Goal: Information Seeking & Learning: Learn about a topic

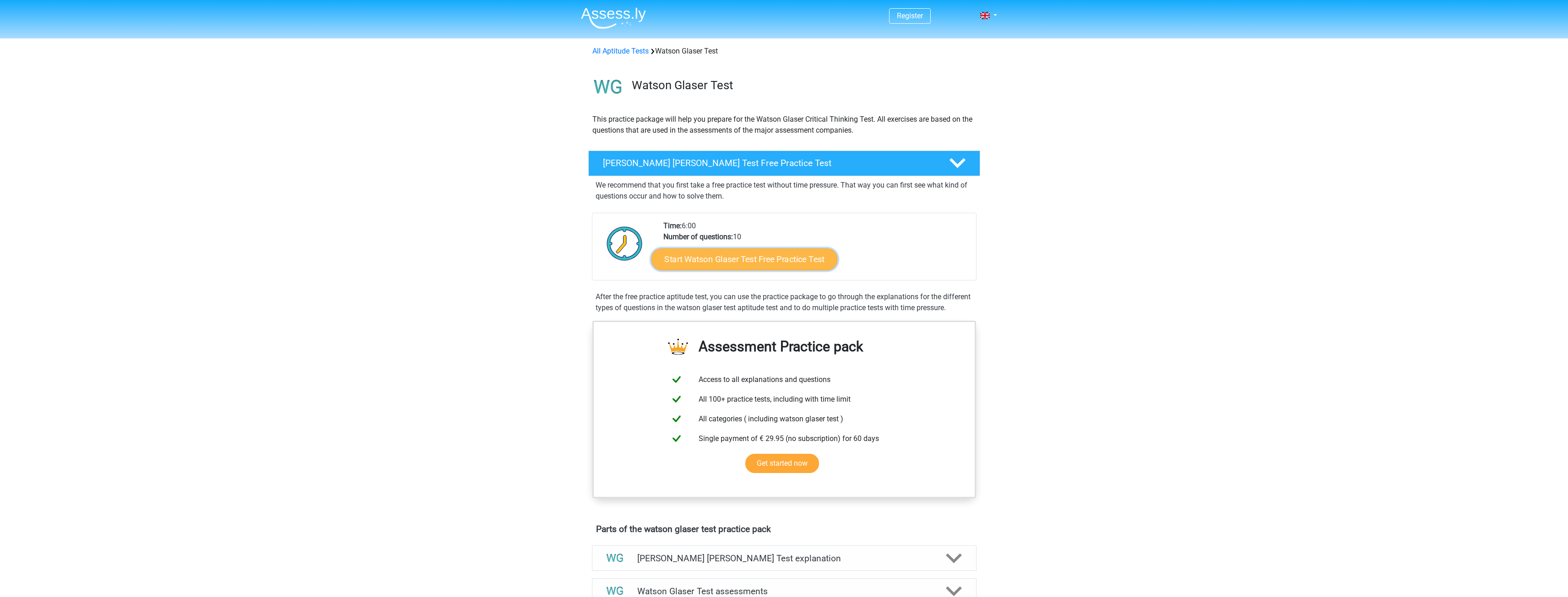
click at [795, 254] on link "Start Watson Glaser Test Free Practice Test" at bounding box center [744, 260] width 186 height 22
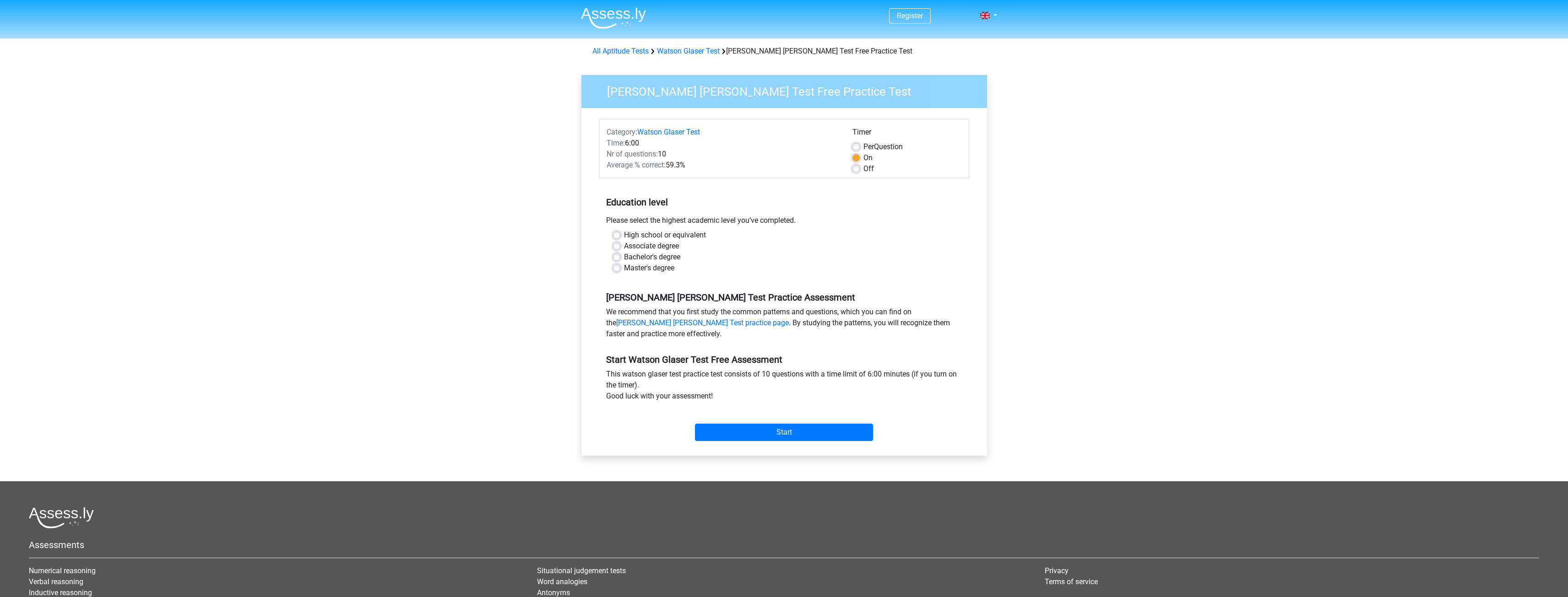
click at [686, 232] on label "High school or equivalent" at bounding box center [665, 235] width 82 height 11
click at [620, 232] on input "High school or equivalent" at bounding box center [617, 234] width 7 height 9
radio input "true"
click at [672, 261] on label "Bachelor's degree" at bounding box center [652, 257] width 56 height 11
click at [620, 261] on input "Bachelor's degree" at bounding box center [617, 256] width 7 height 9
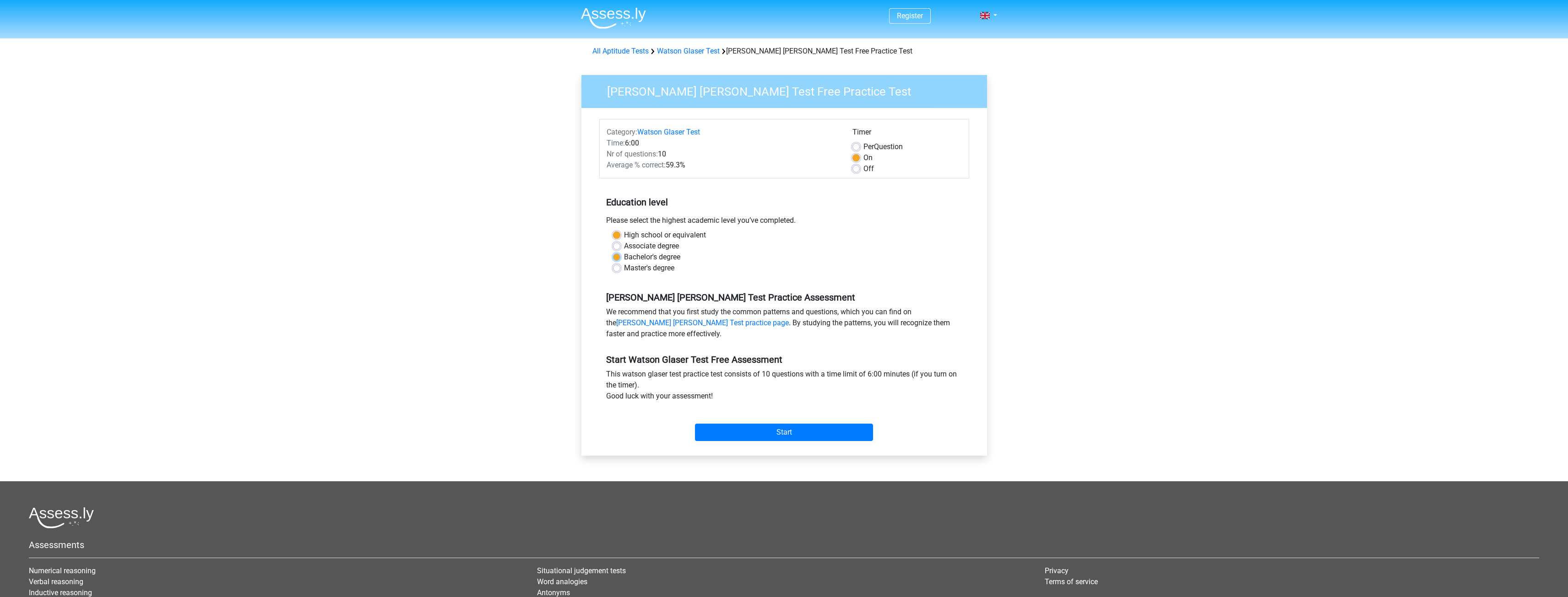
radio input "true"
click at [679, 236] on label "High school or equivalent" at bounding box center [665, 235] width 82 height 11
click at [620, 236] on input "High school or equivalent" at bounding box center [617, 234] width 7 height 9
radio input "true"
click at [668, 260] on label "Bachelor's degree" at bounding box center [652, 257] width 56 height 11
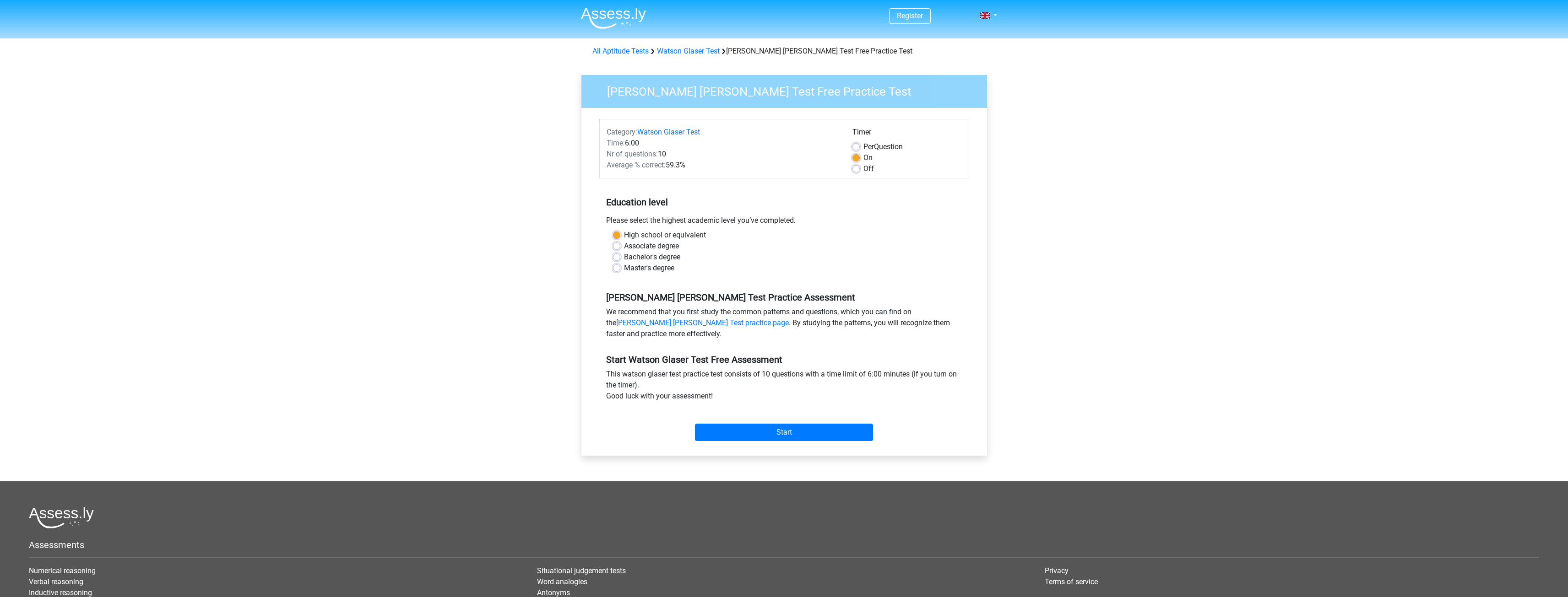
click at [620, 260] on input "Bachelor's degree" at bounding box center [617, 256] width 7 height 9
radio input "true"
click at [823, 430] on input "Start" at bounding box center [784, 432] width 178 height 17
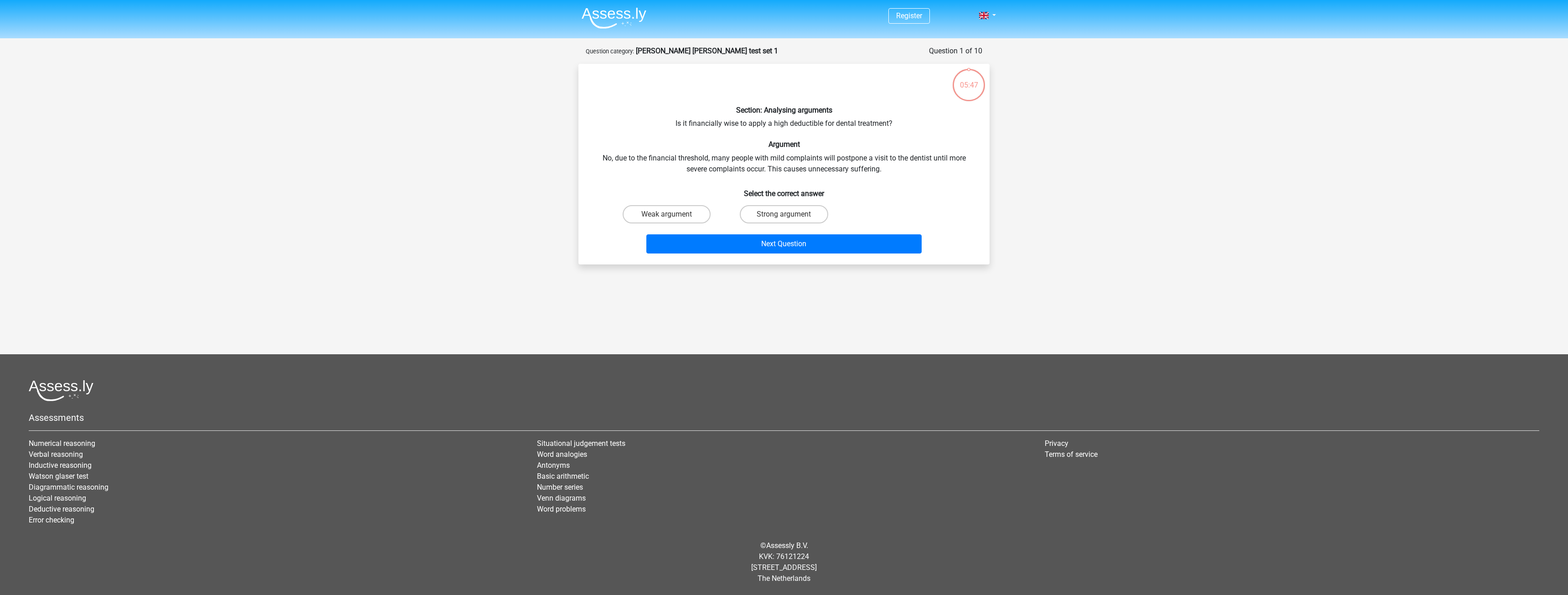
click at [962, 164] on div "Section: Analysing arguments Is it financially wise to apply a high deductible …" at bounding box center [783, 164] width 404 height 186
drag, startPoint x: 977, startPoint y: 153, endPoint x: 984, endPoint y: 148, distance: 8.6
click at [984, 148] on div "Section: Analysing arguments Is it financially wise to apply a high deductible …" at bounding box center [783, 164] width 404 height 186
drag, startPoint x: 953, startPoint y: 207, endPoint x: 970, endPoint y: 177, distance: 34.5
click at [962, 191] on div "Section: Analysing arguments Is it financially wise to apply a high deductible …" at bounding box center [783, 164] width 404 height 186
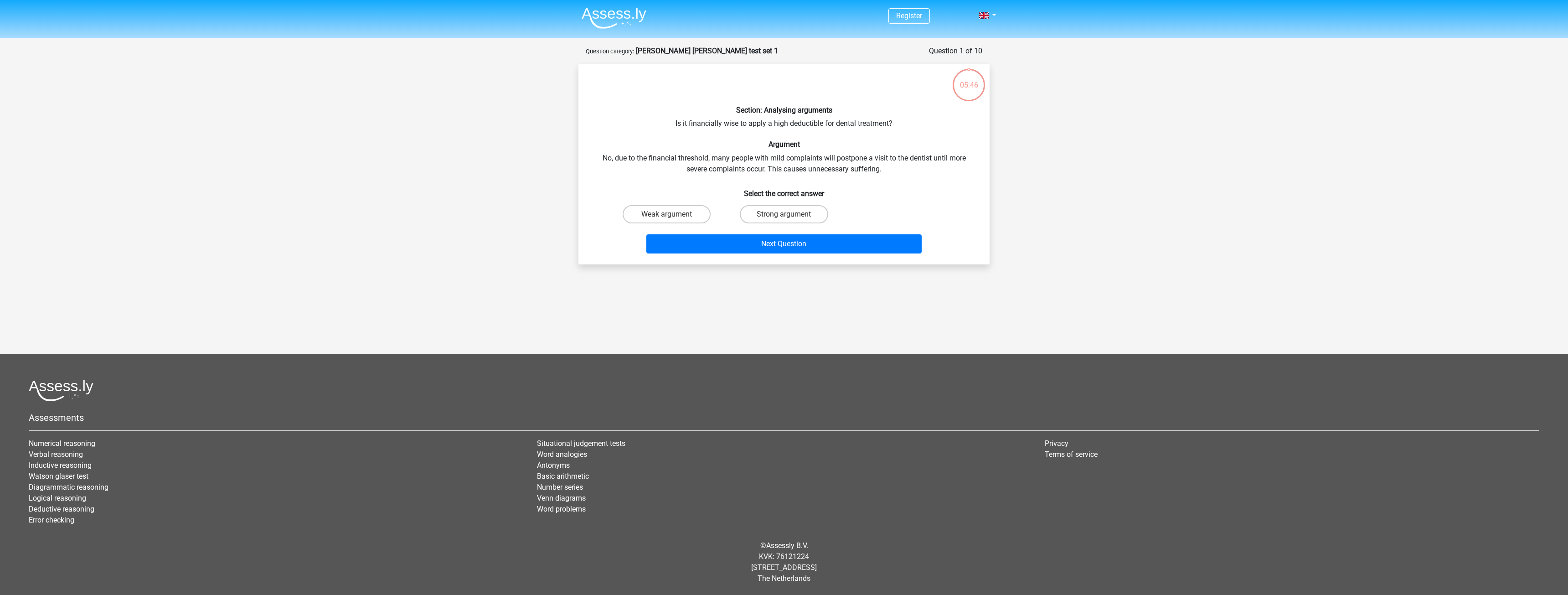
drag, startPoint x: 979, startPoint y: 163, endPoint x: 982, endPoint y: 157, distance: 6.7
click at [979, 163] on div "Section: Analysing arguments Is it financially wise to apply a high deductible …" at bounding box center [783, 164] width 404 height 186
click at [982, 157] on div "Section: Analysing arguments Is it financially wise to apply a high deductible …" at bounding box center [783, 164] width 404 height 186
drag, startPoint x: 982, startPoint y: 157, endPoint x: 924, endPoint y: 181, distance: 62.8
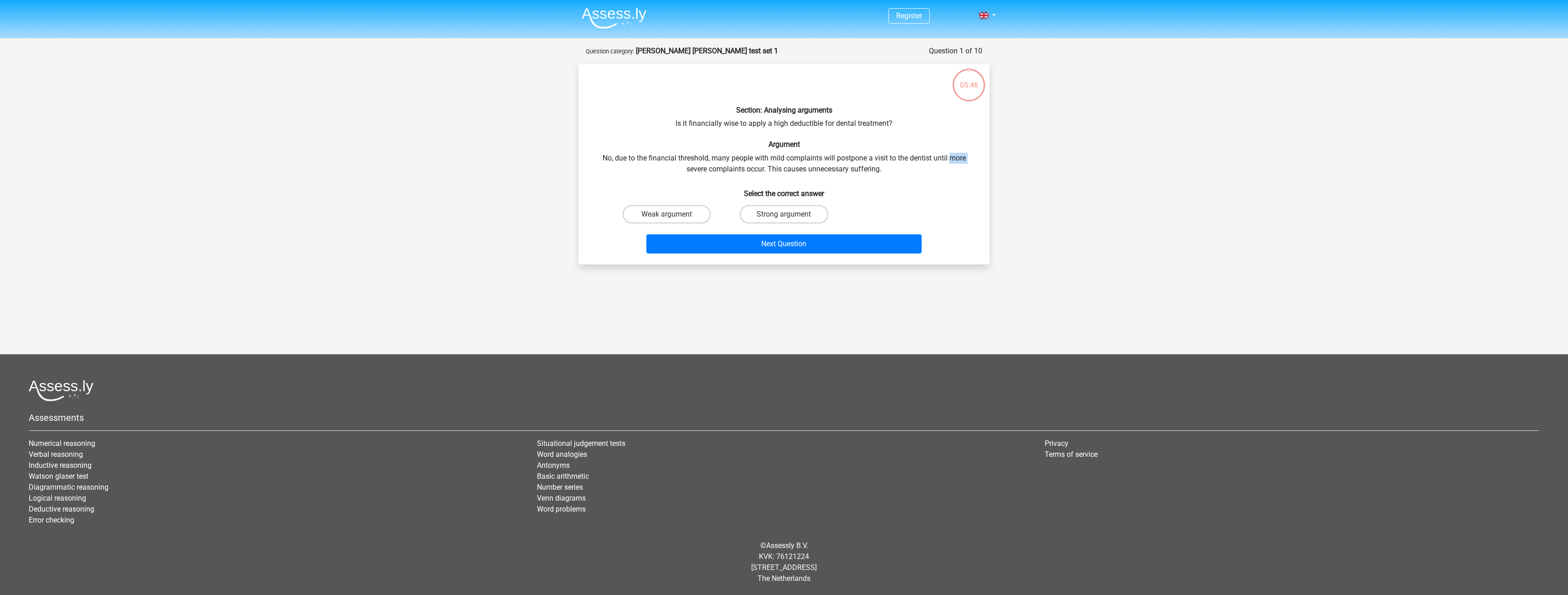
click at [982, 157] on div "Section: Analysing arguments Is it financially wise to apply a high deductible …" at bounding box center [783, 164] width 404 height 186
click at [914, 185] on h6 "Select the correct answer" at bounding box center [784, 190] width 382 height 16
click at [676, 211] on label "Weak argument" at bounding box center [667, 214] width 88 height 18
click at [673, 214] on input "Weak argument" at bounding box center [670, 217] width 6 height 6
radio input "true"
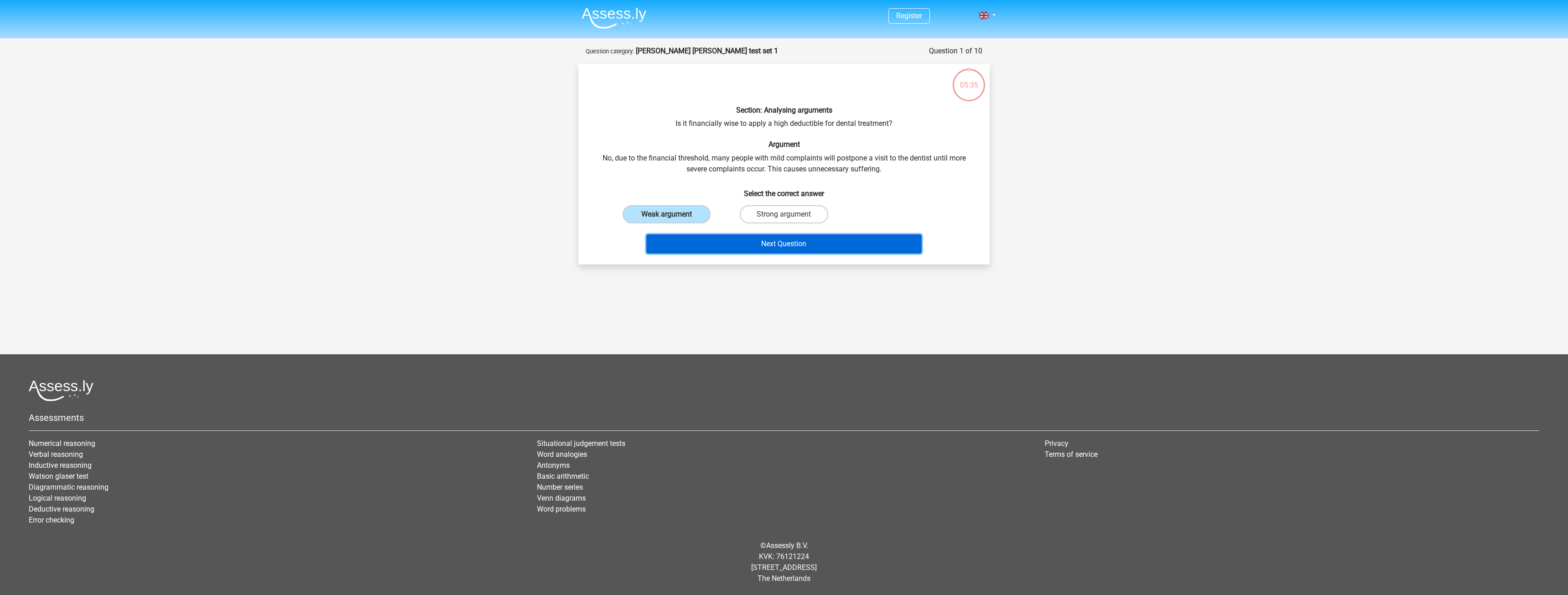
click at [751, 242] on button "Next Question" at bounding box center [784, 244] width 276 height 19
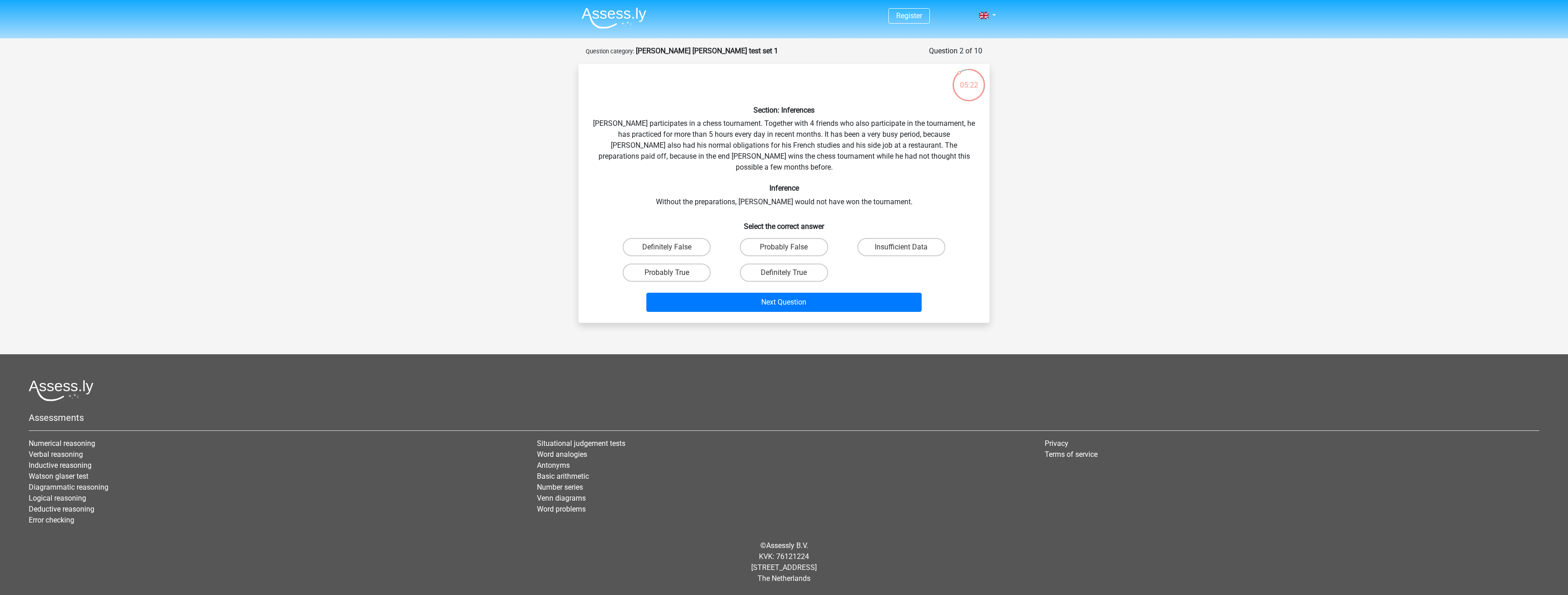
drag, startPoint x: 942, startPoint y: 186, endPoint x: 959, endPoint y: 185, distance: 17.0
click at [959, 185] on div "Section: Inferences Pablo participates in a chess tournament. Together with 4 f…" at bounding box center [783, 193] width 404 height 244
click at [959, 184] on h6 "Inference" at bounding box center [784, 188] width 382 height 9
click at [888, 238] on label "Insufficient Data" at bounding box center [901, 247] width 88 height 18
click at [901, 247] on input "Insufficient Data" at bounding box center [904, 250] width 6 height 6
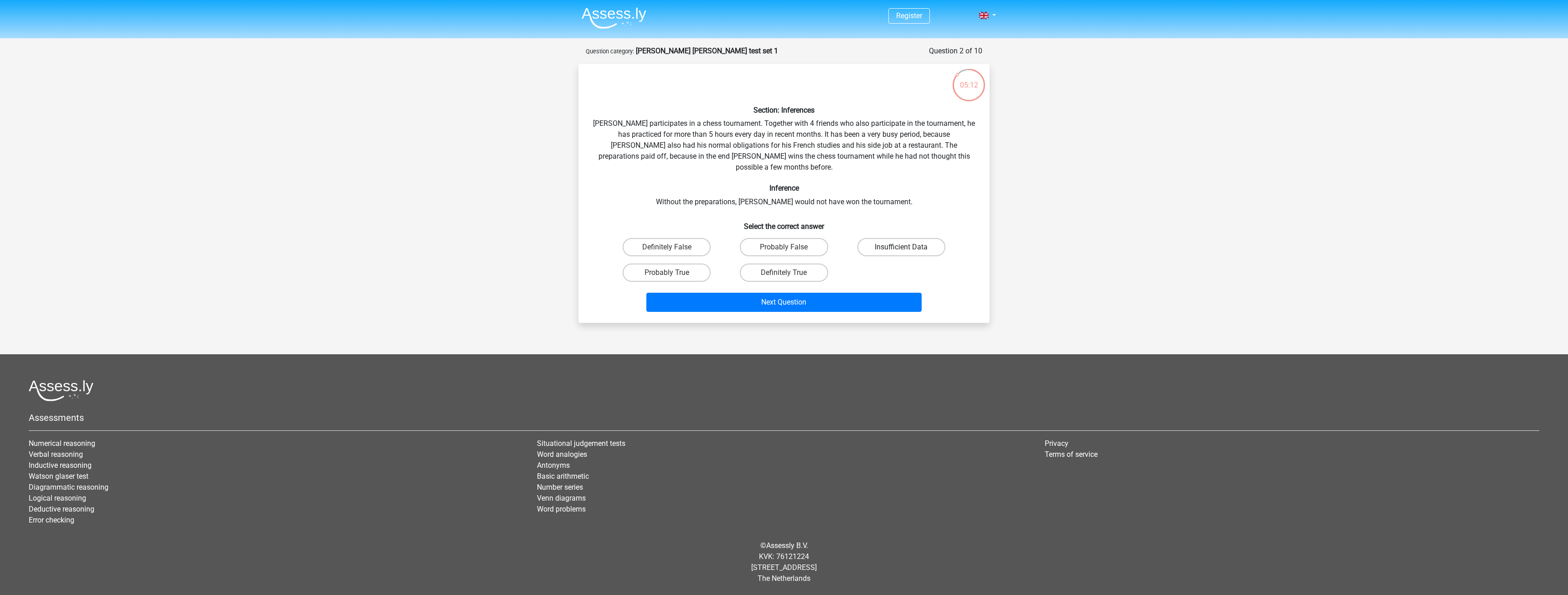
radio input "true"
click at [809, 293] on button "Next Question" at bounding box center [784, 302] width 276 height 19
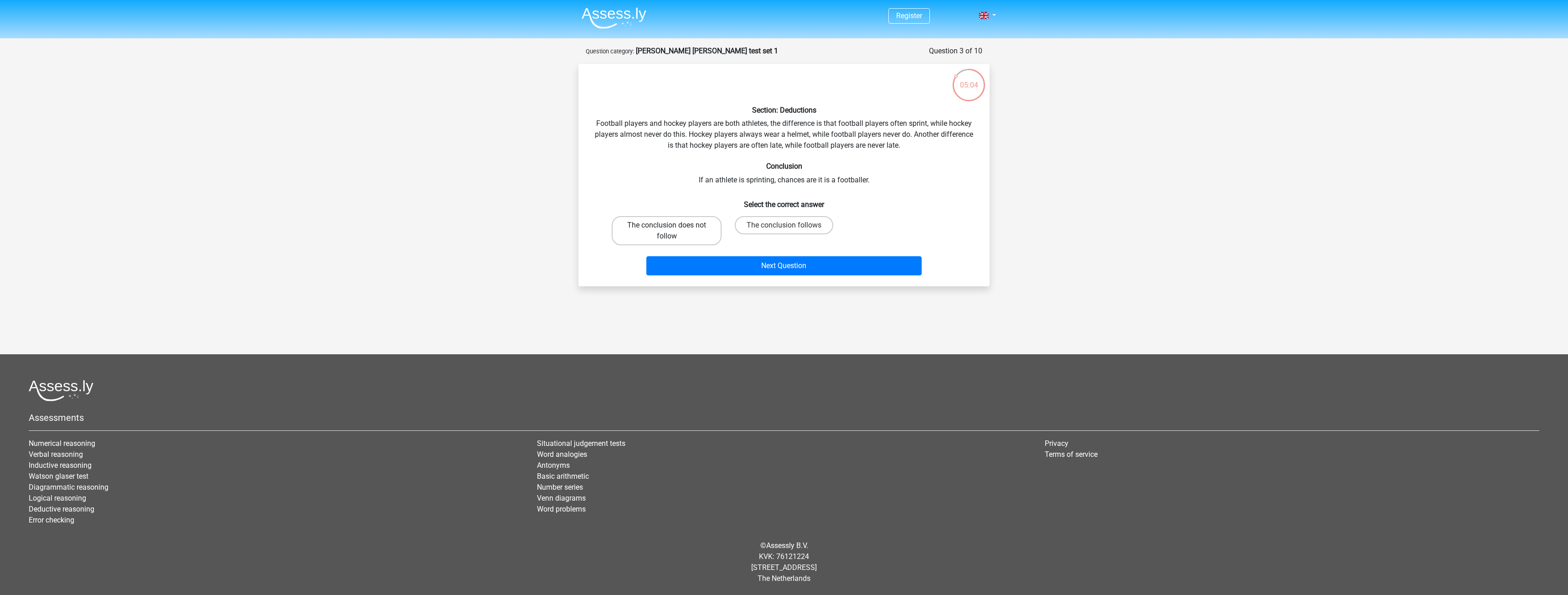
click at [702, 226] on label "The conclusion does not follow" at bounding box center [667, 231] width 110 height 29
click at [673, 226] on input "The conclusion does not follow" at bounding box center [670, 228] width 6 height 6
radio input "true"
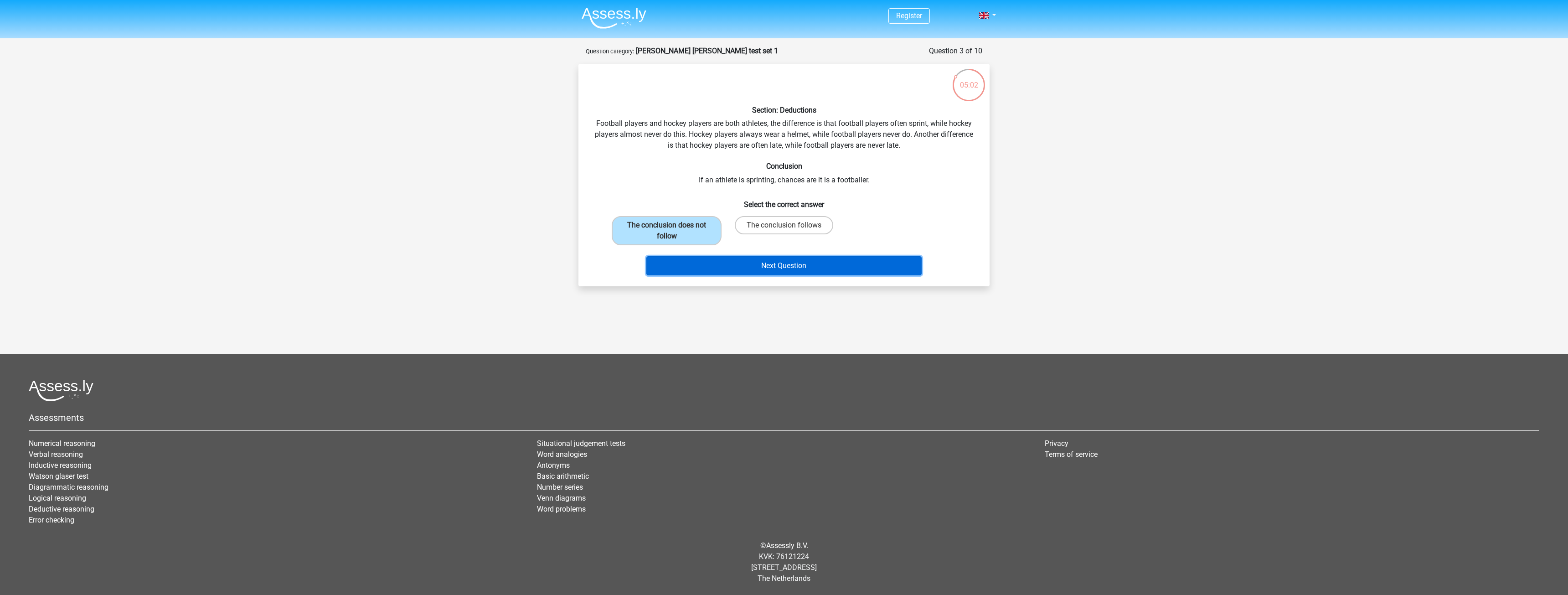
click at [807, 266] on button "Next Question" at bounding box center [784, 266] width 276 height 19
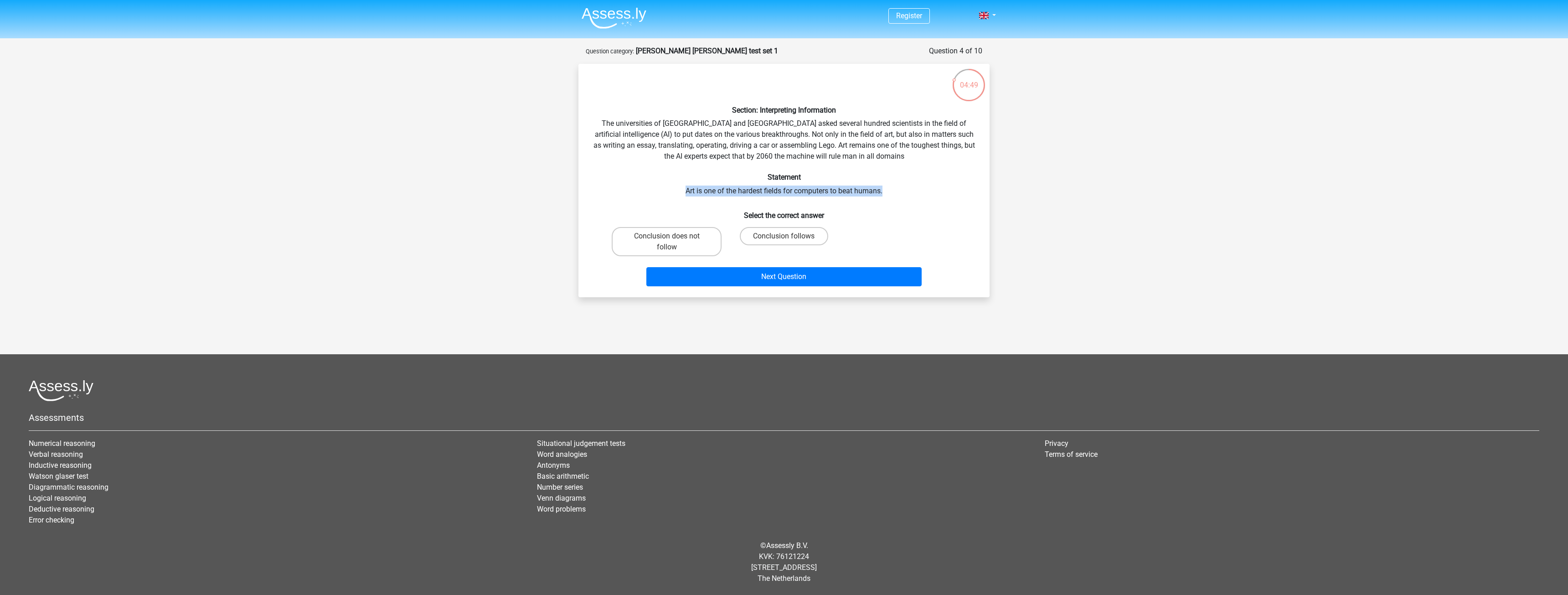
drag, startPoint x: 900, startPoint y: 192, endPoint x: 685, endPoint y: 183, distance: 215.2
click at [685, 183] on div "Section: Interpreting Information The universities of Oxford and Yale asked sev…" at bounding box center [783, 180] width 404 height 219
click at [754, 181] on h6 "Statement" at bounding box center [784, 177] width 382 height 9
drag, startPoint x: 944, startPoint y: 164, endPoint x: 788, endPoint y: 141, distance: 157.7
click at [788, 141] on div "Section: Interpreting Information The universities of Oxford and Yale asked sev…" at bounding box center [783, 180] width 404 height 219
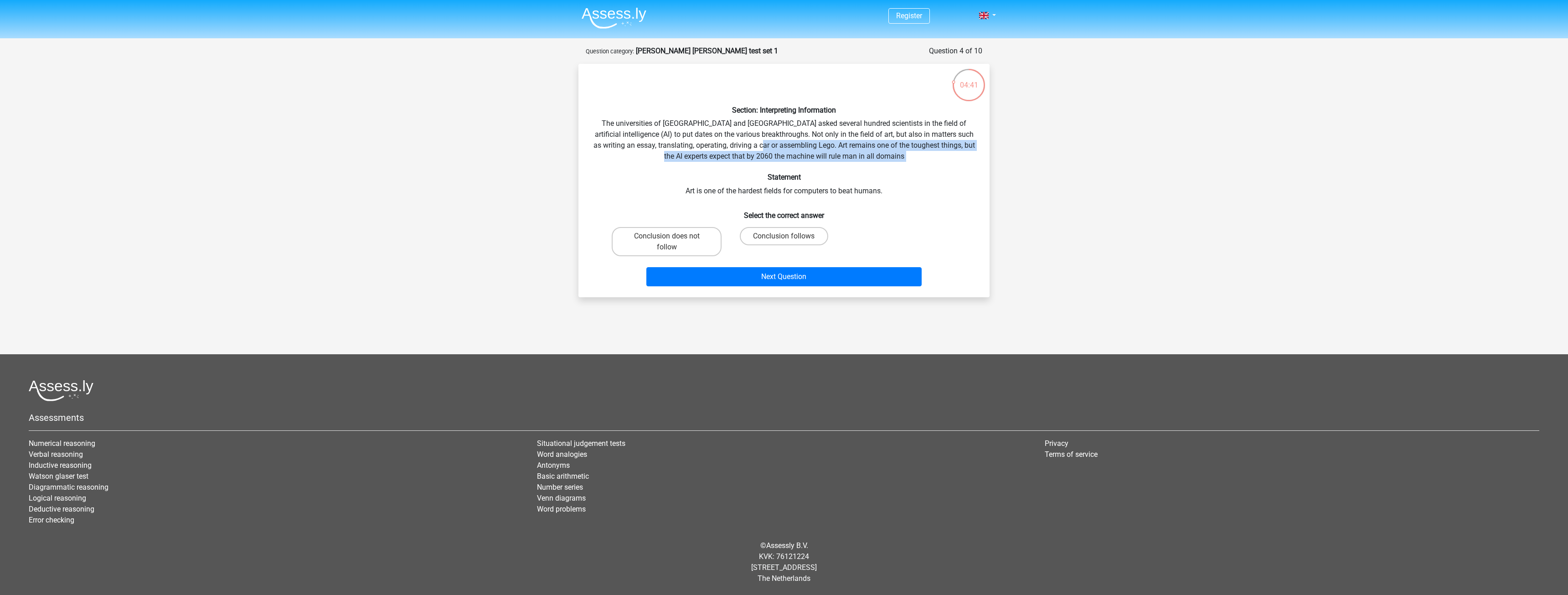
click at [788, 141] on div "Section: Interpreting Information The universities of Oxford and Yale asked sev…" at bounding box center [783, 180] width 404 height 219
drag, startPoint x: 783, startPoint y: 141, endPoint x: 899, endPoint y: 157, distance: 117.1
click at [899, 157] on div "Section: Interpreting Information The universities of Oxford and Yale asked sev…" at bounding box center [783, 180] width 404 height 219
click at [807, 244] on label "Conclusion follows" at bounding box center [783, 236] width 88 height 18
click at [790, 242] on input "Conclusion follows" at bounding box center [787, 239] width 6 height 6
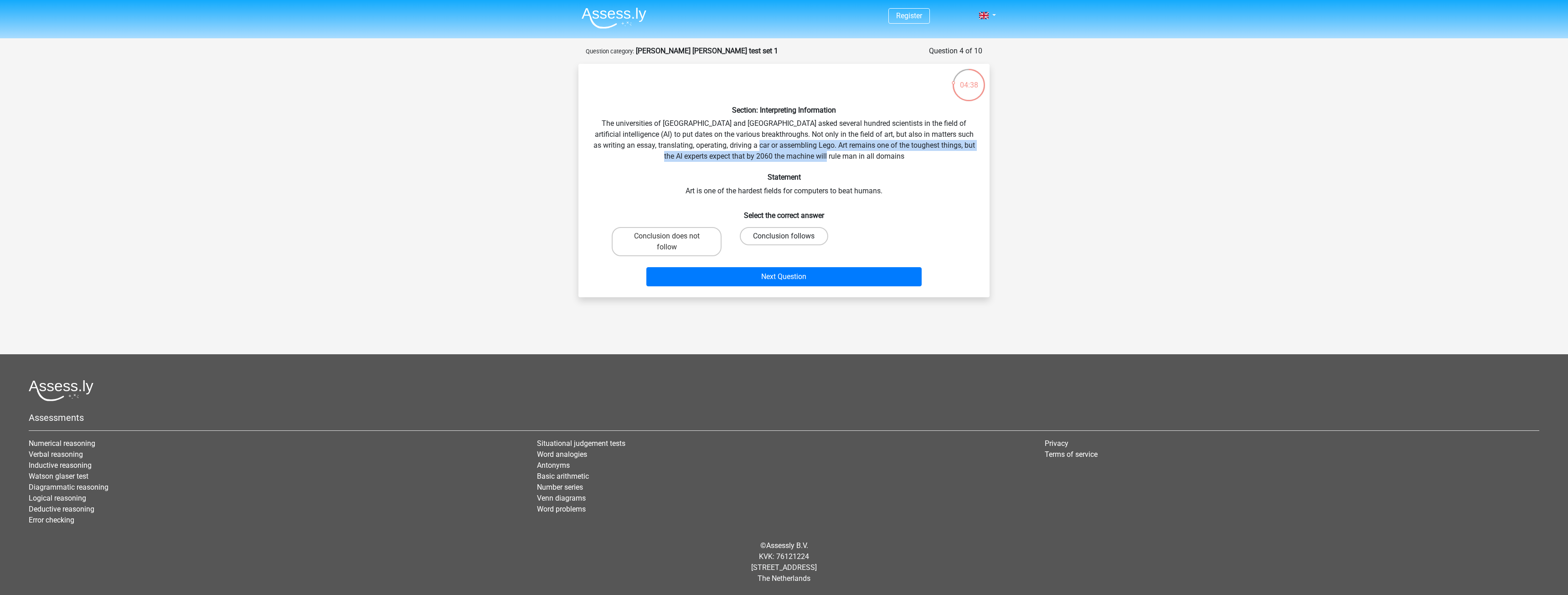
radio input "true"
click at [806, 278] on button "Next Question" at bounding box center [784, 276] width 276 height 19
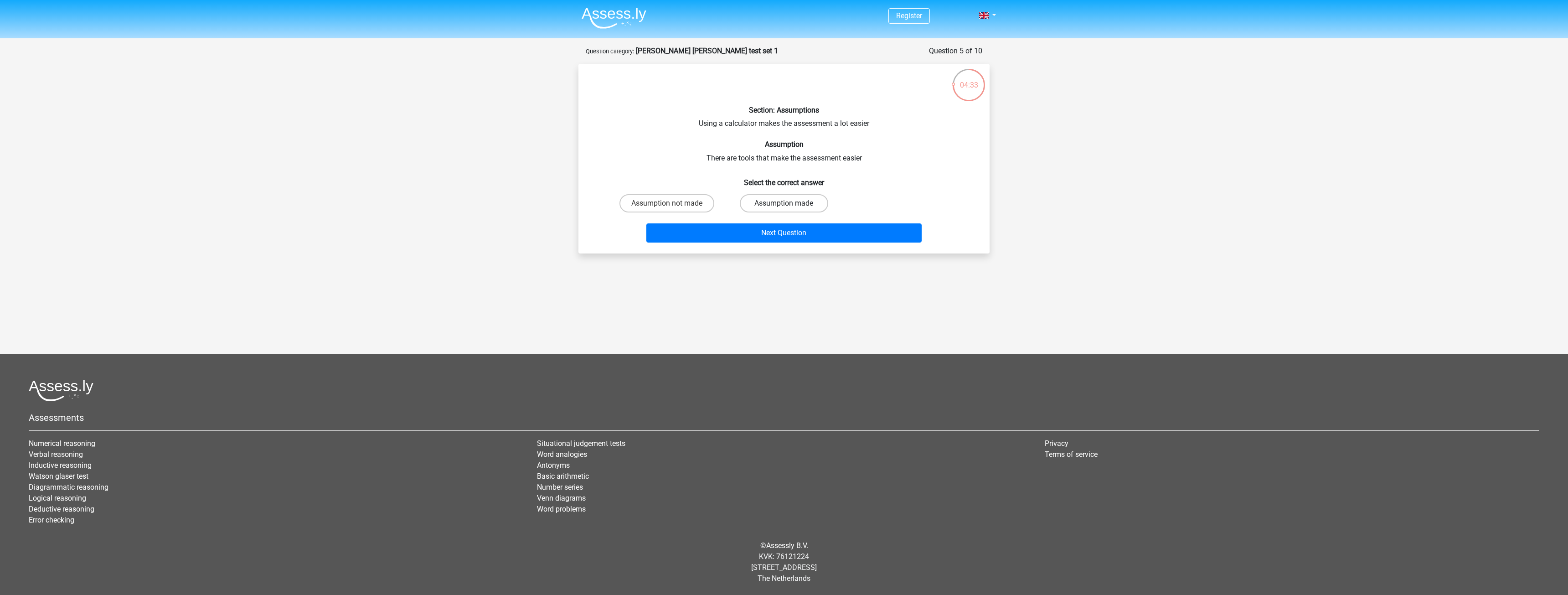
click at [759, 206] on label "Assumption made" at bounding box center [783, 203] width 88 height 18
click at [784, 206] on input "Assumption made" at bounding box center [787, 206] width 6 height 6
radio input "true"
click at [761, 227] on button "Next Question" at bounding box center [784, 233] width 276 height 19
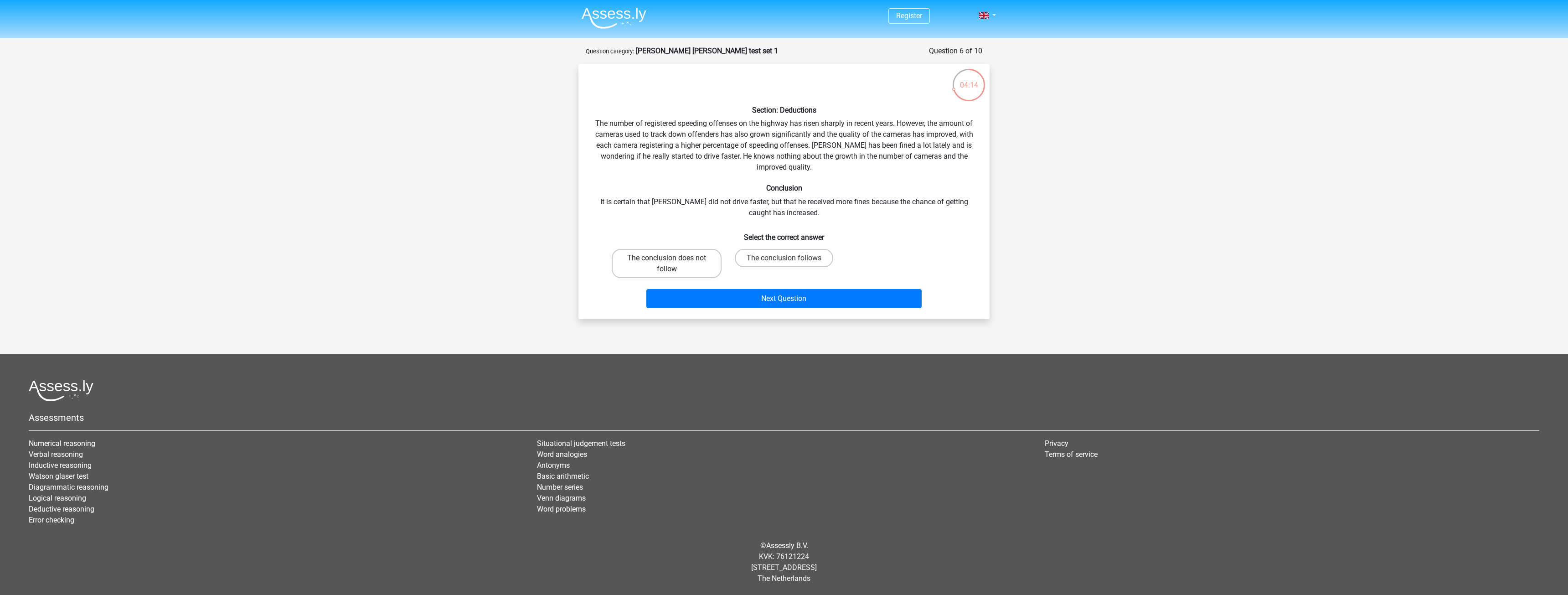
click at [673, 267] on label "The conclusion does not follow" at bounding box center [667, 264] width 110 height 29
click at [673, 264] on input "The conclusion does not follow" at bounding box center [670, 261] width 6 height 6
radio input "true"
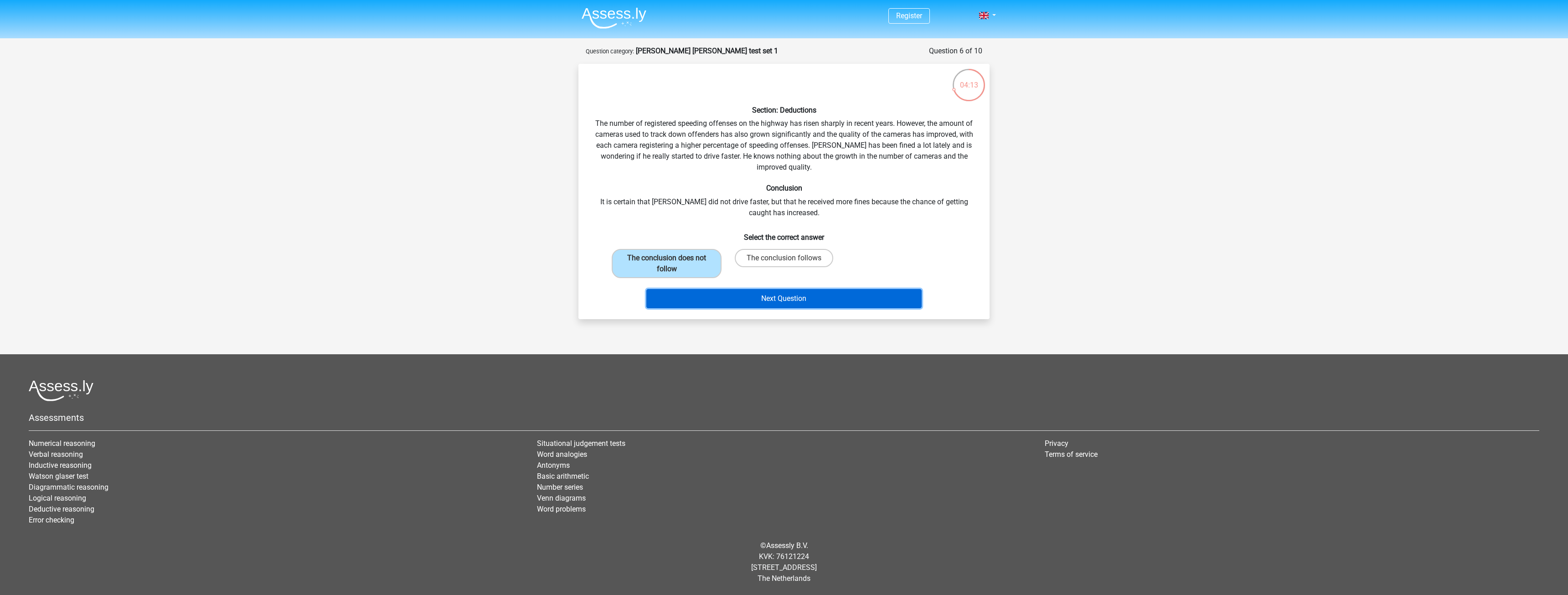
click at [789, 301] on button "Next Question" at bounding box center [784, 298] width 276 height 19
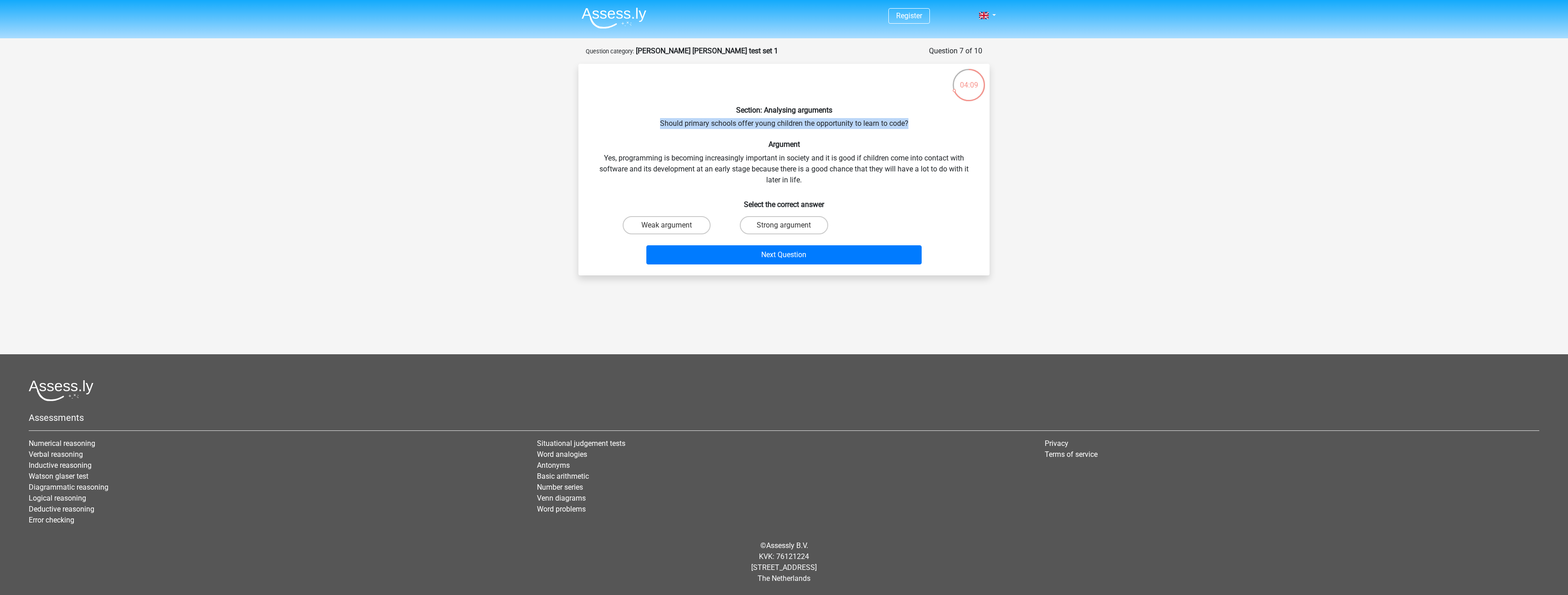
drag, startPoint x: 654, startPoint y: 118, endPoint x: 931, endPoint y: 122, distance: 277.0
click at [931, 122] on div "Section: Analysing arguments Should primary schools offer young children the op…" at bounding box center [783, 169] width 404 height 197
click at [931, 122] on div "Section: Analysing arguments Should primary schools offer young children the op…" at bounding box center [783, 169] width 404 height 197
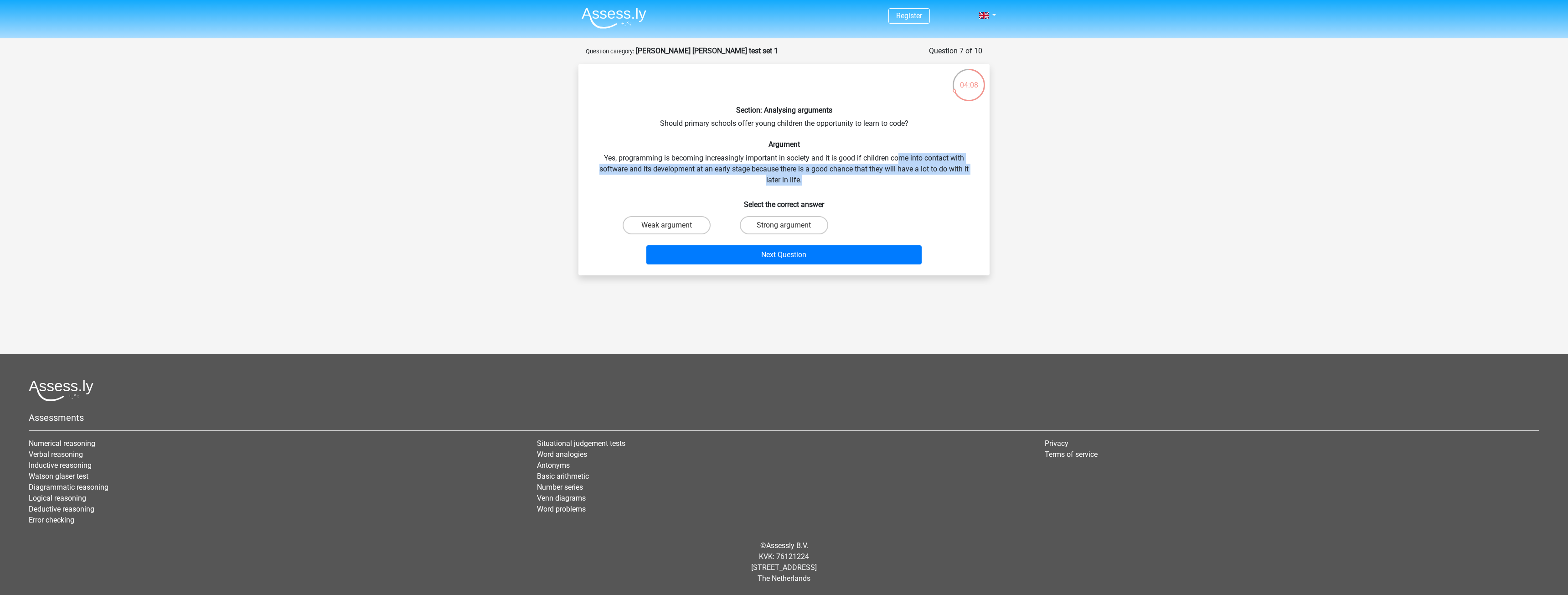
drag, startPoint x: 897, startPoint y: 149, endPoint x: 933, endPoint y: 181, distance: 48.2
click at [933, 181] on div "Section: Analysing arguments Should primary schools offer young children the op…" at bounding box center [783, 169] width 404 height 197
click at [928, 181] on div "Section: Analysing arguments Should primary schools offer young children the op…" at bounding box center [783, 169] width 404 height 197
drag, startPoint x: 910, startPoint y: 180, endPoint x: 895, endPoint y: 153, distance: 30.9
click at [895, 153] on div "Section: Analysing arguments Should primary schools offer young children the op…" at bounding box center [783, 169] width 404 height 197
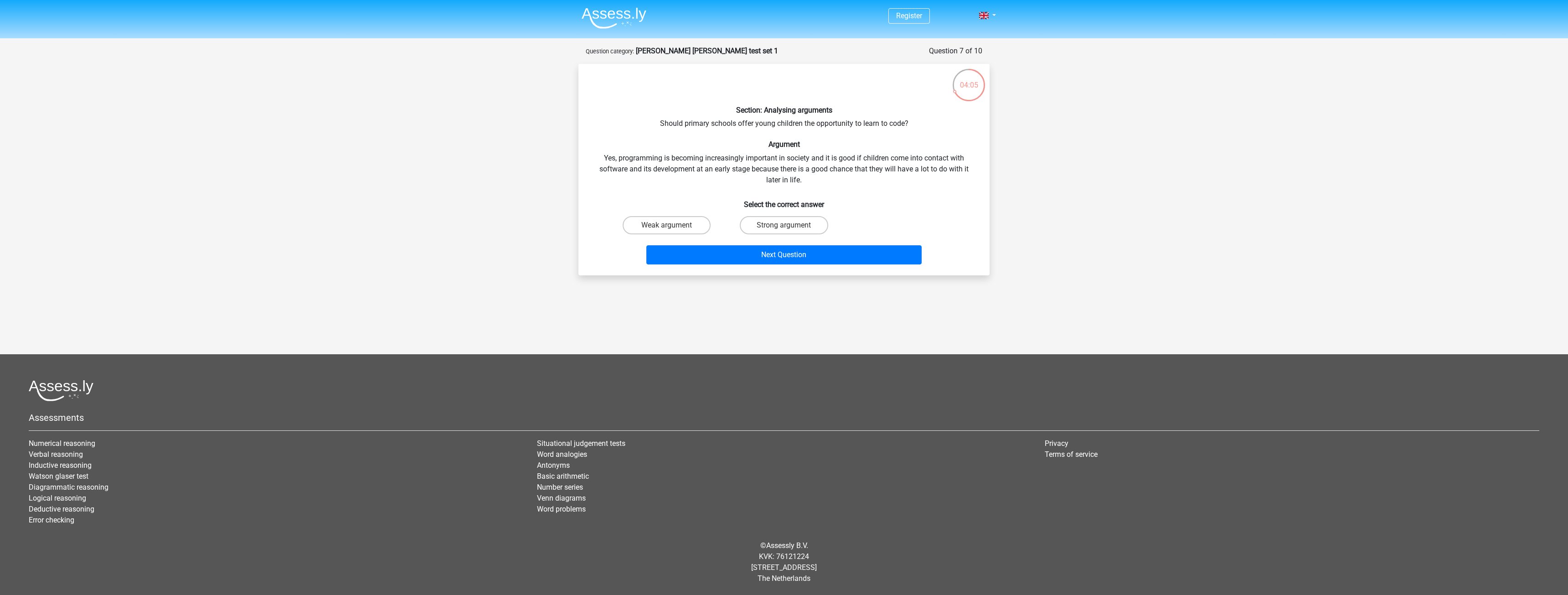
click at [886, 153] on div "Section: Analysing arguments Should primary schools offer young children the op…" at bounding box center [783, 169] width 404 height 197
drag, startPoint x: 914, startPoint y: 178, endPoint x: 929, endPoint y: 143, distance: 38.1
click at [929, 143] on div "Section: Analysing arguments Should primary schools offer young children the op…" at bounding box center [783, 169] width 404 height 197
click at [929, 143] on h6 "Argument" at bounding box center [784, 144] width 382 height 9
click at [805, 230] on label "Strong argument" at bounding box center [783, 225] width 88 height 18
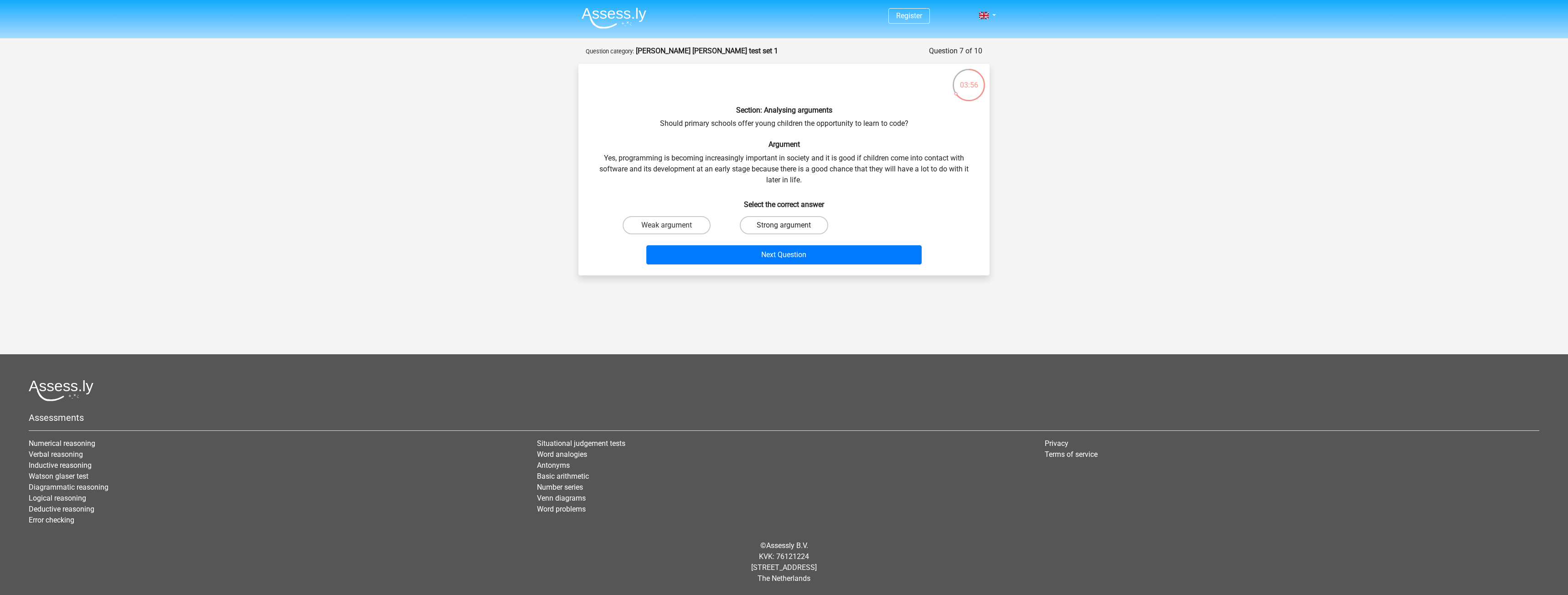
click at [790, 230] on input "Strong argument" at bounding box center [787, 228] width 6 height 6
radio input "true"
click at [813, 252] on button "Next Question" at bounding box center [784, 255] width 276 height 19
click at [799, 225] on label "Strong argument" at bounding box center [783, 225] width 88 height 18
click at [790, 225] on input "Strong argument" at bounding box center [787, 228] width 6 height 6
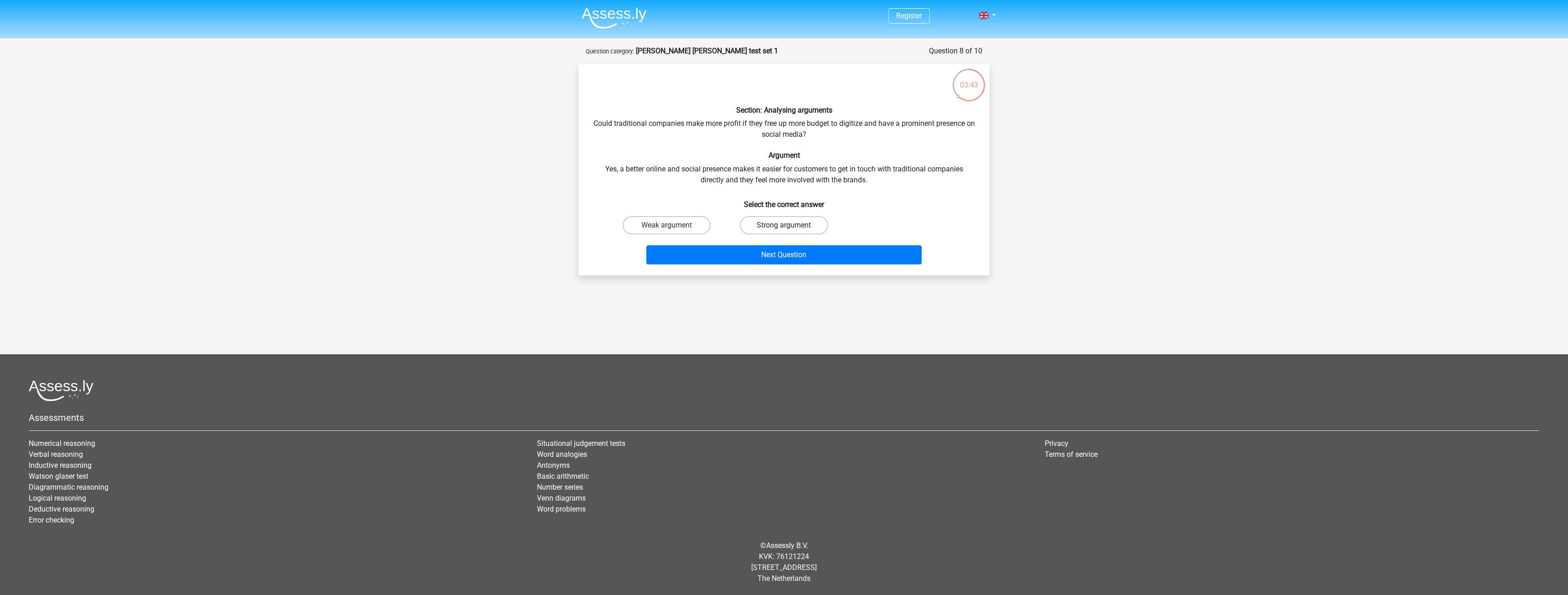
radio input "true"
click at [821, 248] on button "Next Question" at bounding box center [784, 255] width 276 height 19
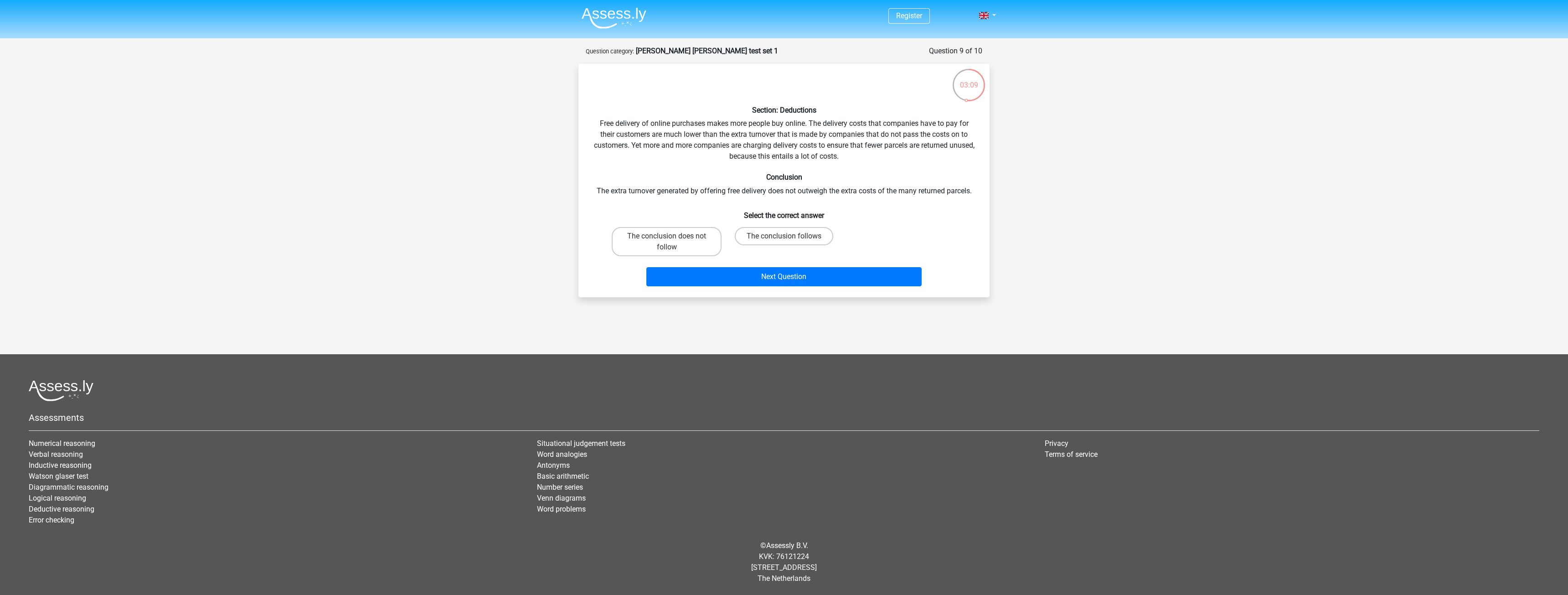
click at [989, 205] on div "Section: Deductions Free delivery of online purchases makes more people buy onl…" at bounding box center [783, 180] width 411 height 233
drag, startPoint x: 989, startPoint y: 205, endPoint x: 989, endPoint y: 192, distance: 13.0
click at [989, 192] on div "Section: Deductions Free delivery of online purchases makes more people buy onl…" at bounding box center [783, 180] width 411 height 233
click at [965, 188] on div "Section: Deductions Free delivery of online purchases makes more people buy onl…" at bounding box center [783, 180] width 404 height 219
click at [654, 256] on div "The conclusion does not follow" at bounding box center [667, 242] width 117 height 37
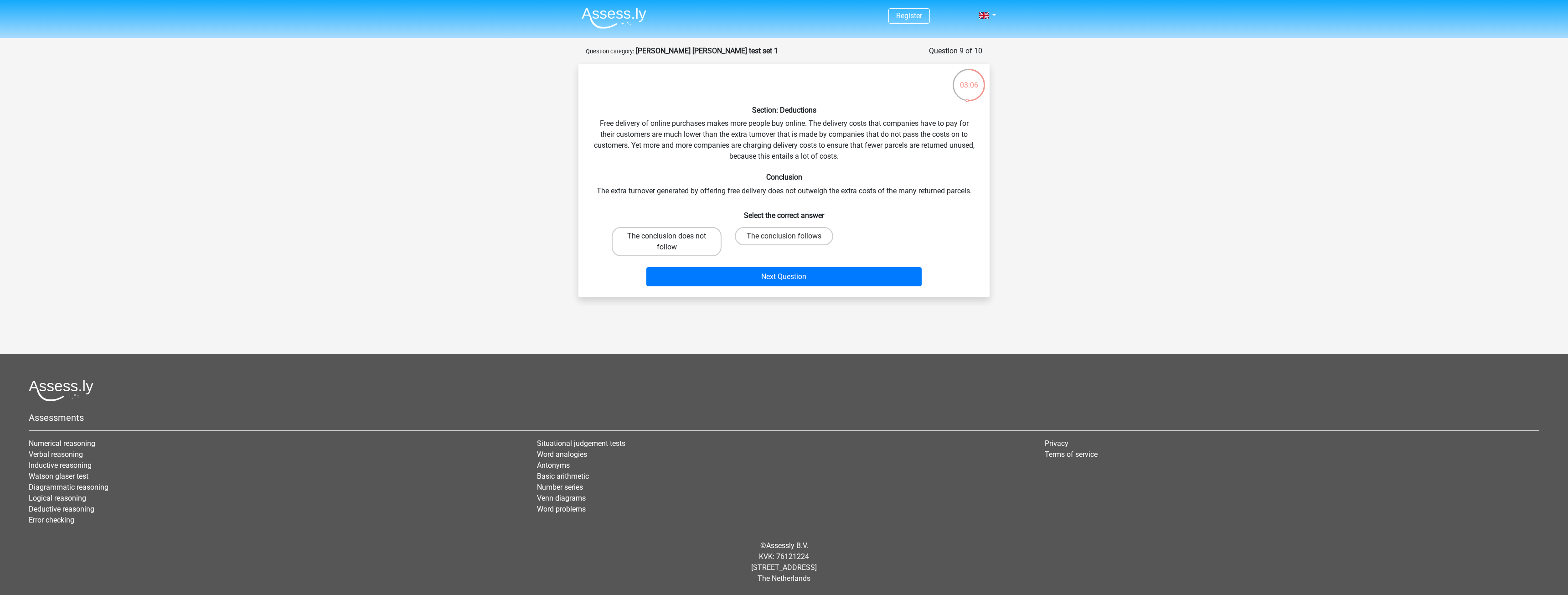
click at [663, 245] on label "The conclusion does not follow" at bounding box center [667, 242] width 110 height 29
click at [667, 242] on input "The conclusion does not follow" at bounding box center [670, 239] width 6 height 6
radio input "true"
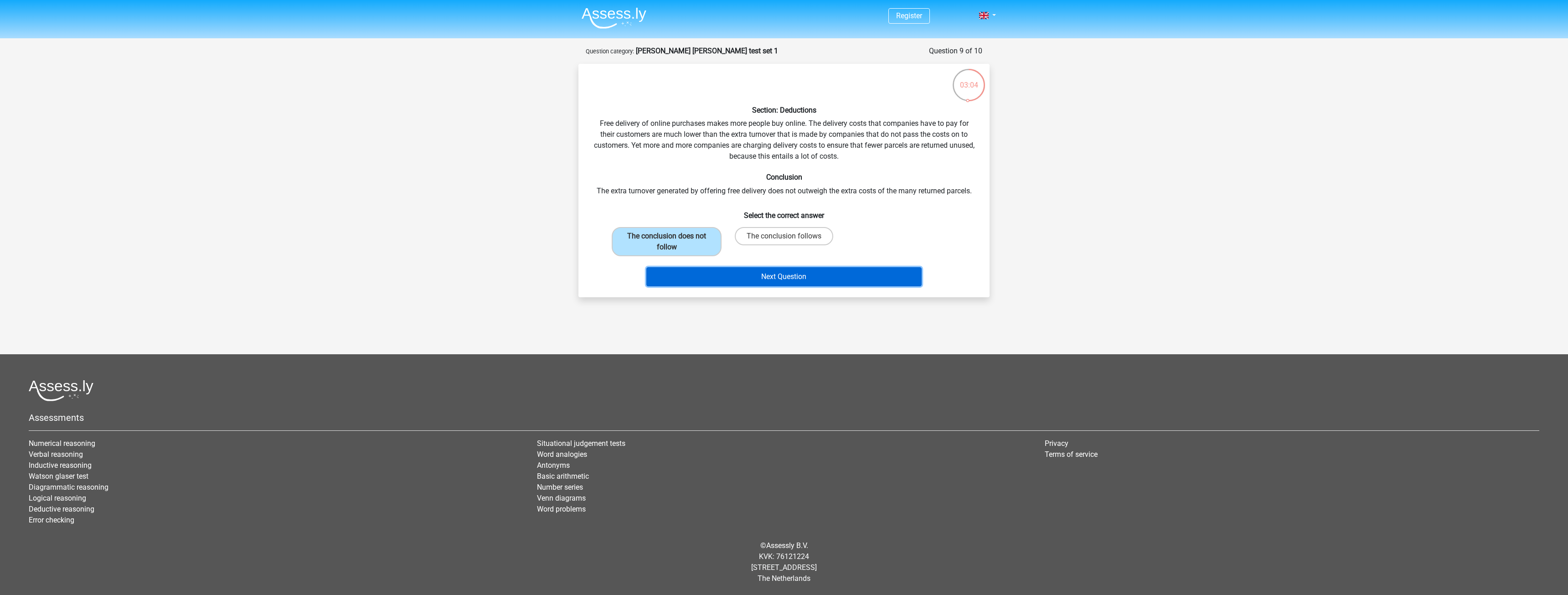
click at [771, 277] on button "Next Question" at bounding box center [784, 276] width 276 height 19
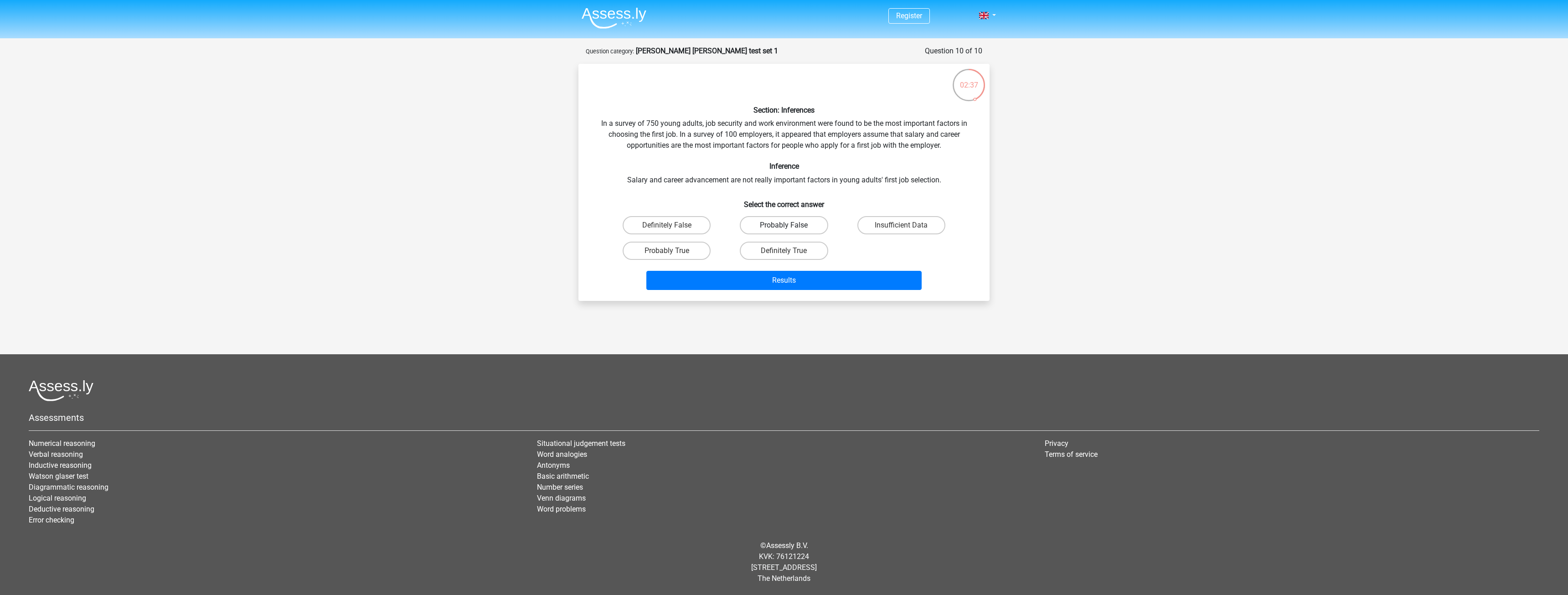
click at [783, 222] on label "Probably False" at bounding box center [783, 225] width 88 height 18
click at [784, 225] on input "Probably False" at bounding box center [787, 228] width 6 height 6
radio input "true"
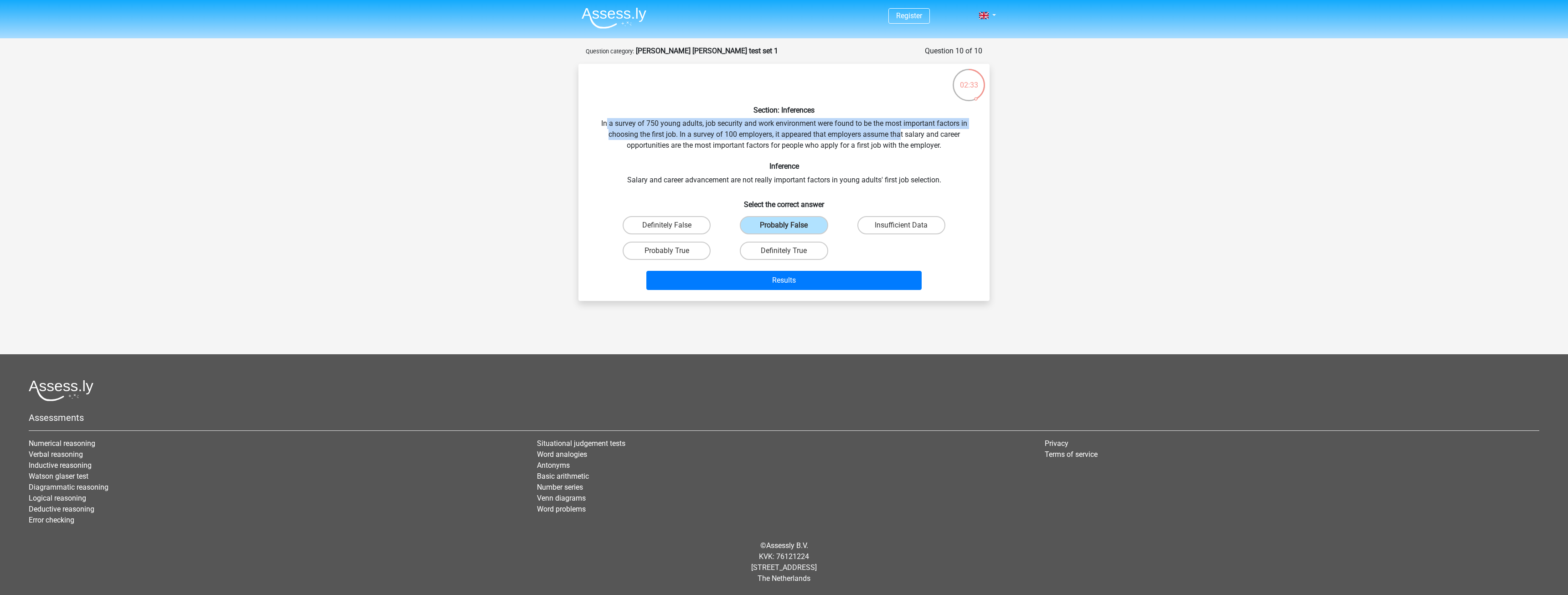
drag, startPoint x: 605, startPoint y: 115, endPoint x: 889, endPoint y: 141, distance: 285.2
click at [900, 139] on div "Section: Inferences In a survey of 750 young adults, job security and work envi…" at bounding box center [783, 182] width 404 height 222
click at [880, 133] on div "Section: Inferences In a survey of 750 young adults, job security and work envi…" at bounding box center [783, 182] width 404 height 222
click at [912, 228] on label "Insufficient Data" at bounding box center [901, 225] width 88 height 18
click at [907, 228] on input "Insufficient Data" at bounding box center [904, 228] width 6 height 6
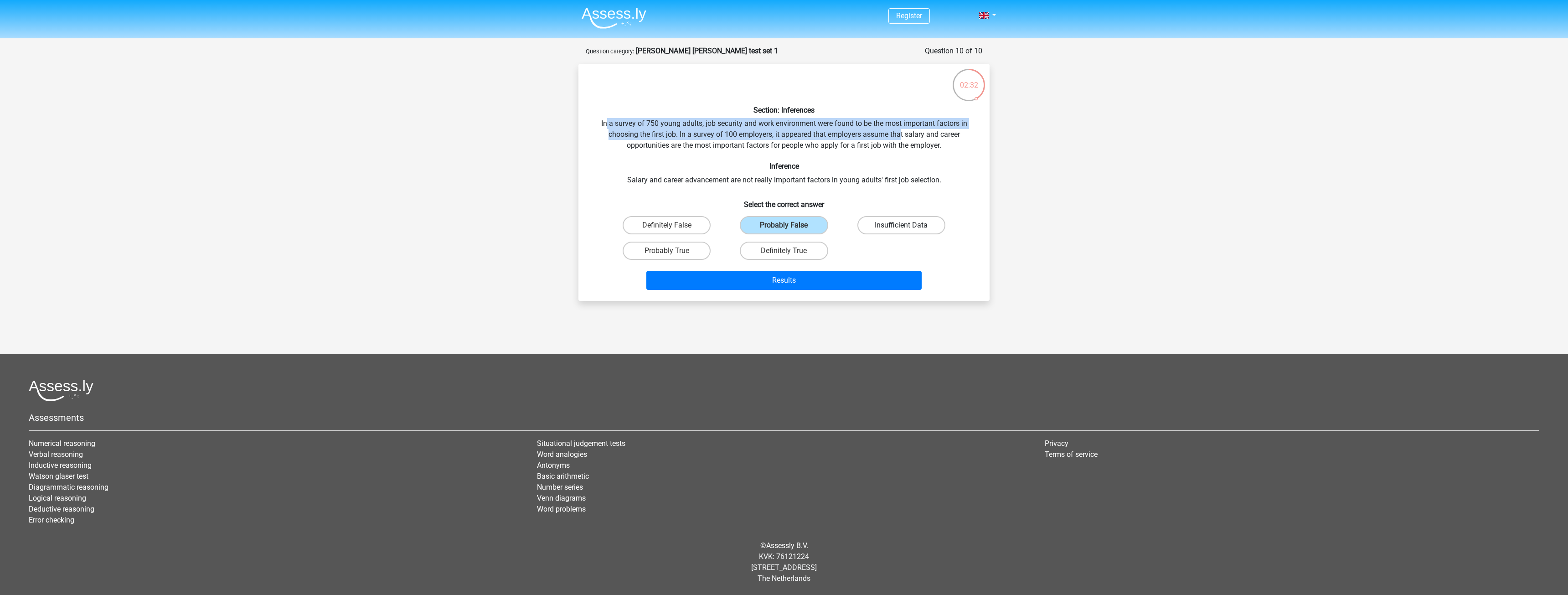
radio input "true"
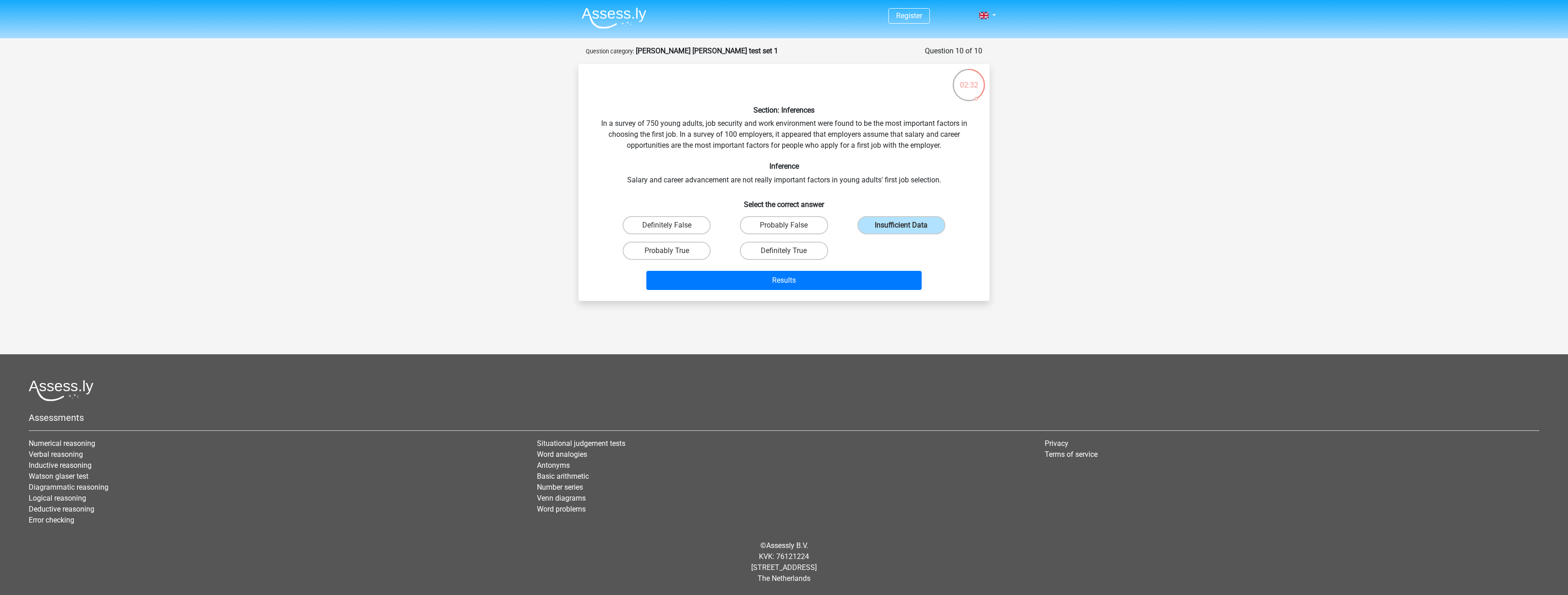
click at [858, 203] on h6 "Select the correct answer" at bounding box center [784, 201] width 382 height 16
click at [841, 283] on button "Results" at bounding box center [784, 280] width 276 height 19
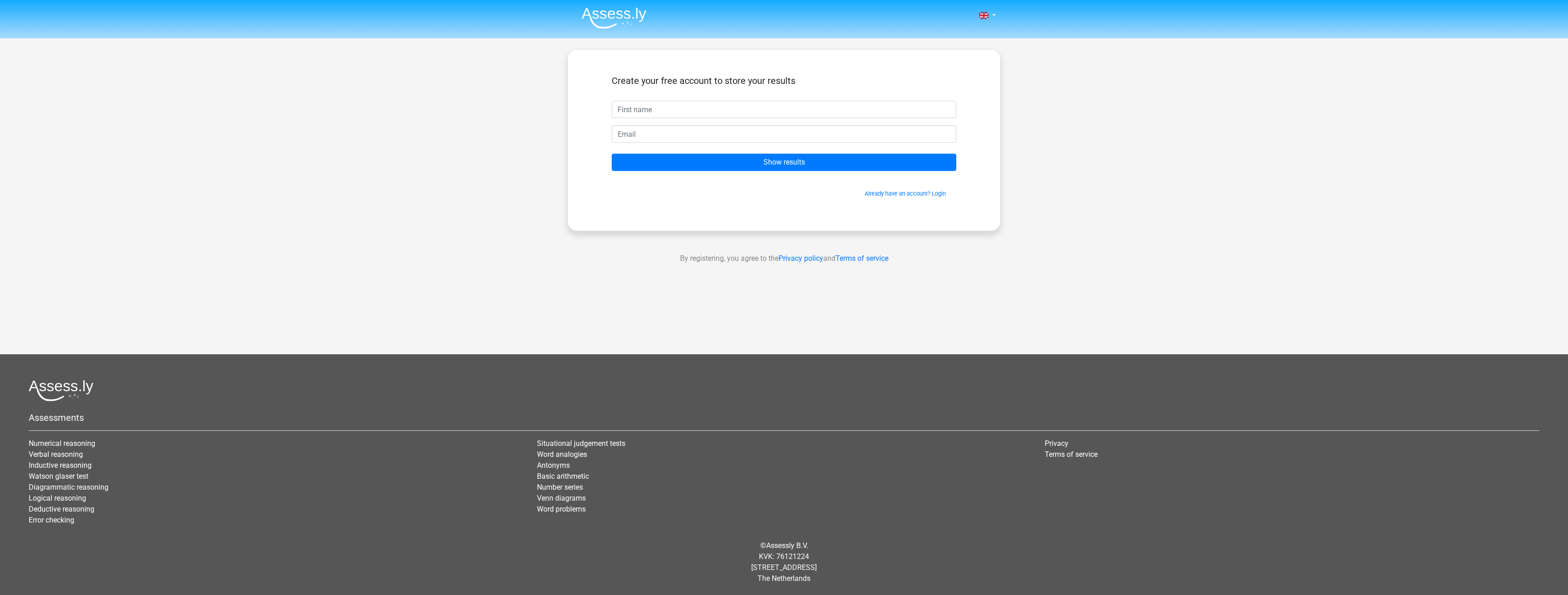
click at [729, 119] on form "Create your free account to store your results Show results Already have an acc…" at bounding box center [784, 136] width 345 height 122
click at [707, 113] on input "text" at bounding box center [784, 109] width 345 height 17
type input "j"
type input "junn"
click at [736, 129] on input "email" at bounding box center [784, 134] width 345 height 17
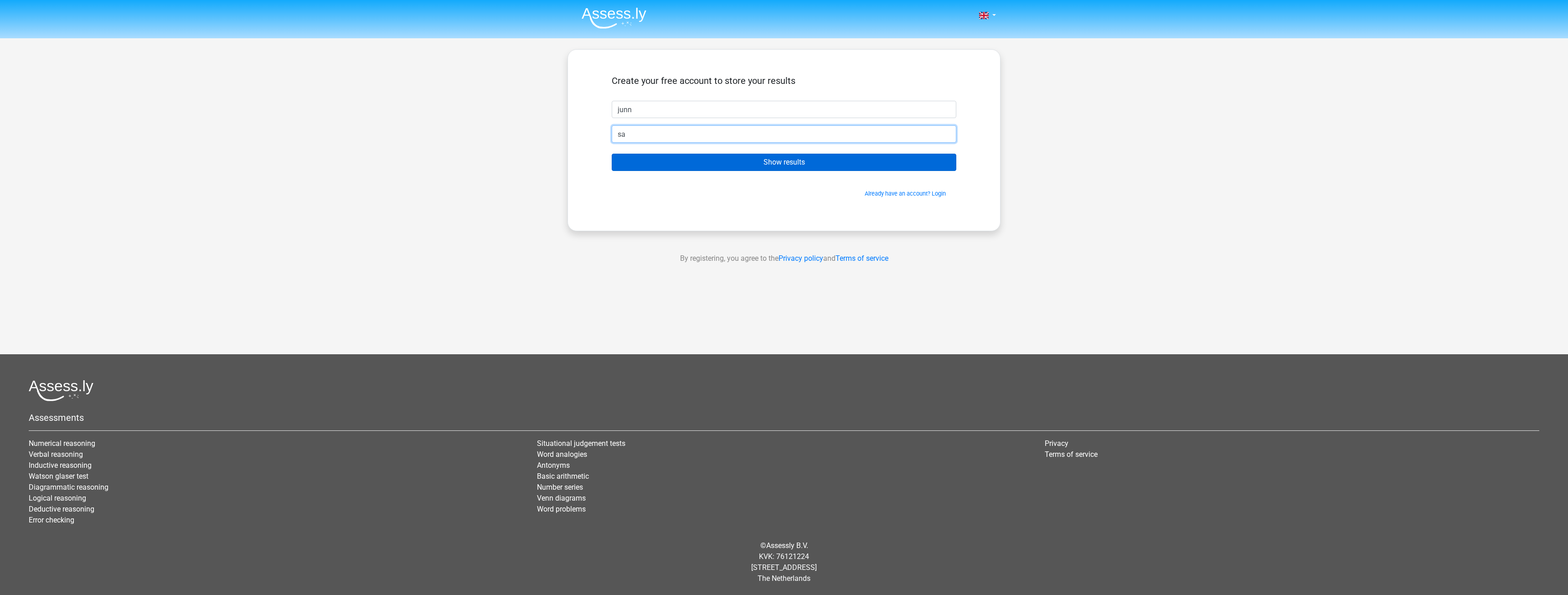
type input "sakurakingswoosh@gmail.com"
click at [687, 164] on input "Show results" at bounding box center [784, 162] width 345 height 17
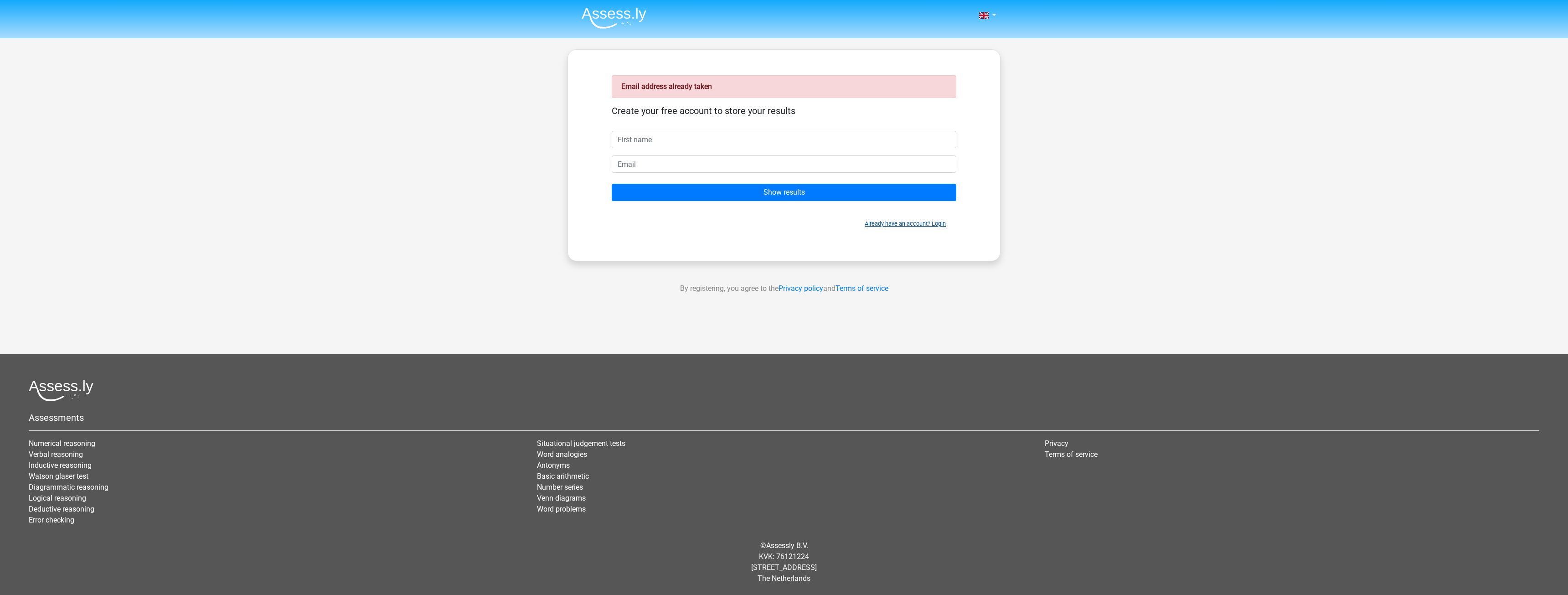
click at [932, 225] on link "Already have an account? Login" at bounding box center [905, 224] width 81 height 7
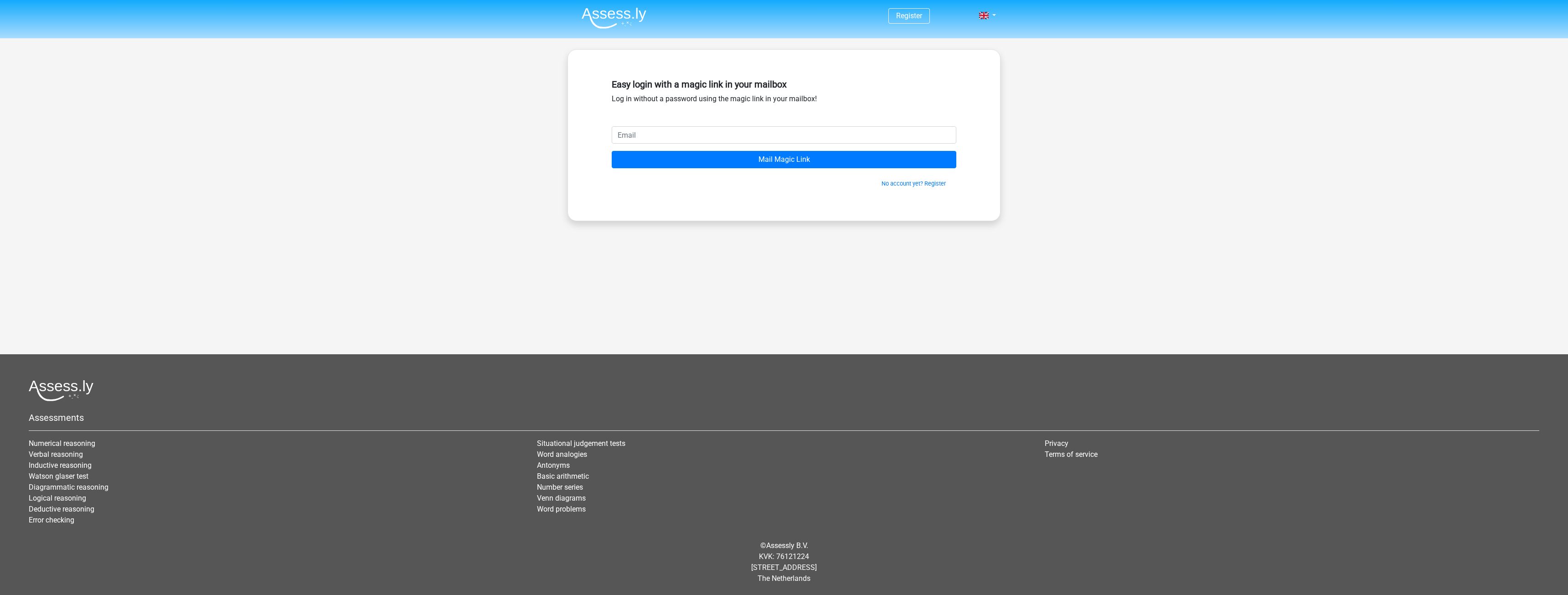
click at [707, 135] on input "email" at bounding box center [784, 135] width 345 height 17
type input "sakurakingswoosh@gmail.com"
click at [767, 155] on input "Mail Magic Link" at bounding box center [784, 160] width 345 height 17
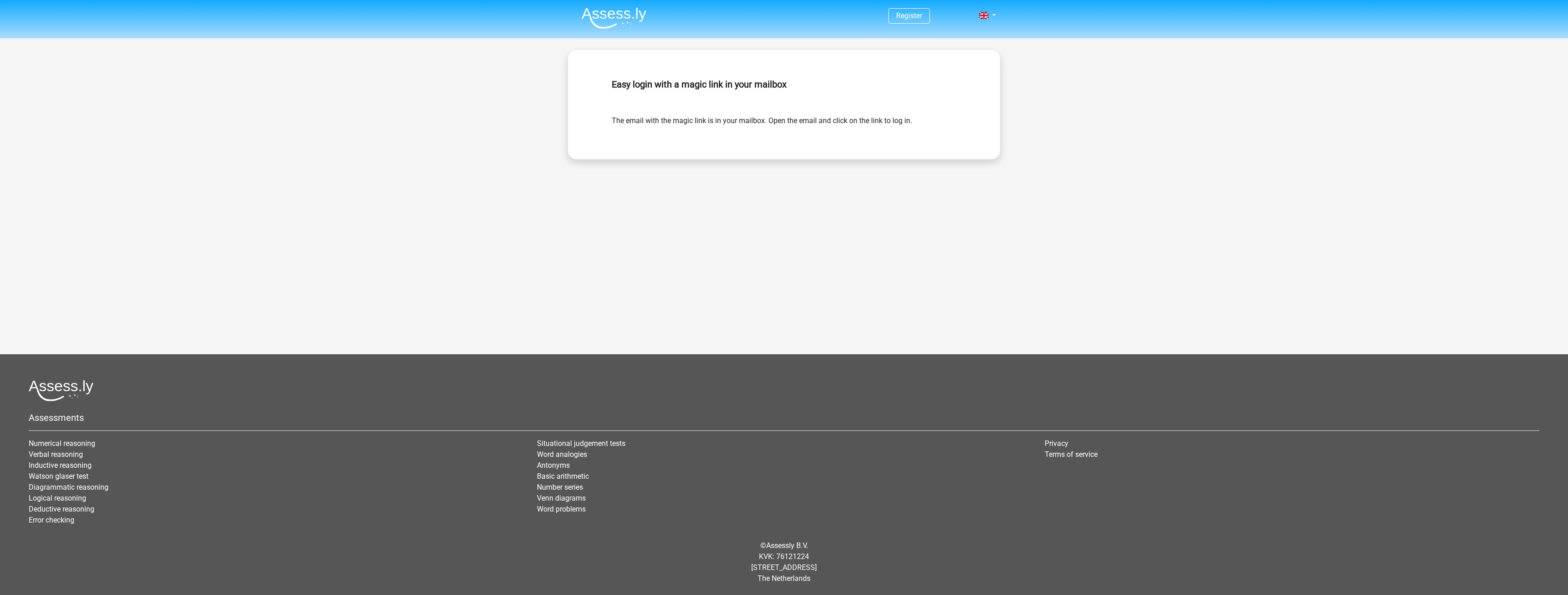
click at [934, 128] on div "Easy login with a magic link in your mailbox The email with the magic link is i…" at bounding box center [784, 105] width 388 height 66
drag, startPoint x: 971, startPoint y: 121, endPoint x: 776, endPoint y: 125, distance: 195.0
click at [776, 125] on div "Easy login with a magic link in your mailbox The email with the magic link is i…" at bounding box center [784, 105] width 388 height 66
click at [776, 125] on form "The email with the magic link is in your mailbox. Open the email and click on t…" at bounding box center [784, 121] width 345 height 11
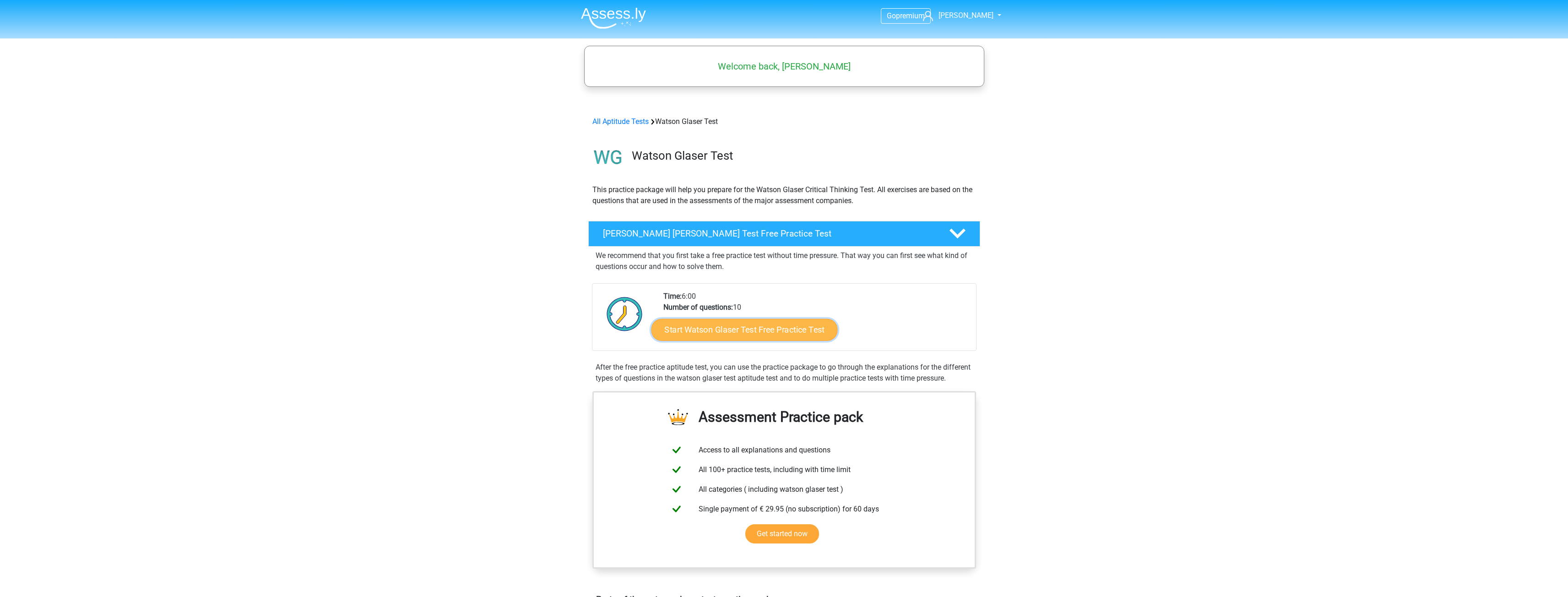
click at [756, 338] on link "Start Watson Glaser Test Free Practice Test" at bounding box center [744, 330] width 186 height 22
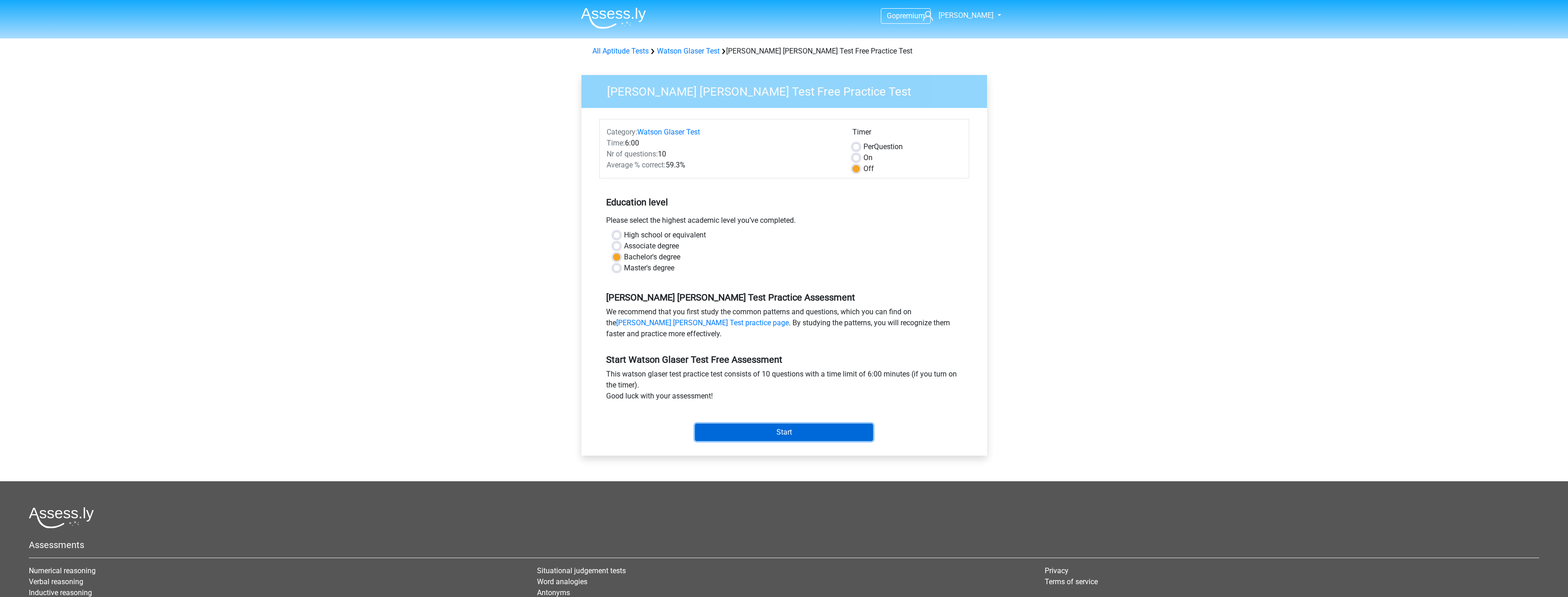
click at [785, 440] on input "Start" at bounding box center [784, 432] width 178 height 17
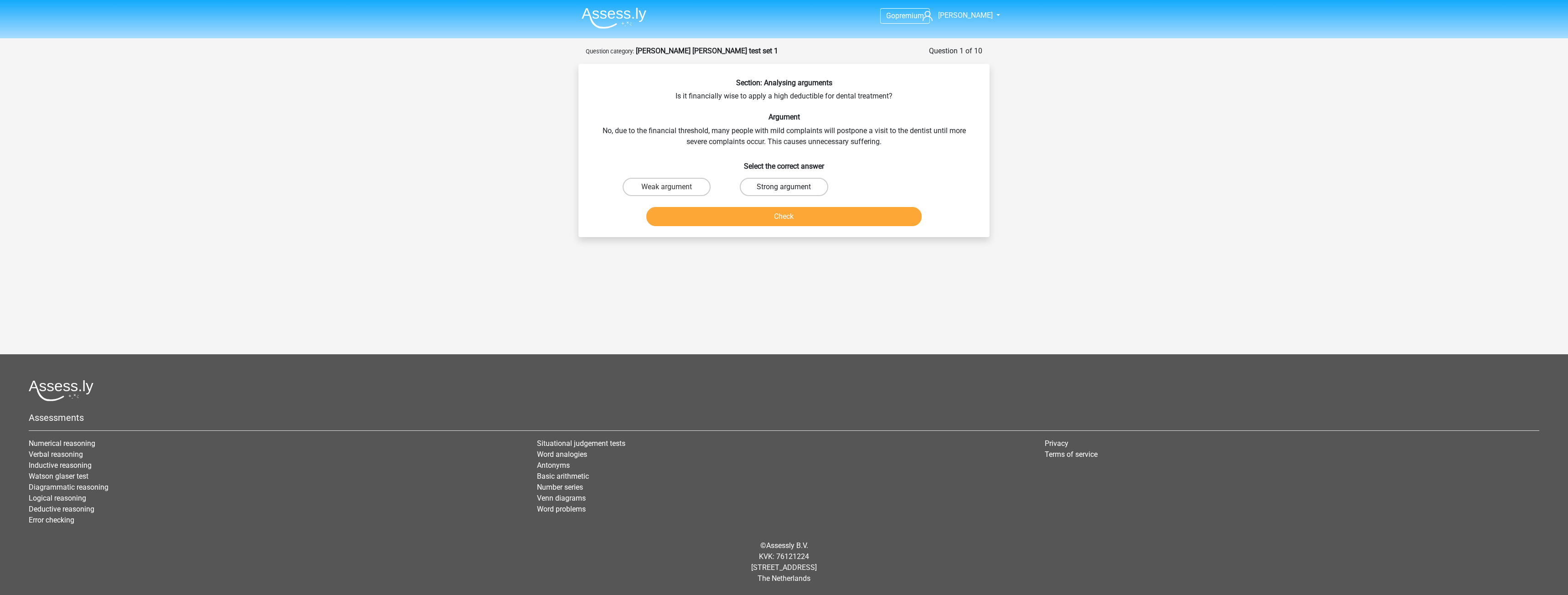
click at [800, 189] on label "Strong argument" at bounding box center [783, 187] width 88 height 18
click at [790, 189] on input "Strong argument" at bounding box center [787, 190] width 6 height 6
radio input "true"
click at [692, 194] on label "Weak argument" at bounding box center [667, 187] width 88 height 18
click at [673, 193] on input "Weak argument" at bounding box center [670, 190] width 6 height 6
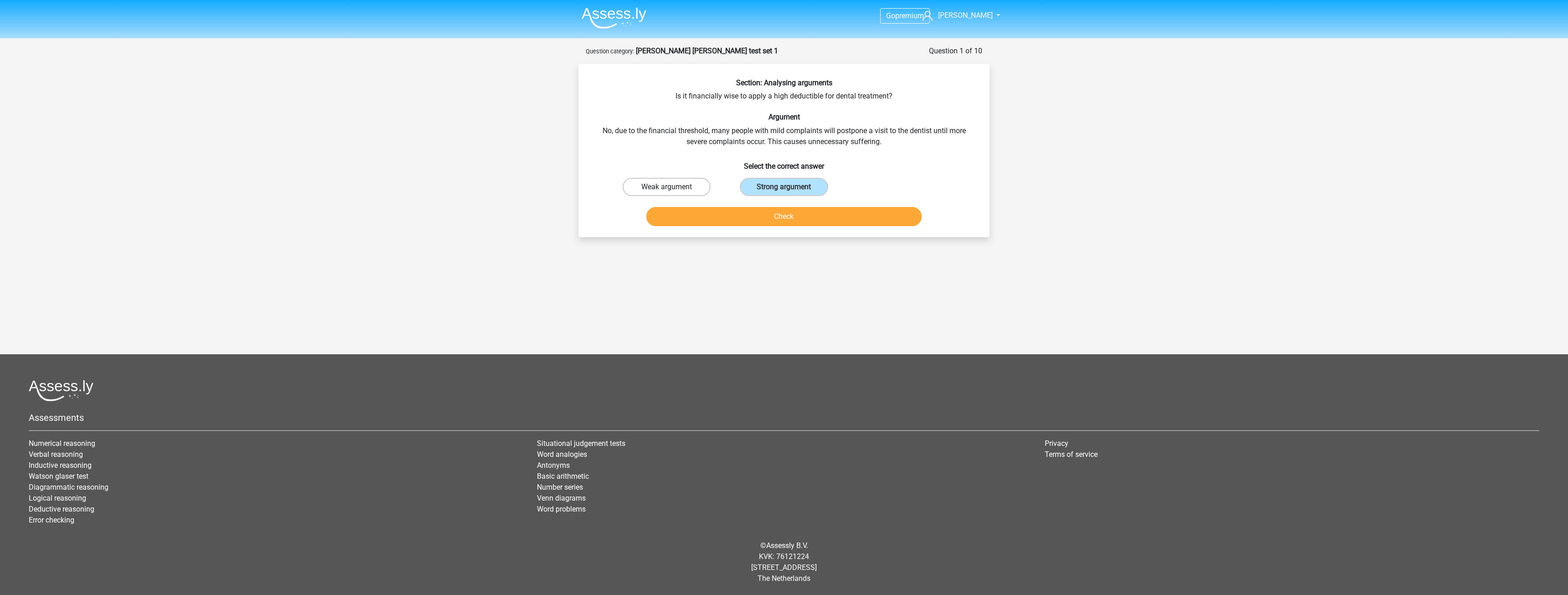
radio input "true"
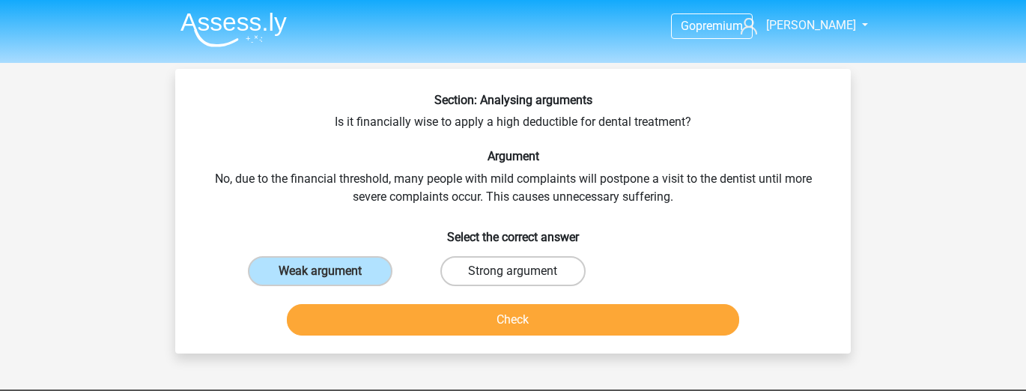
click at [489, 269] on label "Strong argument" at bounding box center [512, 271] width 145 height 30
click at [513, 271] on input "Strong argument" at bounding box center [518, 276] width 10 height 10
radio input "true"
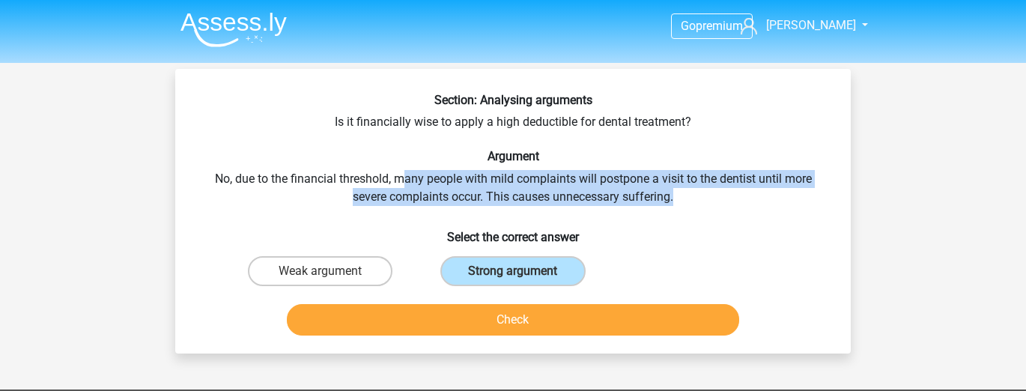
drag, startPoint x: 693, startPoint y: 202, endPoint x: 405, endPoint y: 161, distance: 291.2
click at [402, 165] on div "Section: Analysing arguments Is it financially wise to apply a high deductible …" at bounding box center [512, 217] width 663 height 249
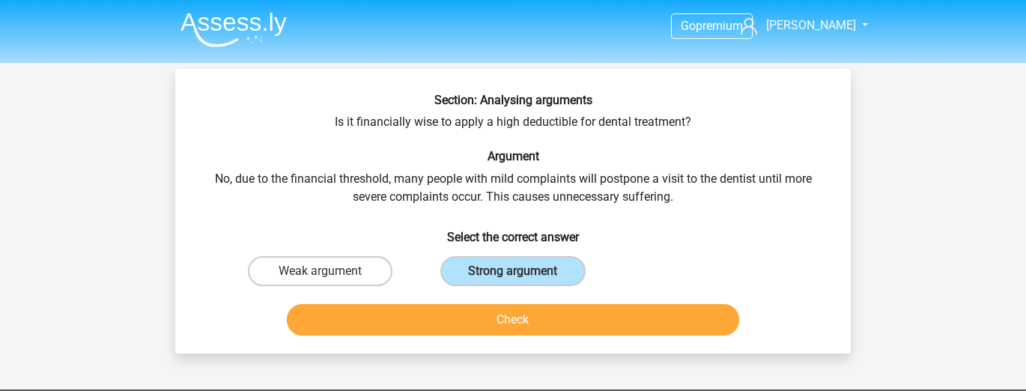
click at [406, 157] on h6 "Argument" at bounding box center [513, 156] width 628 height 14
click at [314, 257] on label "Weak argument" at bounding box center [320, 271] width 145 height 30
click at [321, 271] on input "Weak argument" at bounding box center [326, 276] width 10 height 10
radio input "true"
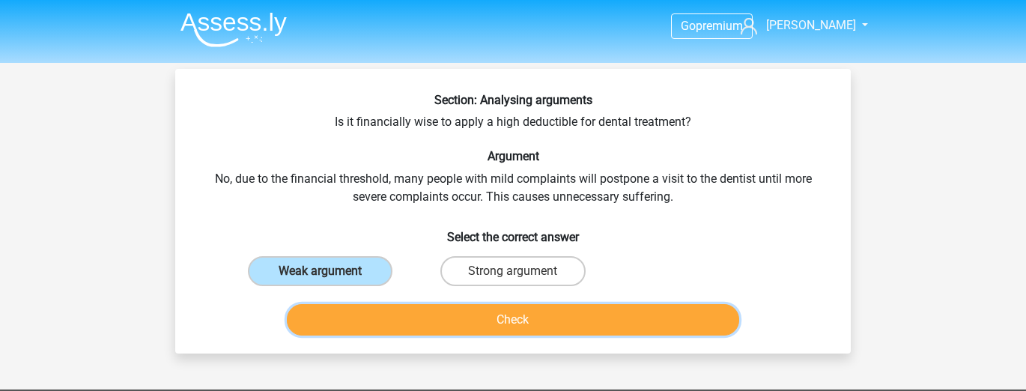
click at [473, 312] on button "Check" at bounding box center [513, 319] width 453 height 31
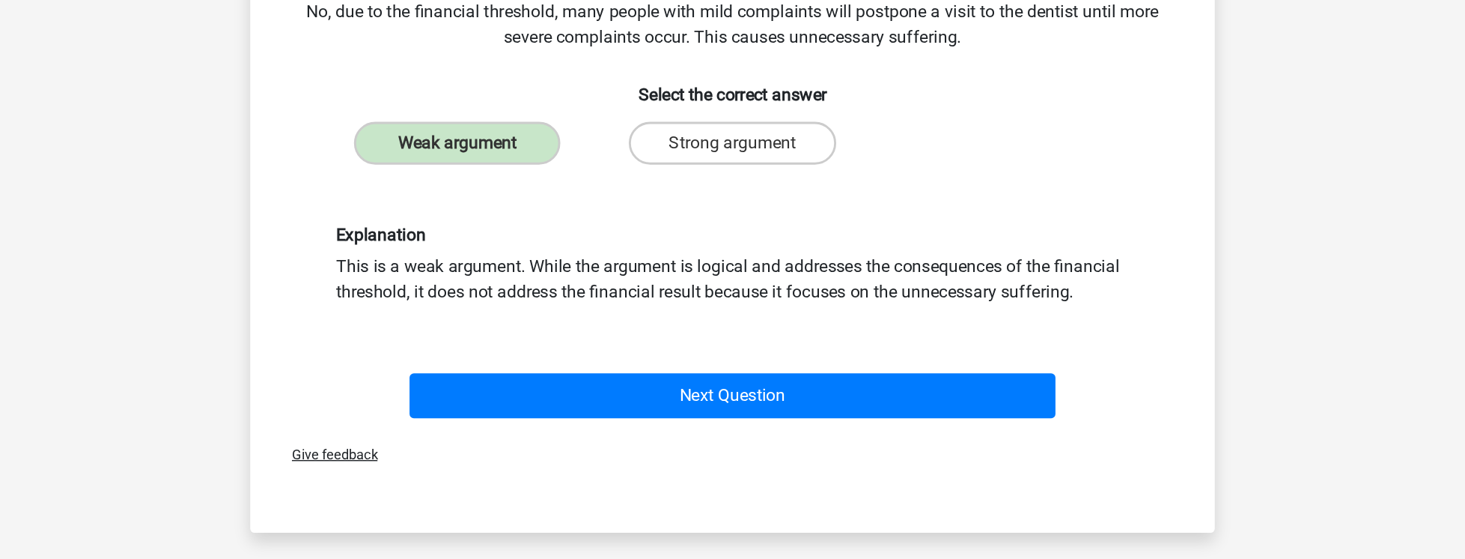
scroll to position [180, 0]
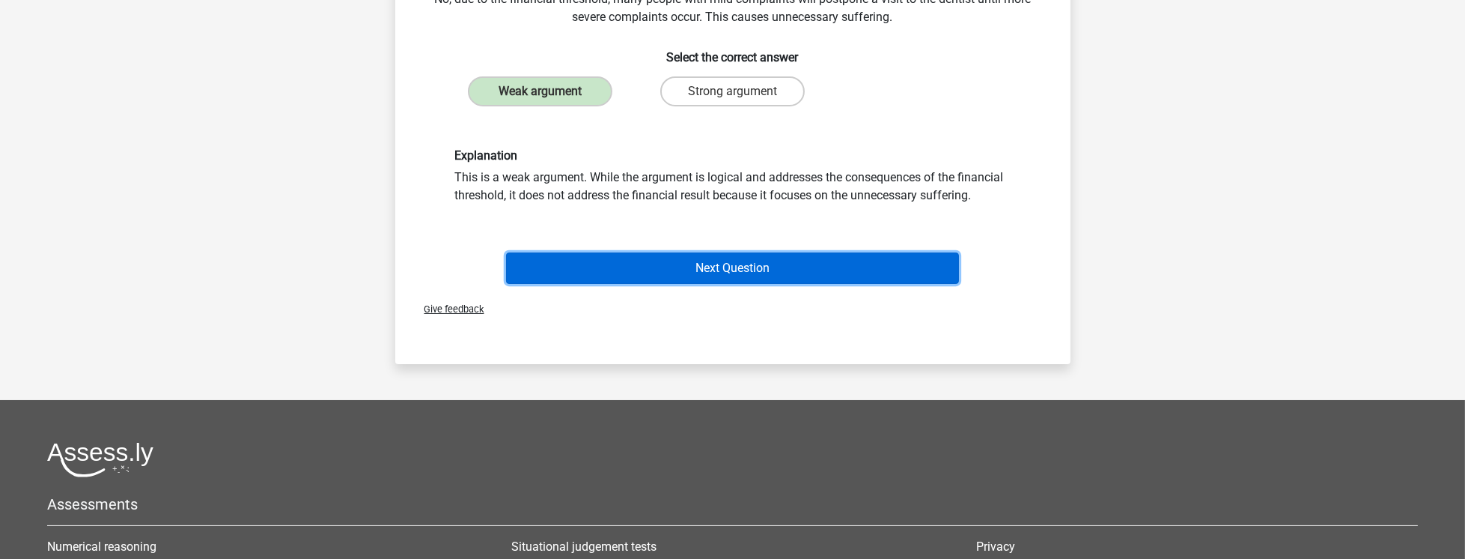
click at [801, 262] on button "Next Question" at bounding box center [732, 267] width 453 height 31
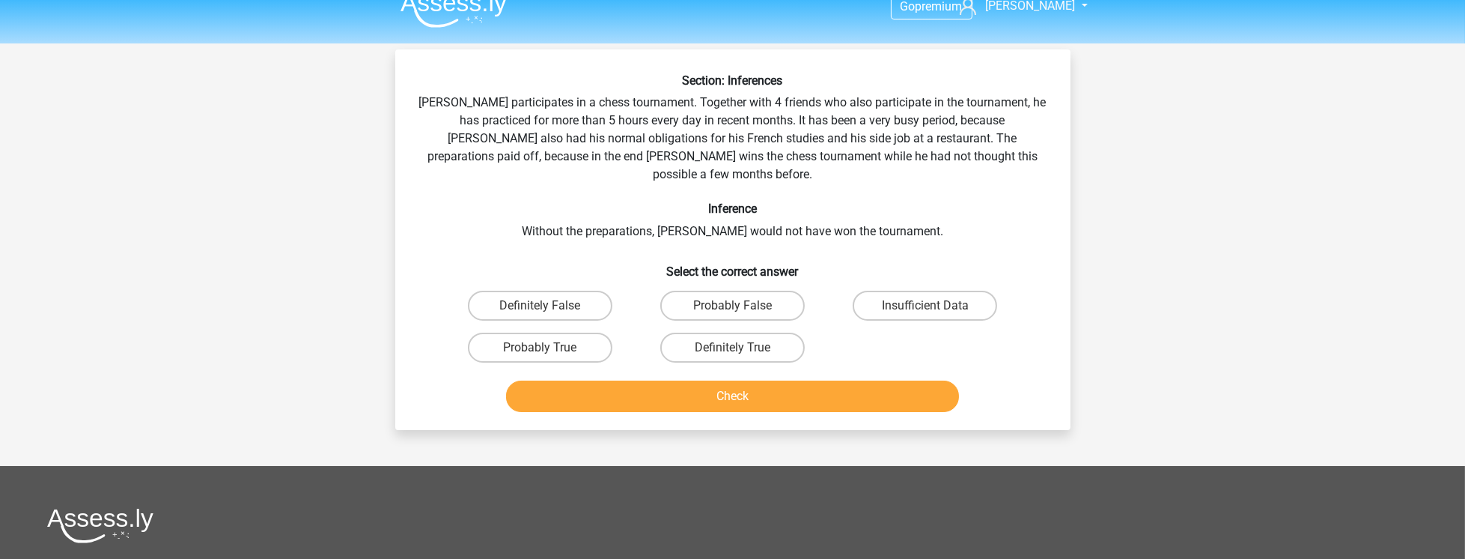
scroll to position [0, 0]
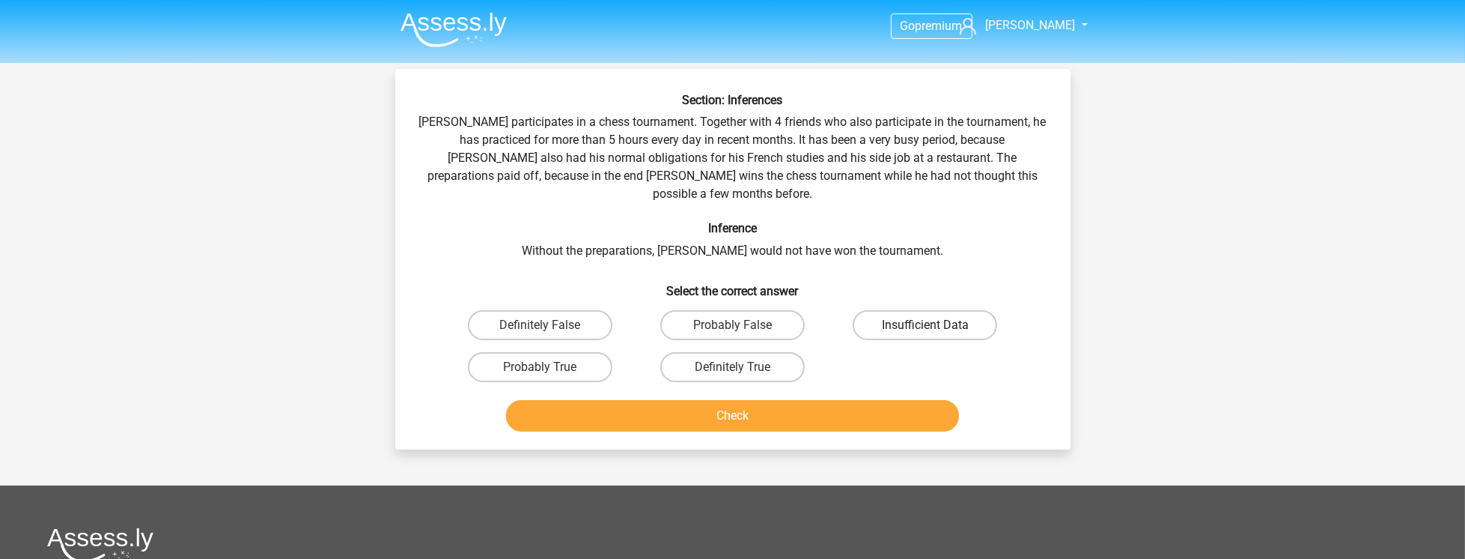
click at [906, 319] on label "Insufficient Data" at bounding box center [925, 325] width 145 height 30
click at [926, 325] on input "Insufficient Data" at bounding box center [931, 330] width 10 height 10
radio input "true"
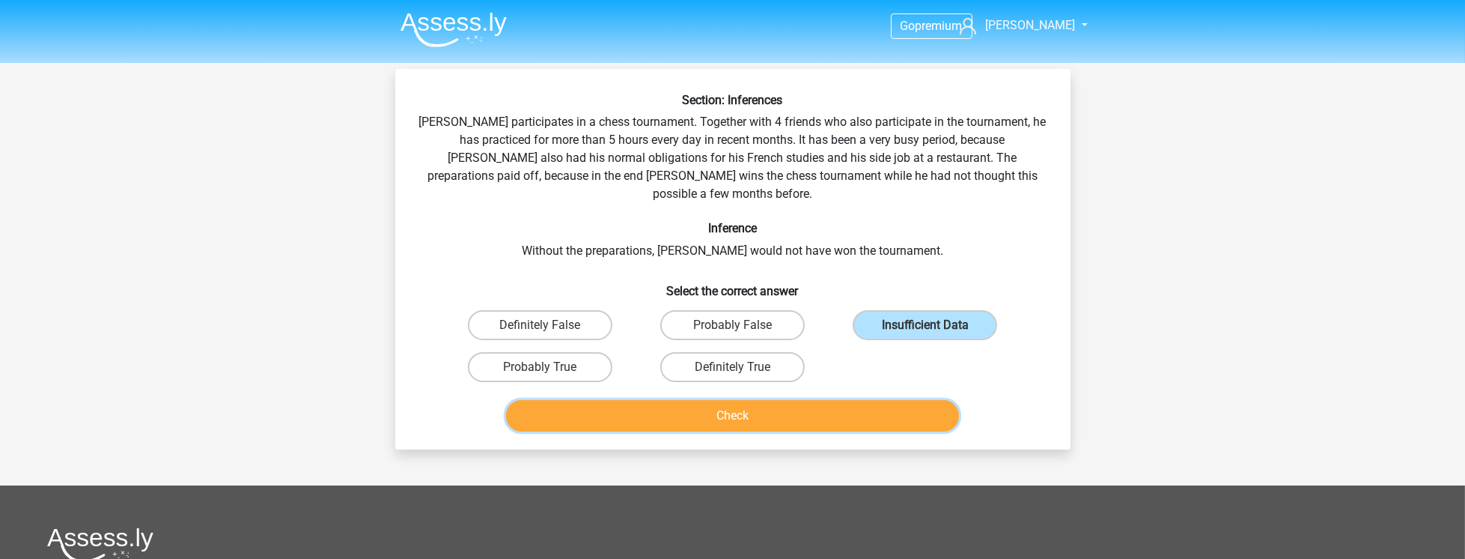
click at [845, 400] on button "Check" at bounding box center [732, 415] width 453 height 31
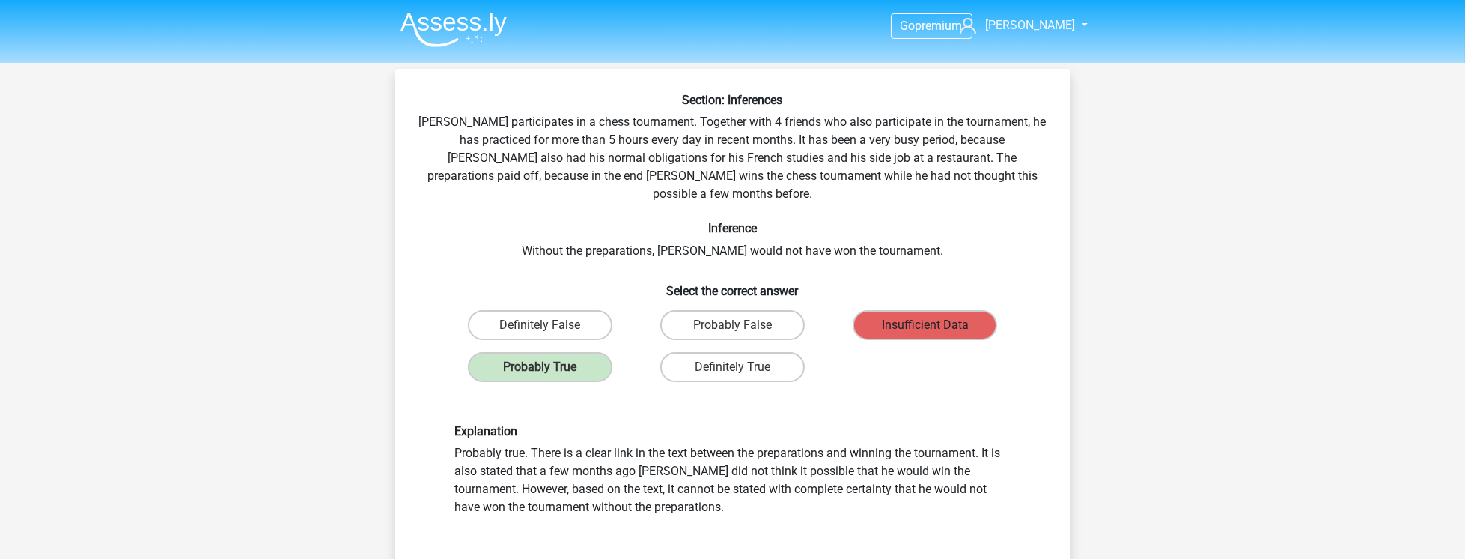
click at [944, 310] on label "Insufficient Data" at bounding box center [925, 325] width 145 height 30
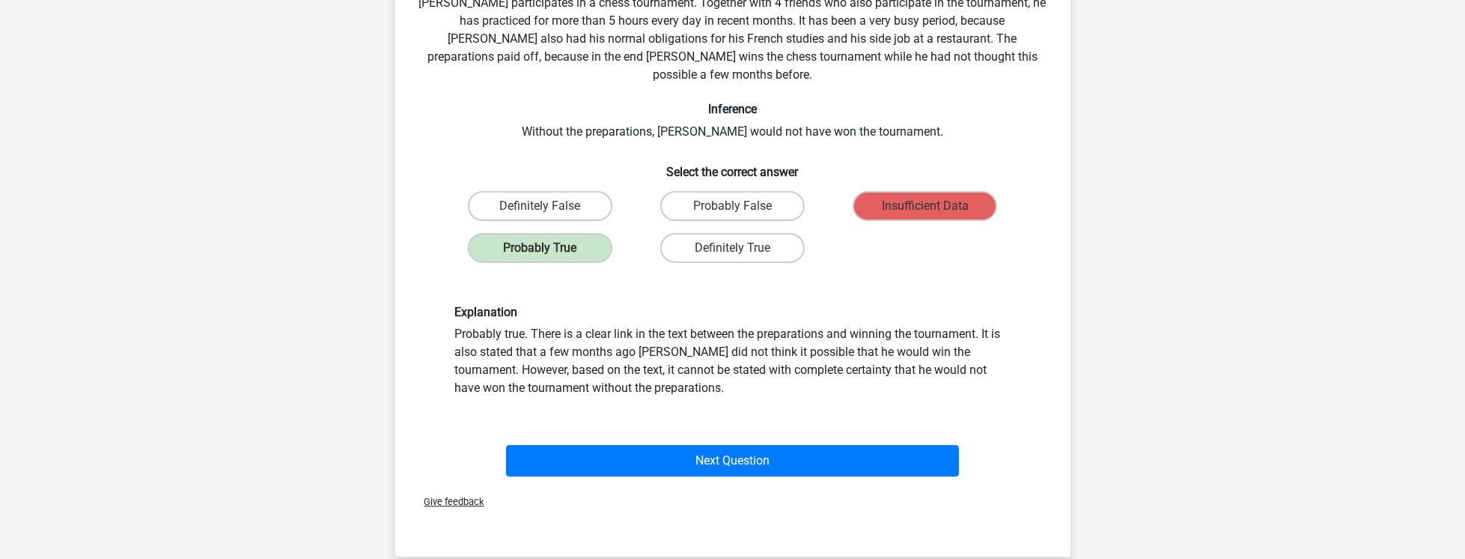
scroll to position [128, 0]
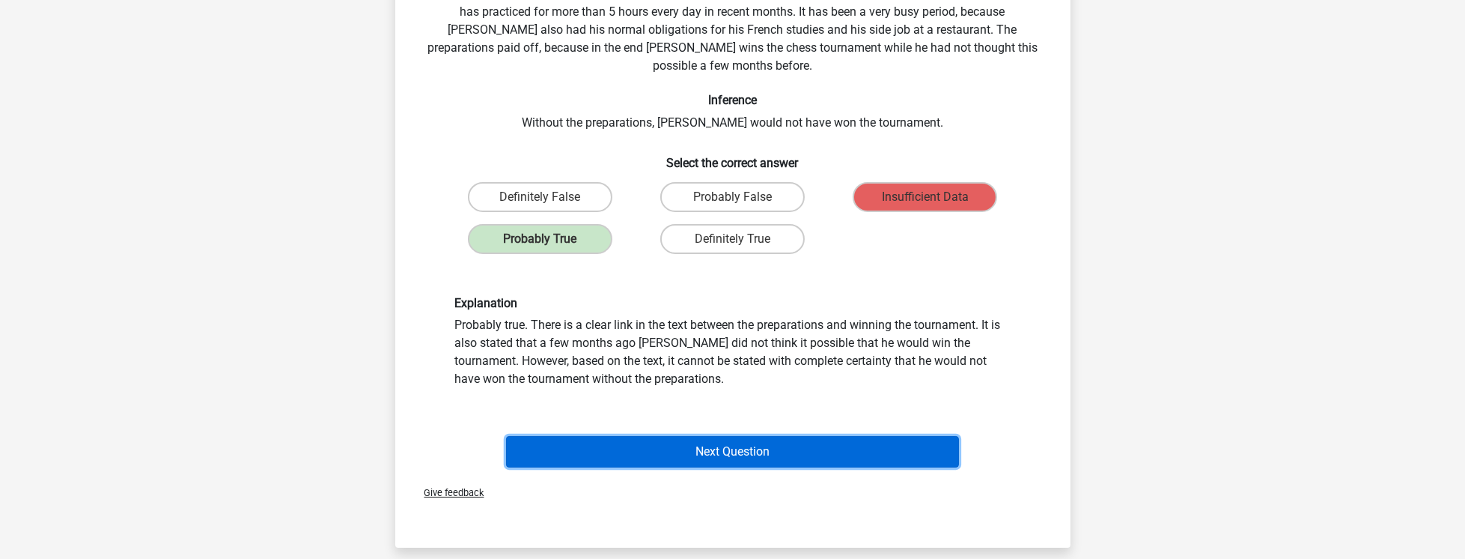
click at [853, 436] on button "Next Question" at bounding box center [732, 451] width 453 height 31
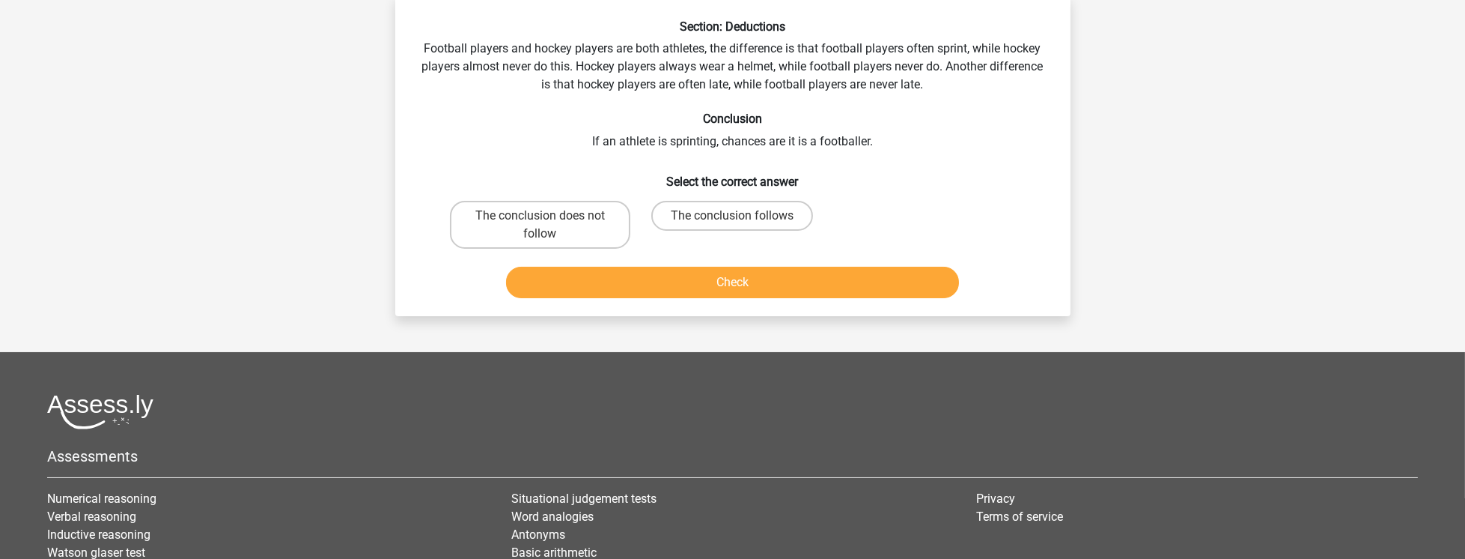
scroll to position [69, 0]
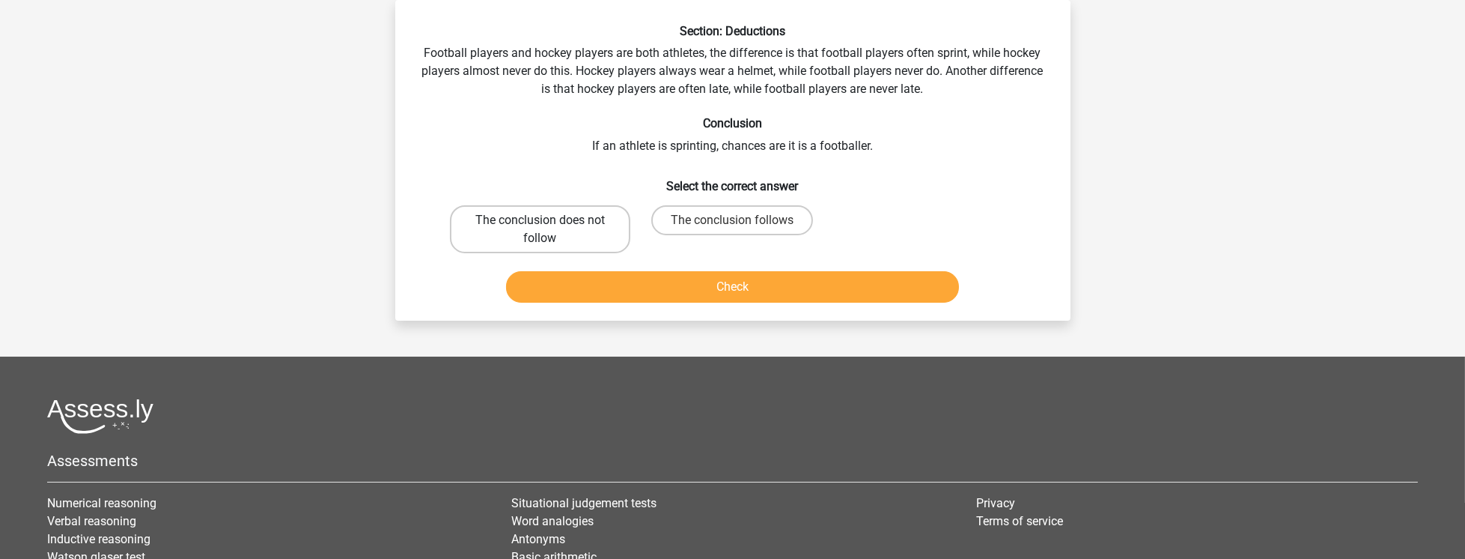
click at [526, 243] on label "The conclusion does not follow" at bounding box center [540, 229] width 180 height 48
click at [540, 230] on input "The conclusion does not follow" at bounding box center [545, 225] width 10 height 10
radio input "true"
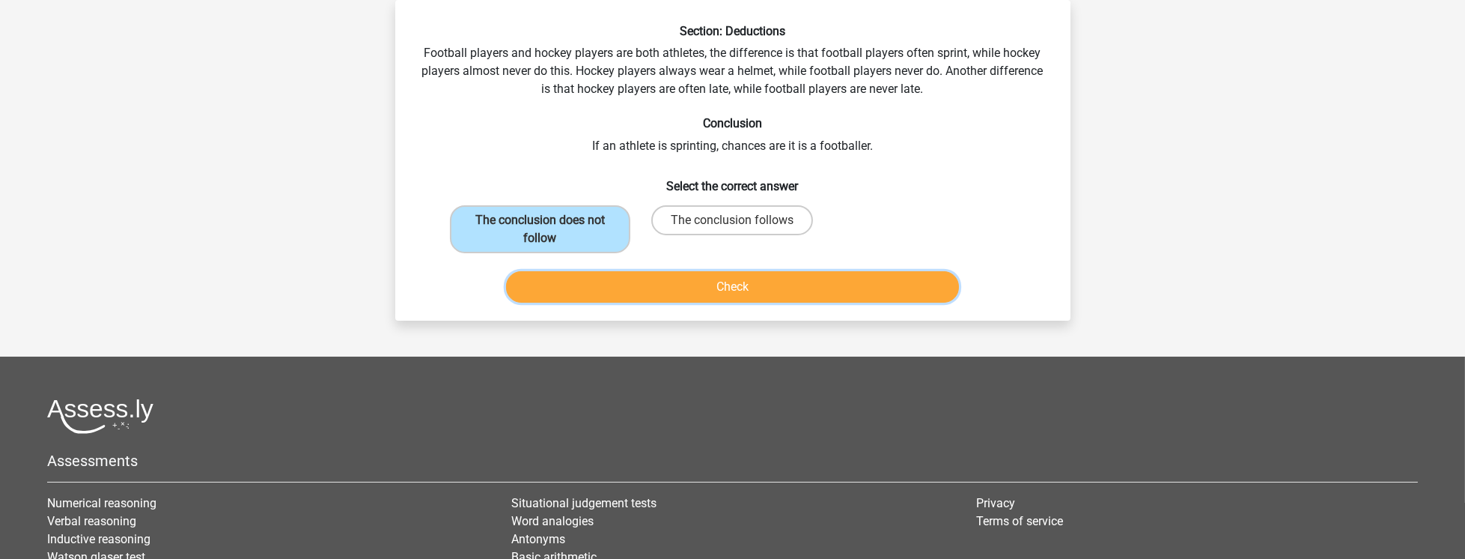
click at [607, 277] on button "Check" at bounding box center [732, 286] width 453 height 31
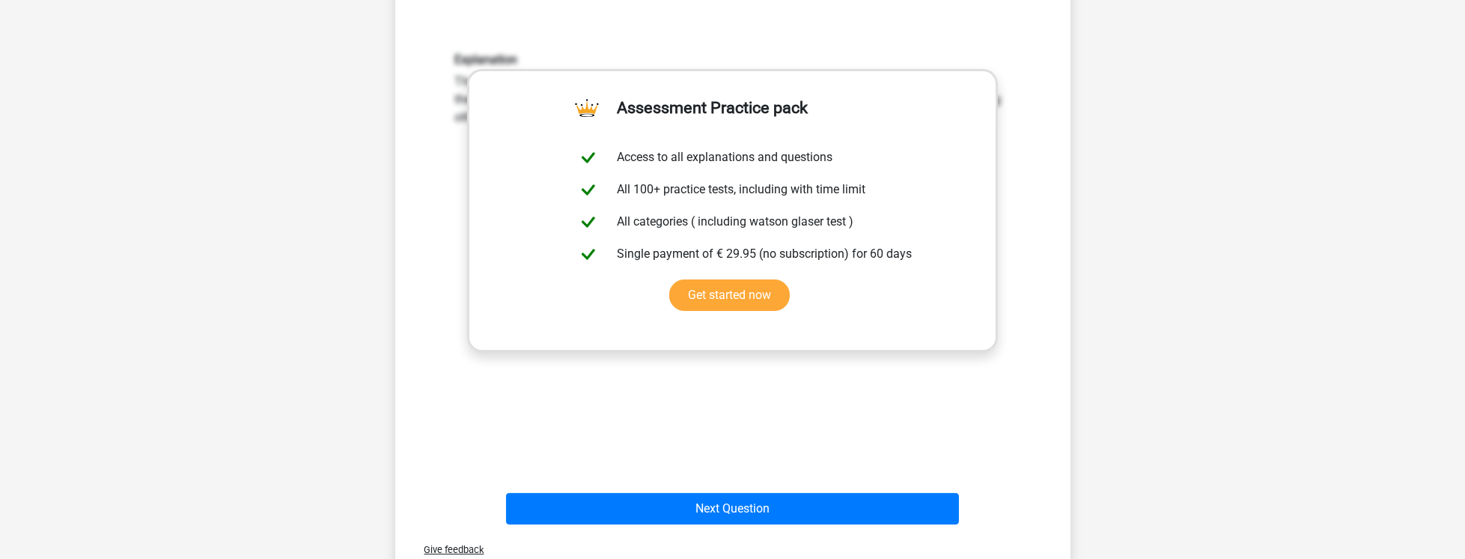
scroll to position [513, 0]
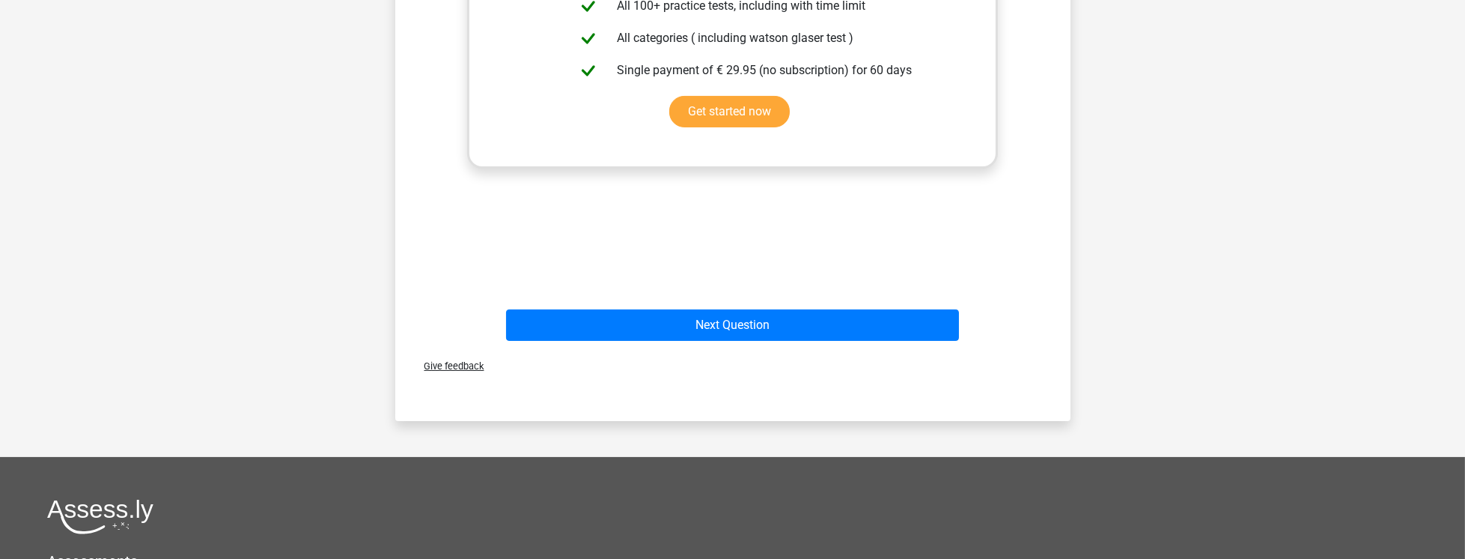
click at [755, 304] on div "Next Question" at bounding box center [733, 321] width 628 height 49
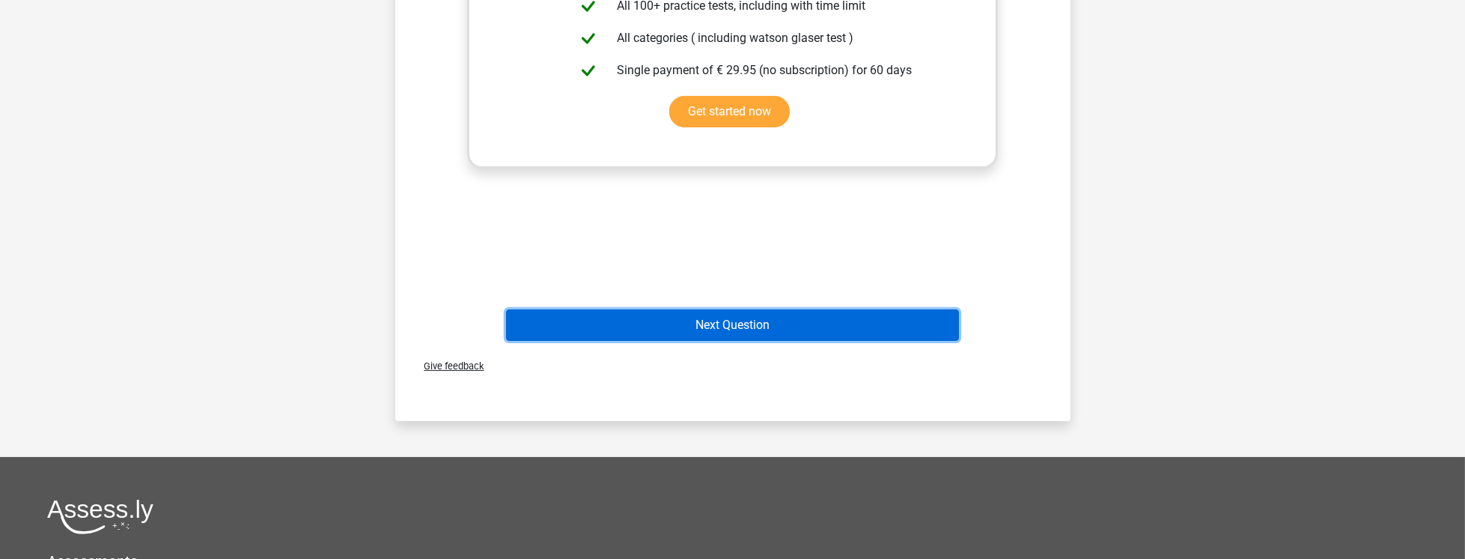
click at [743, 316] on button "Next Question" at bounding box center [732, 324] width 453 height 31
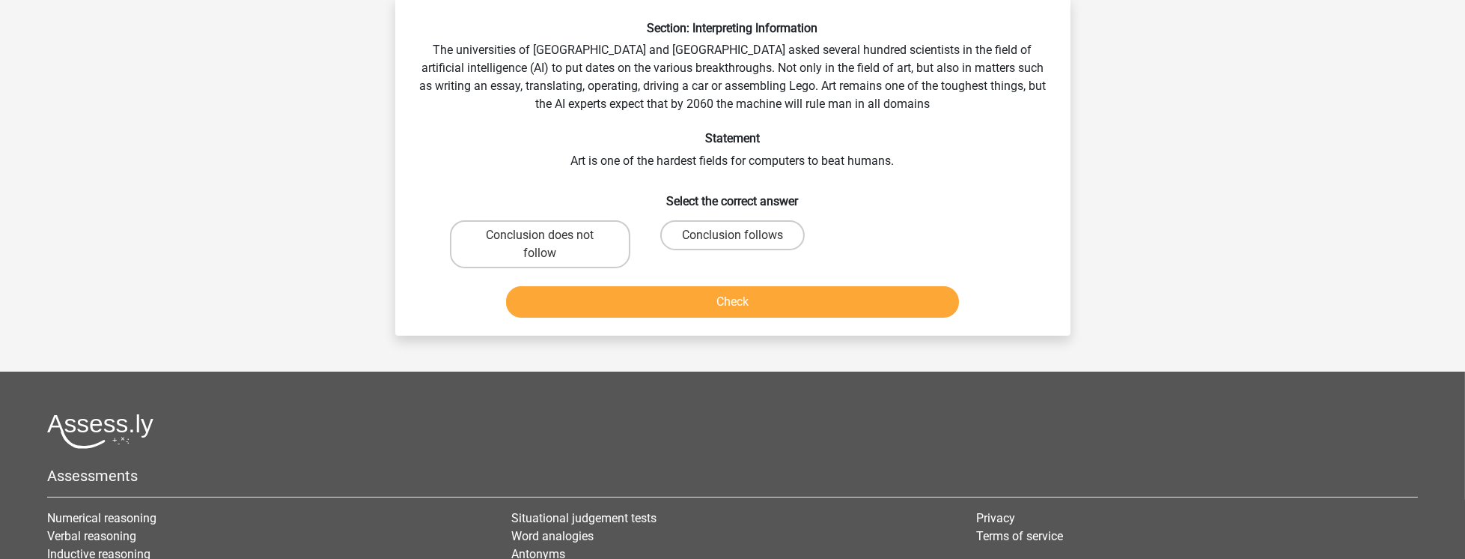
scroll to position [69, 0]
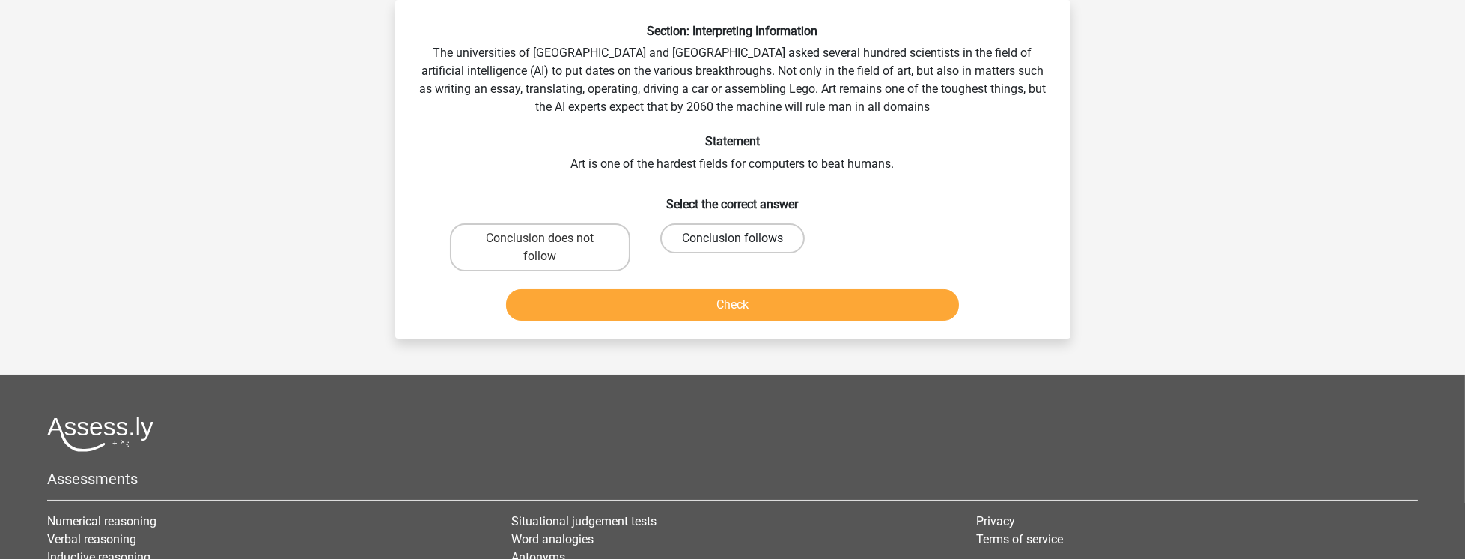
click at [753, 235] on label "Conclusion follows" at bounding box center [732, 238] width 145 height 30
click at [742, 238] on input "Conclusion follows" at bounding box center [737, 243] width 10 height 10
radio input "true"
click at [736, 301] on button "Check" at bounding box center [732, 304] width 453 height 31
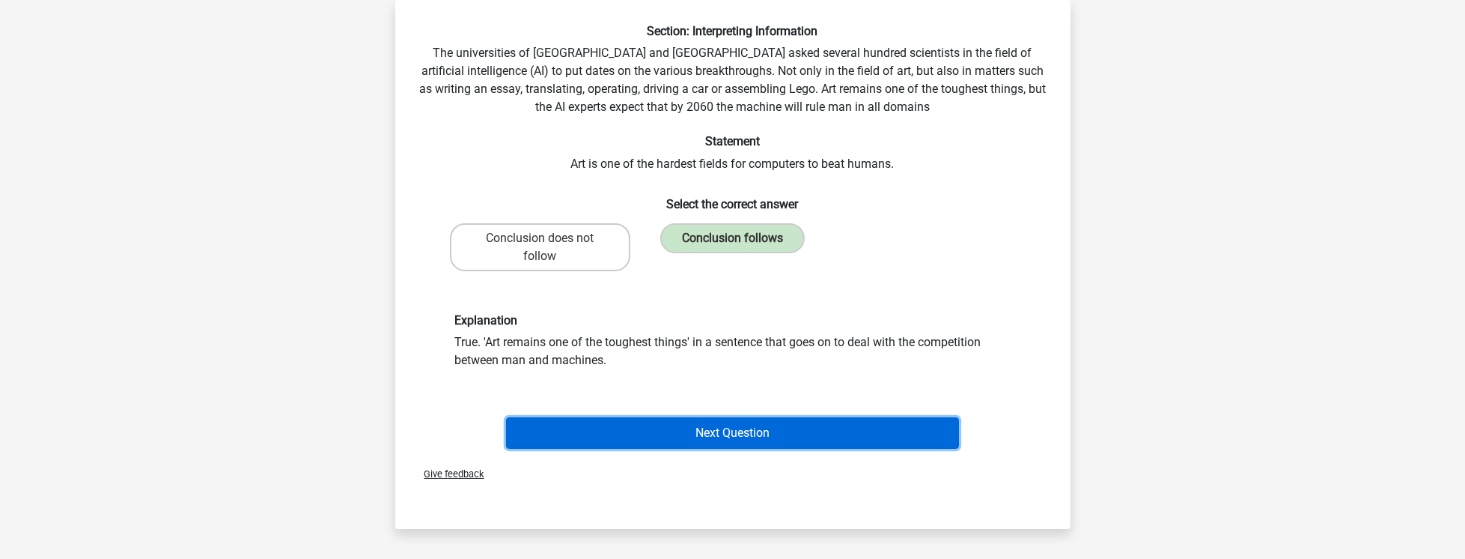
click at [774, 431] on button "Next Question" at bounding box center [732, 432] width 453 height 31
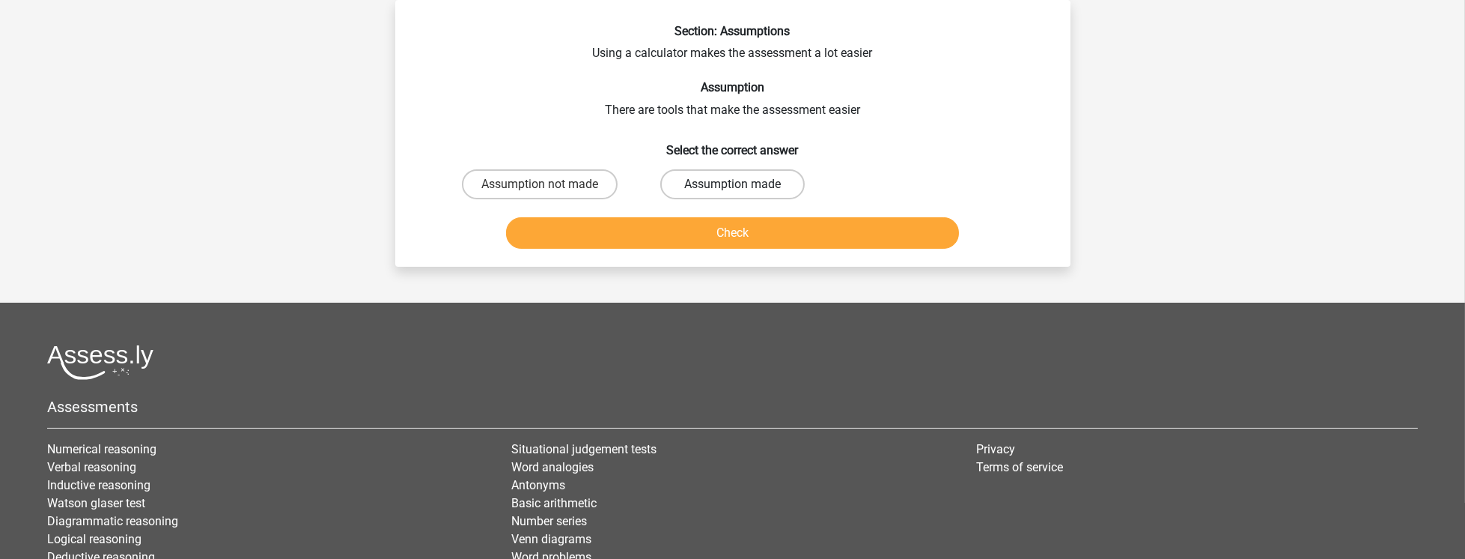
click at [763, 189] on label "Assumption made" at bounding box center [732, 184] width 145 height 30
click at [742, 189] on input "Assumption made" at bounding box center [737, 189] width 10 height 10
radio input "true"
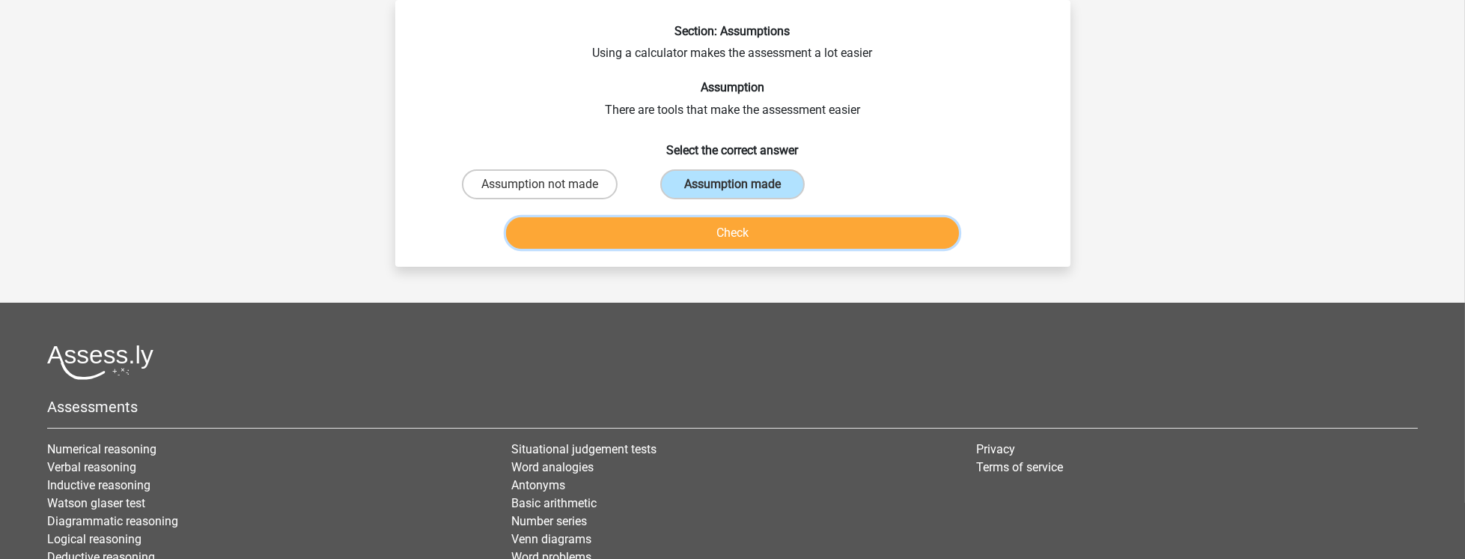
click at [753, 246] on button "Check" at bounding box center [732, 232] width 453 height 31
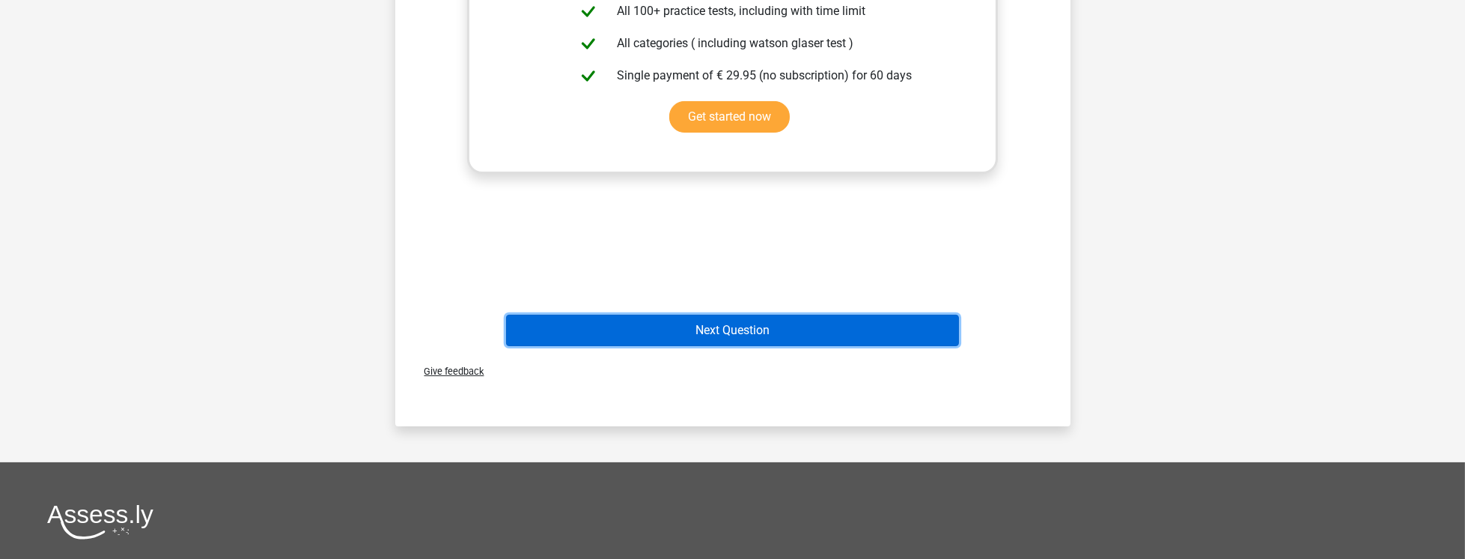
click at [755, 315] on button "Next Question" at bounding box center [732, 330] width 453 height 31
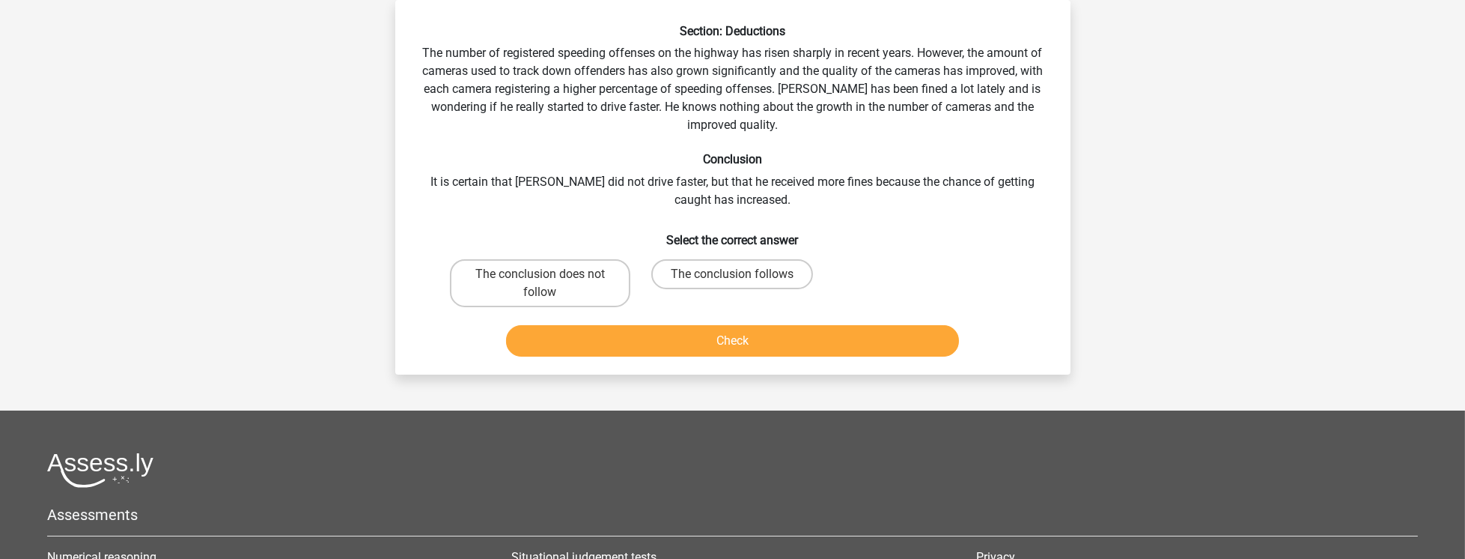
scroll to position [0, 0]
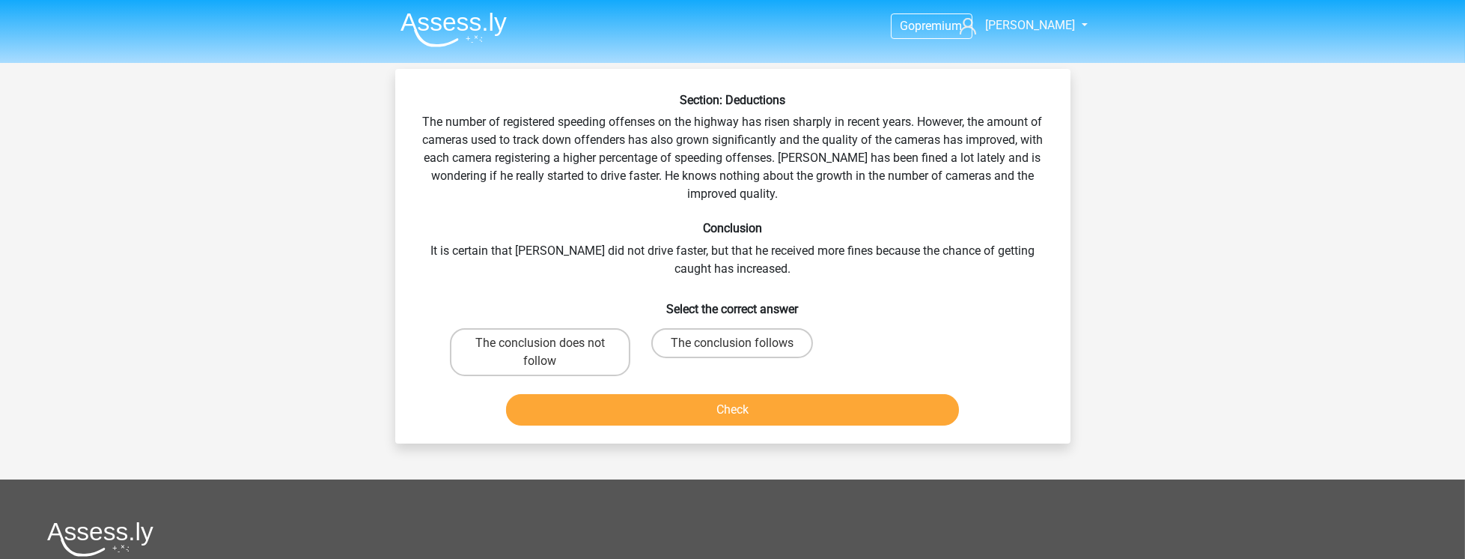
click at [546, 346] on input "The conclusion does not follow" at bounding box center [545, 348] width 10 height 10
radio input "true"
click at [734, 401] on button "Check" at bounding box center [732, 409] width 453 height 31
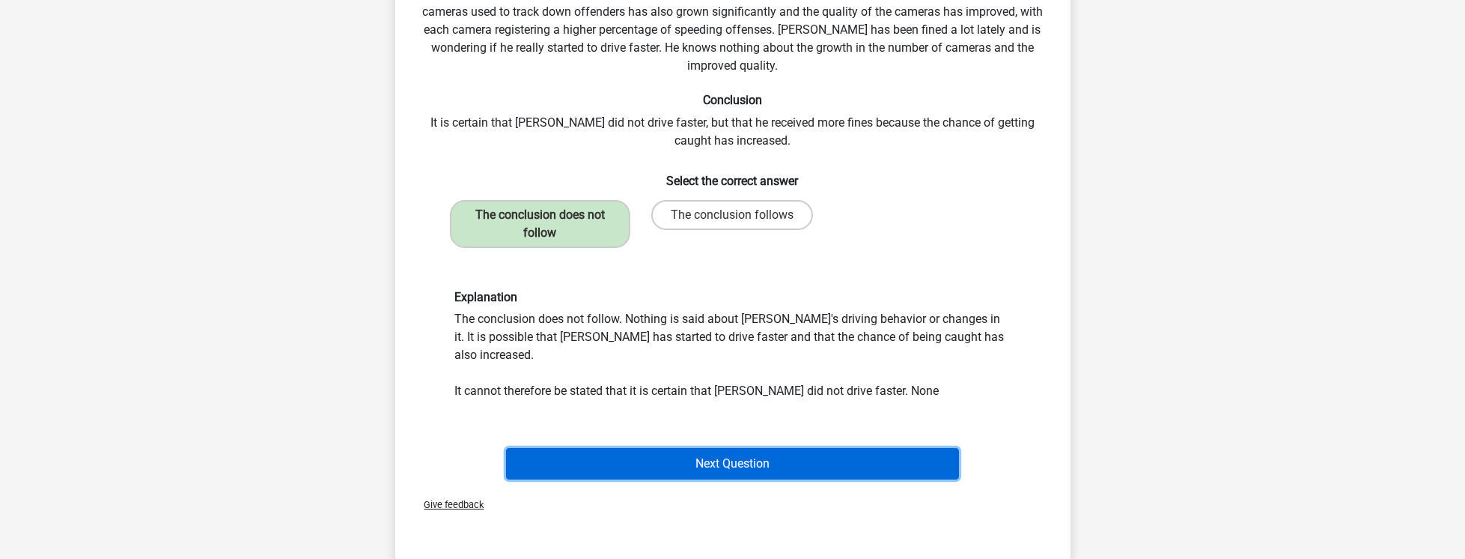
drag, startPoint x: 729, startPoint y: 451, endPoint x: 738, endPoint y: 439, distance: 15.4
click at [729, 451] on button "Next Question" at bounding box center [732, 463] width 453 height 31
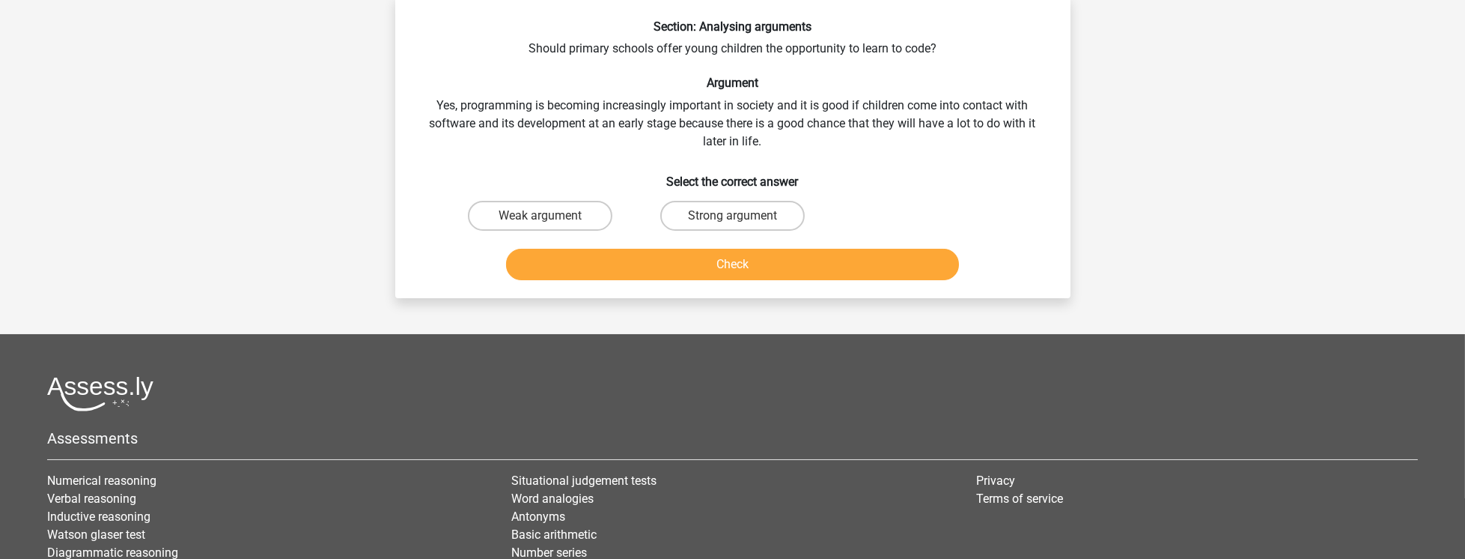
scroll to position [69, 0]
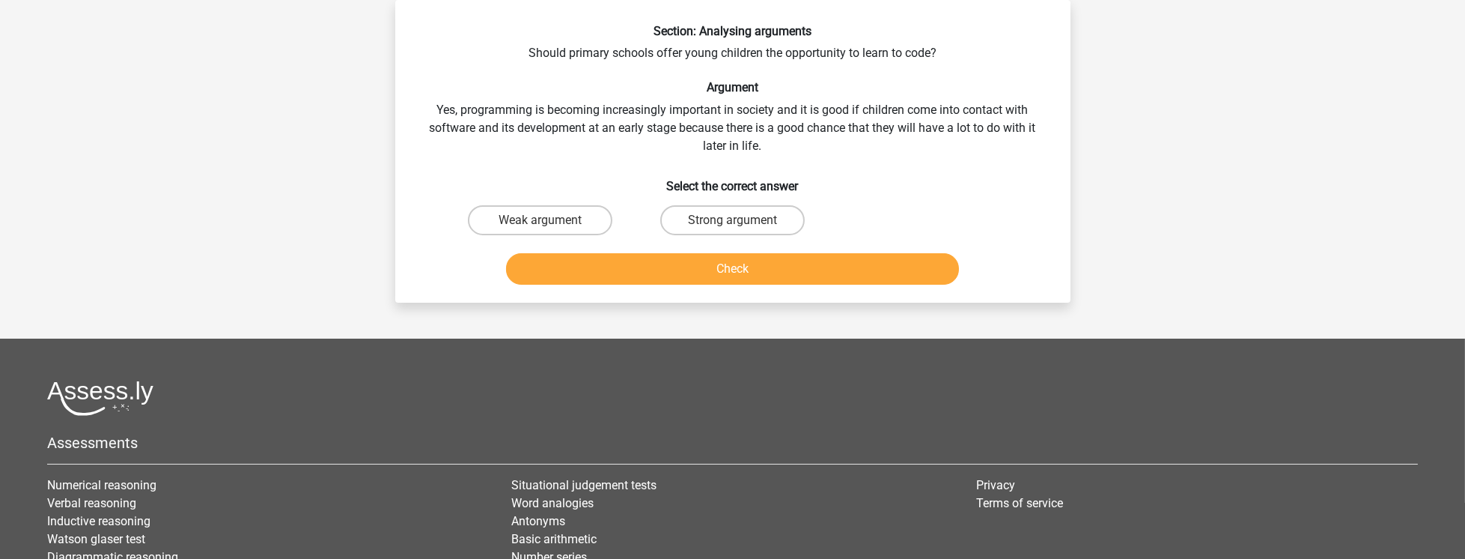
click at [729, 198] on div "Section: Analysing arguments Should primary schools offer young children the op…" at bounding box center [732, 157] width 663 height 267
drag, startPoint x: 738, startPoint y: 222, endPoint x: 740, endPoint y: 261, distance: 39.8
click at [738, 222] on input "Strong argument" at bounding box center [737, 225] width 10 height 10
radio input "true"
click at [737, 283] on div "Check" at bounding box center [733, 271] width 578 height 37
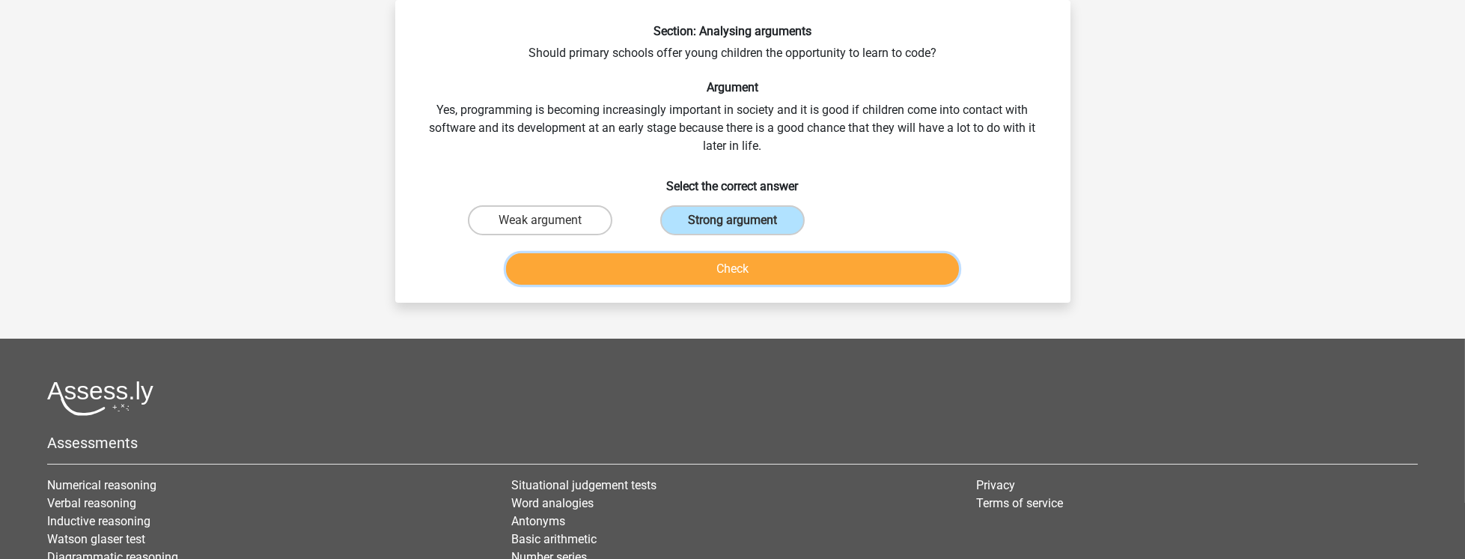
click at [789, 267] on button "Check" at bounding box center [732, 268] width 453 height 31
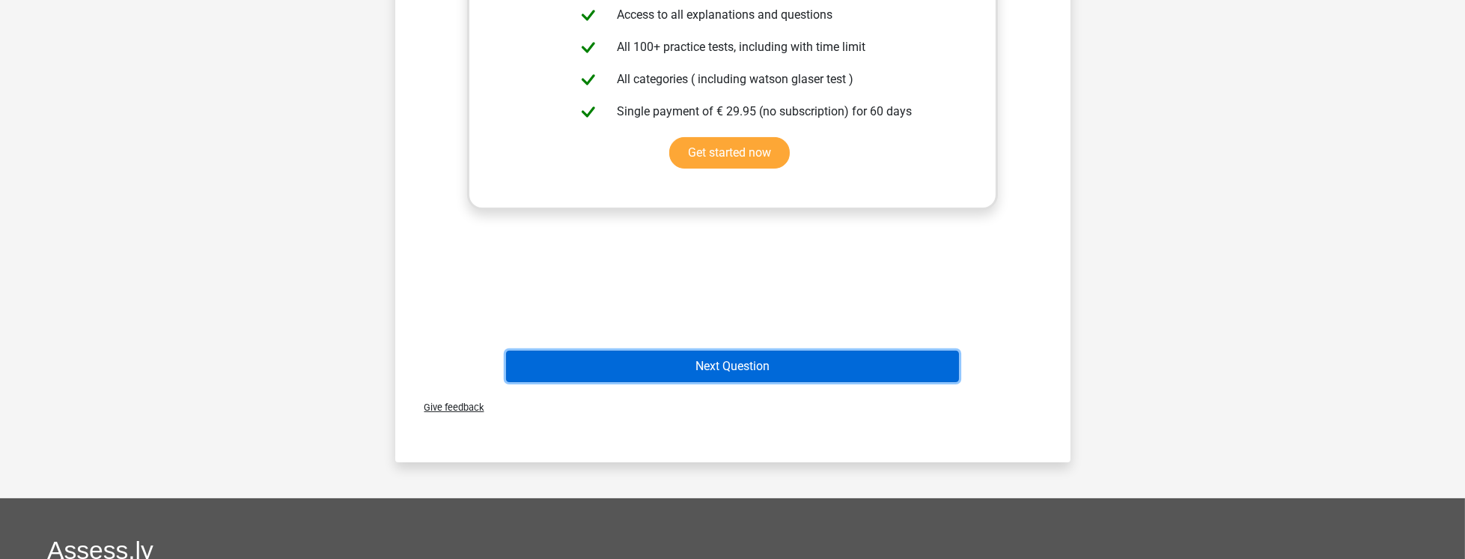
drag, startPoint x: 750, startPoint y: 369, endPoint x: 778, endPoint y: 333, distance: 45.8
click at [750, 369] on button "Next Question" at bounding box center [732, 365] width 453 height 31
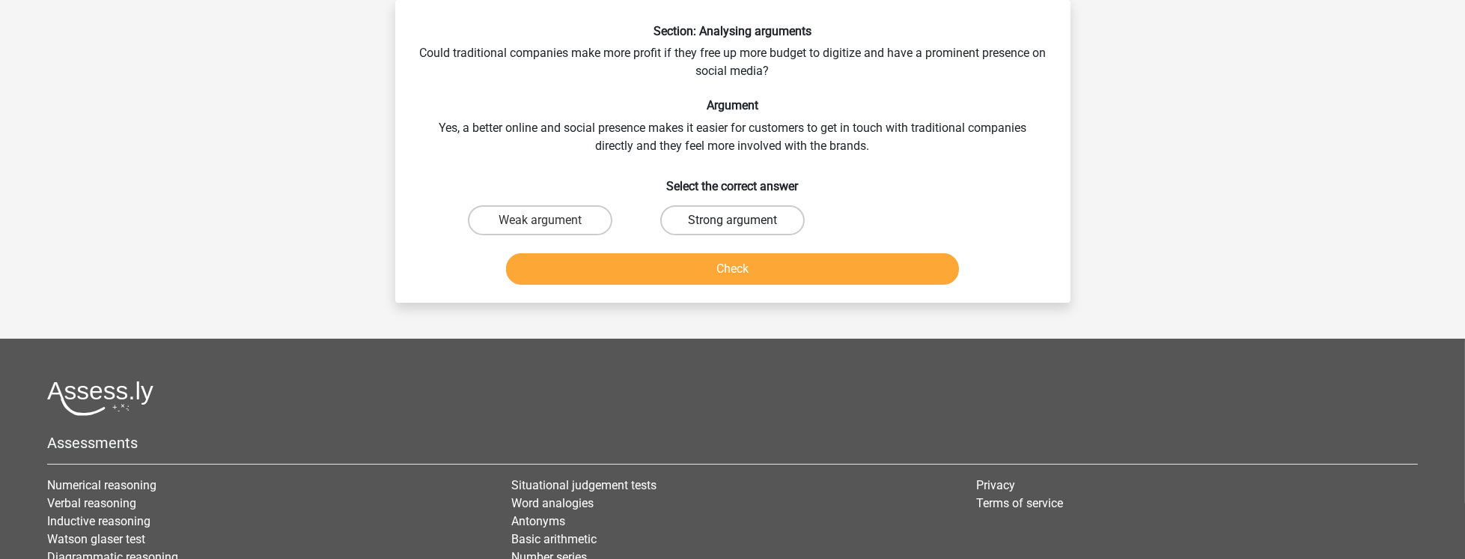
click at [753, 225] on label "Strong argument" at bounding box center [732, 220] width 145 height 30
click at [742, 225] on input "Strong argument" at bounding box center [737, 225] width 10 height 10
radio input "true"
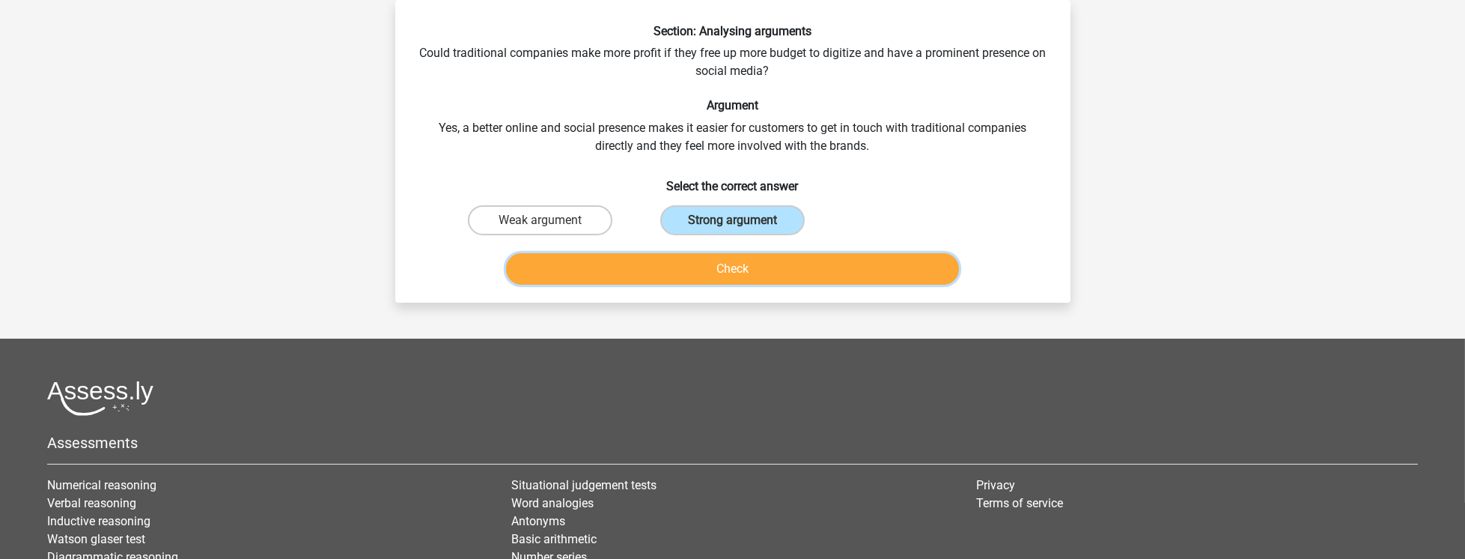
click at [769, 270] on button "Check" at bounding box center [732, 268] width 453 height 31
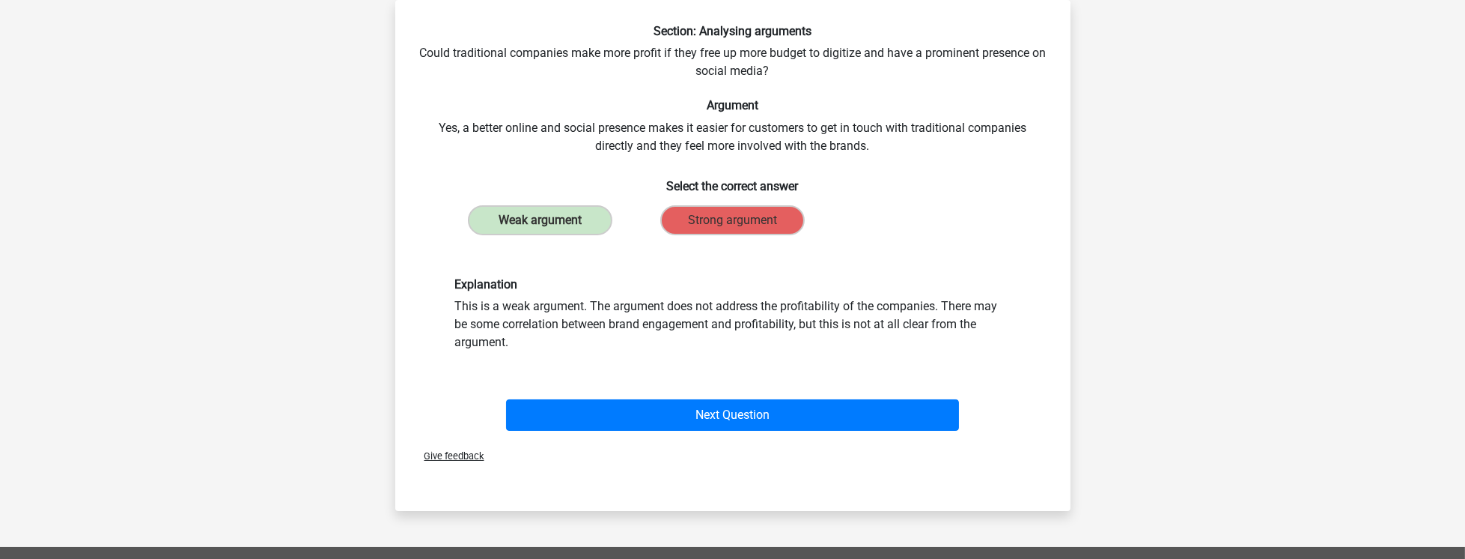
drag, startPoint x: 608, startPoint y: 313, endPoint x: 616, endPoint y: 315, distance: 7.8
click at [612, 315] on div "Explanation This is a weak argument. The argument does not address the profitab…" at bounding box center [733, 314] width 578 height 74
drag, startPoint x: 747, startPoint y: 309, endPoint x: 892, endPoint y: 345, distance: 149.7
click at [892, 345] on div "Explanation This is a weak argument. The argument does not address the profitab…" at bounding box center [733, 314] width 578 height 74
click at [882, 345] on div "Explanation This is a weak argument. The argument does not address the profitab…" at bounding box center [733, 314] width 578 height 74
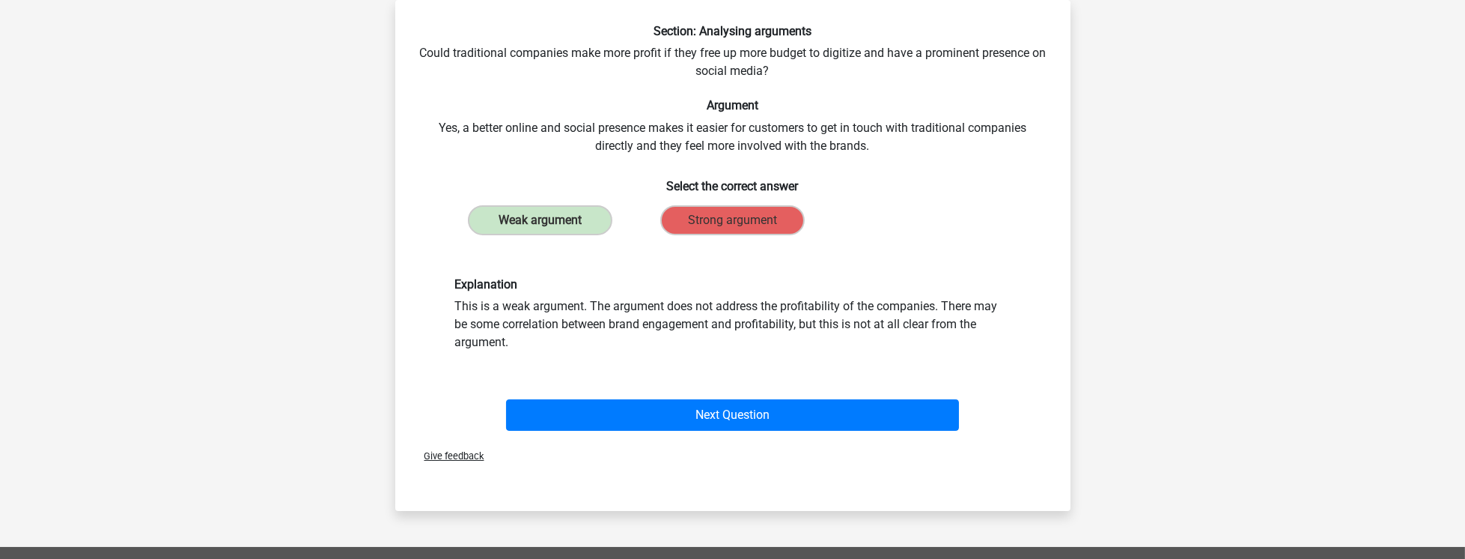
drag, startPoint x: 872, startPoint y: 349, endPoint x: 521, endPoint y: 312, distance: 352.5
click at [521, 312] on div "Explanation This is a weak argument. The argument does not address the profitab…" at bounding box center [733, 314] width 578 height 74
click at [596, 306] on div "Explanation This is a weak argument. The argument does not address the profitab…" at bounding box center [733, 314] width 578 height 74
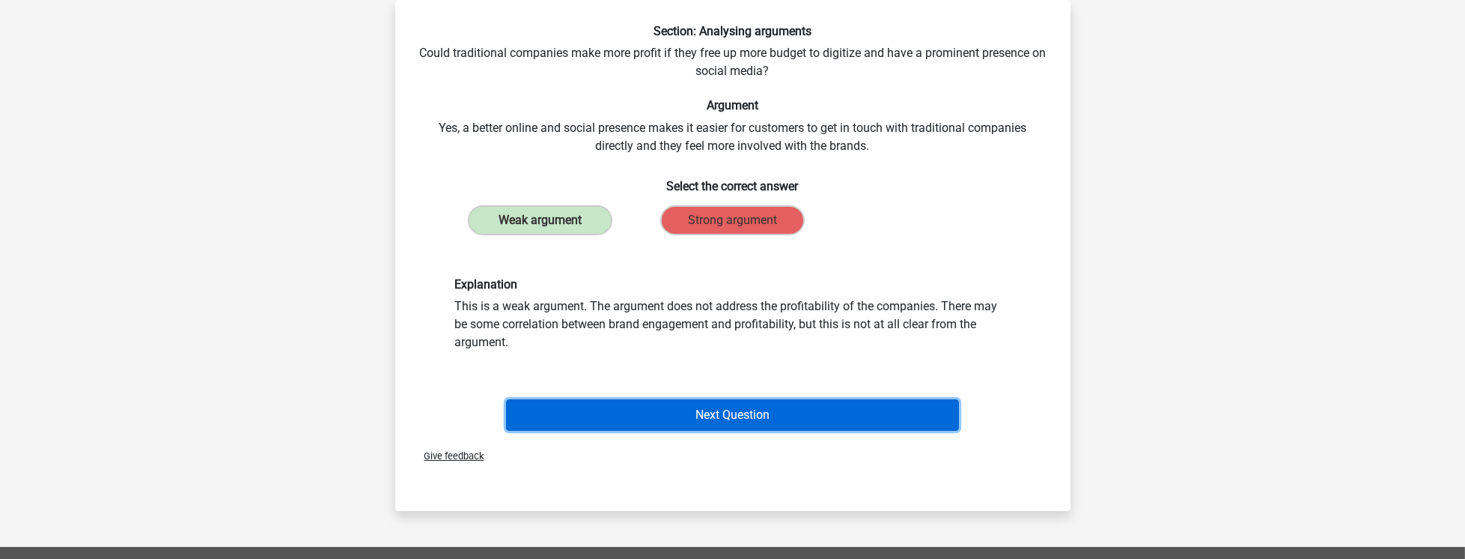
click at [647, 421] on button "Next Question" at bounding box center [732, 414] width 453 height 31
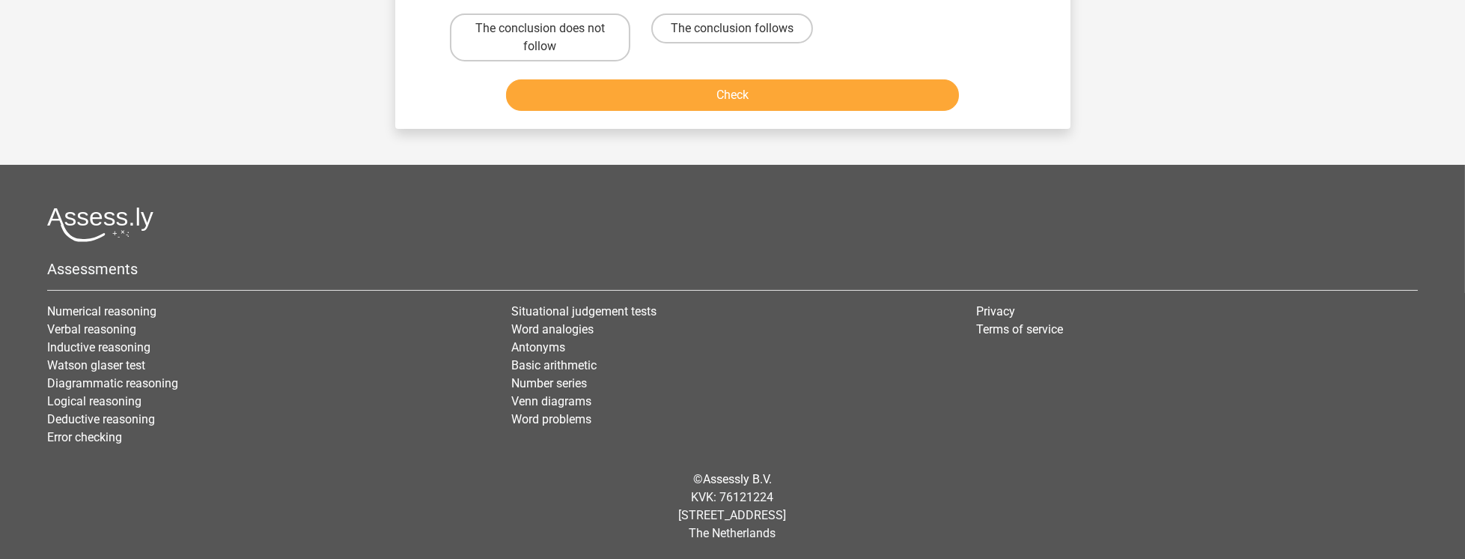
scroll to position [0, 0]
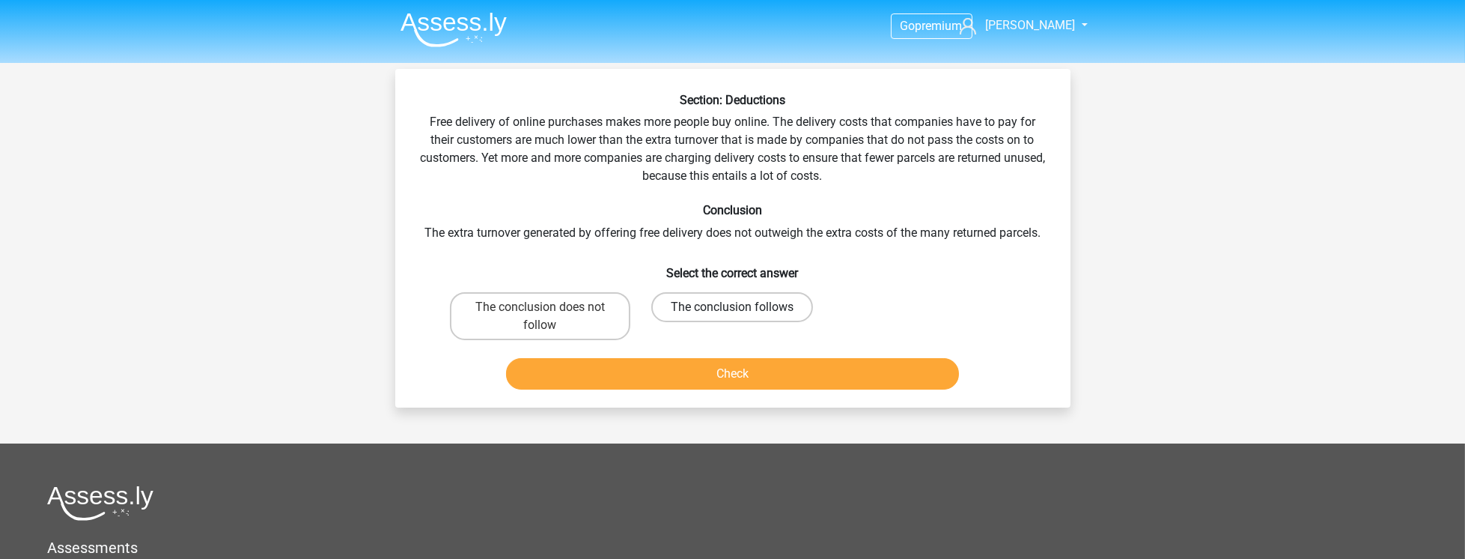
click at [726, 318] on label "The conclusion follows" at bounding box center [732, 307] width 162 height 30
click at [732, 317] on input "The conclusion follows" at bounding box center [737, 312] width 10 height 10
radio input "true"
click at [589, 318] on label "The conclusion does not follow" at bounding box center [540, 316] width 180 height 48
click at [550, 317] on input "The conclusion does not follow" at bounding box center [545, 312] width 10 height 10
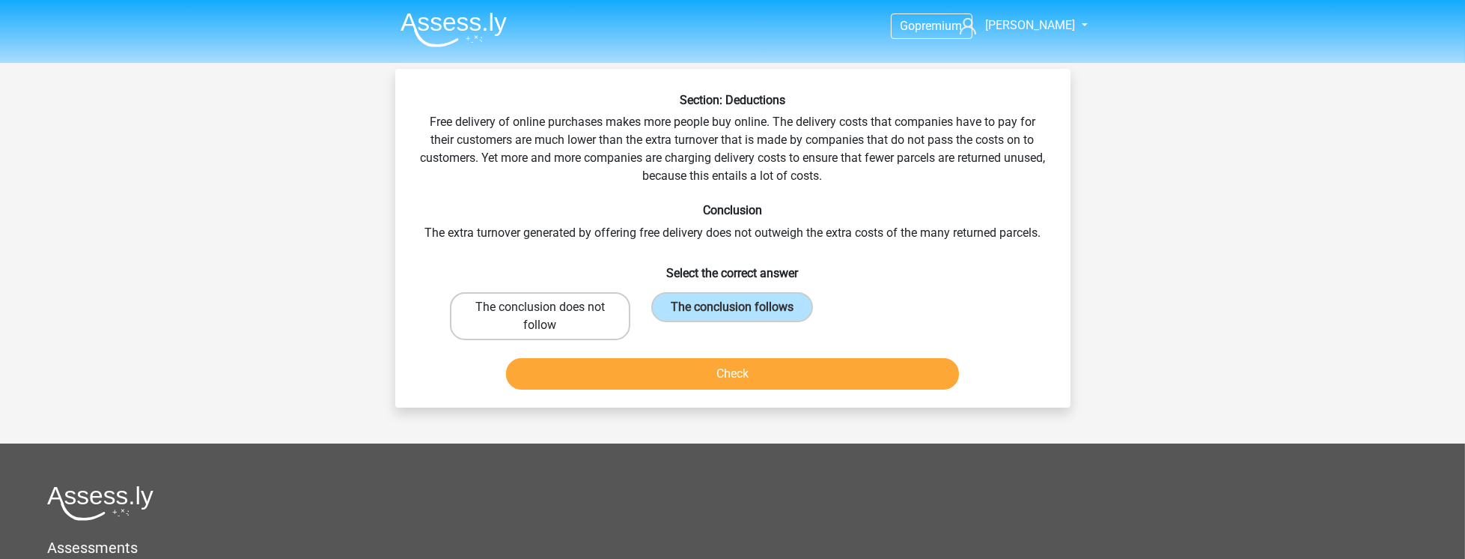
radio input "true"
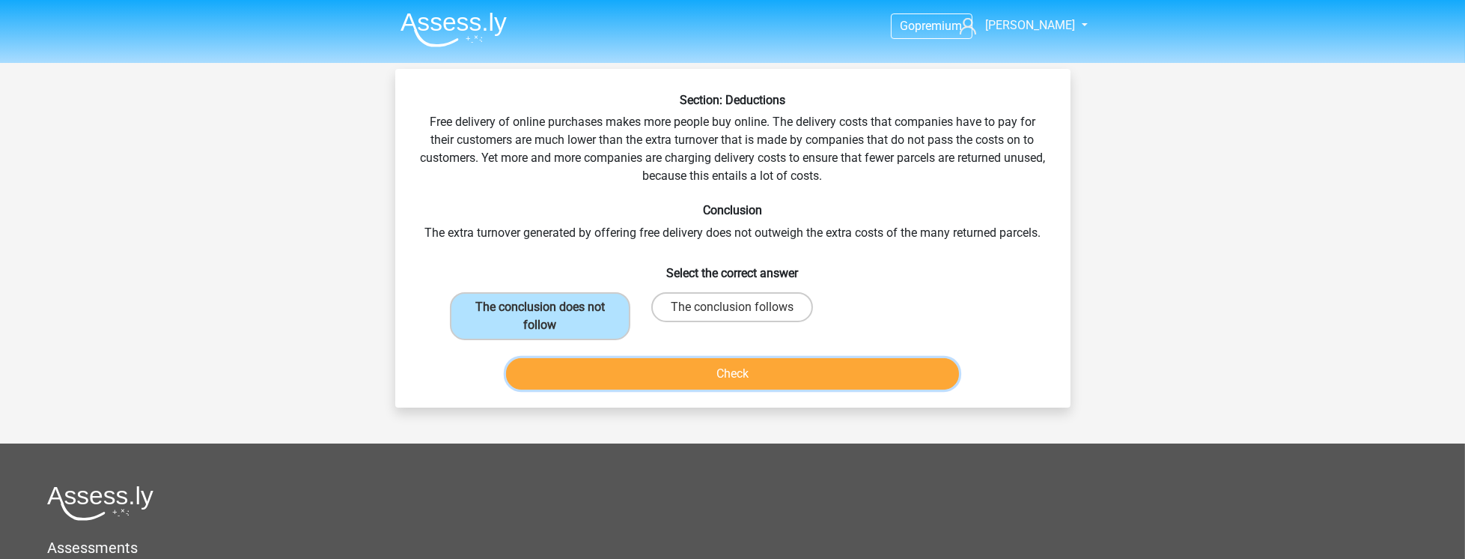
click at [670, 367] on button "Check" at bounding box center [732, 373] width 453 height 31
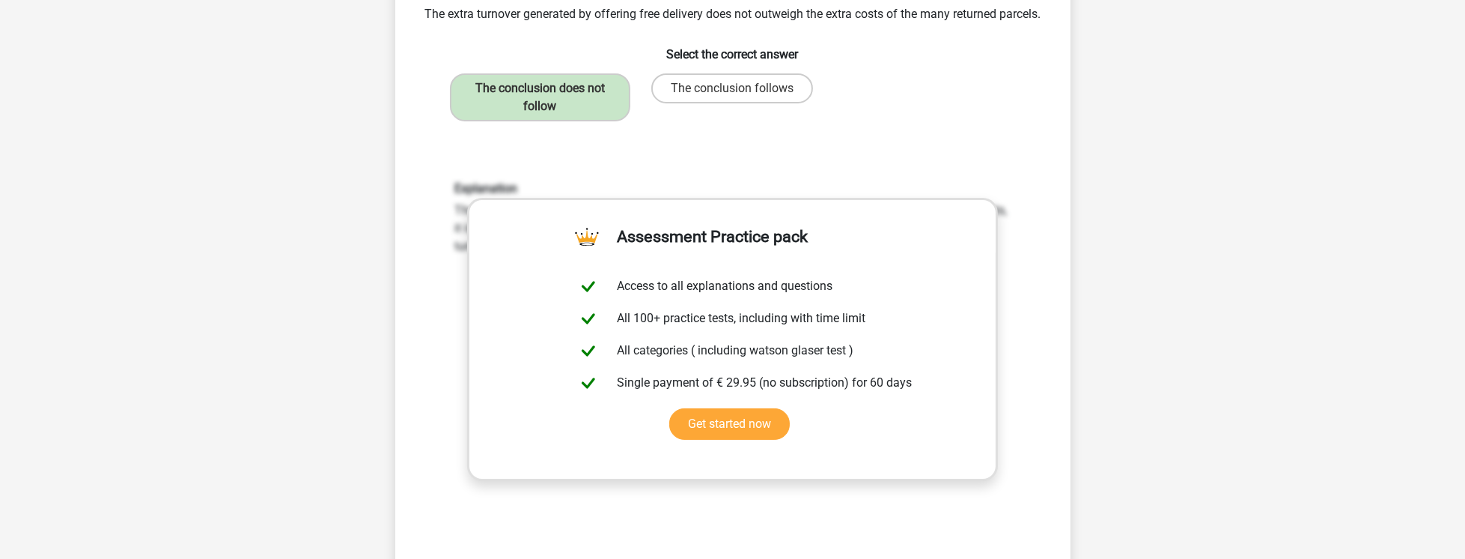
scroll to position [385, 0]
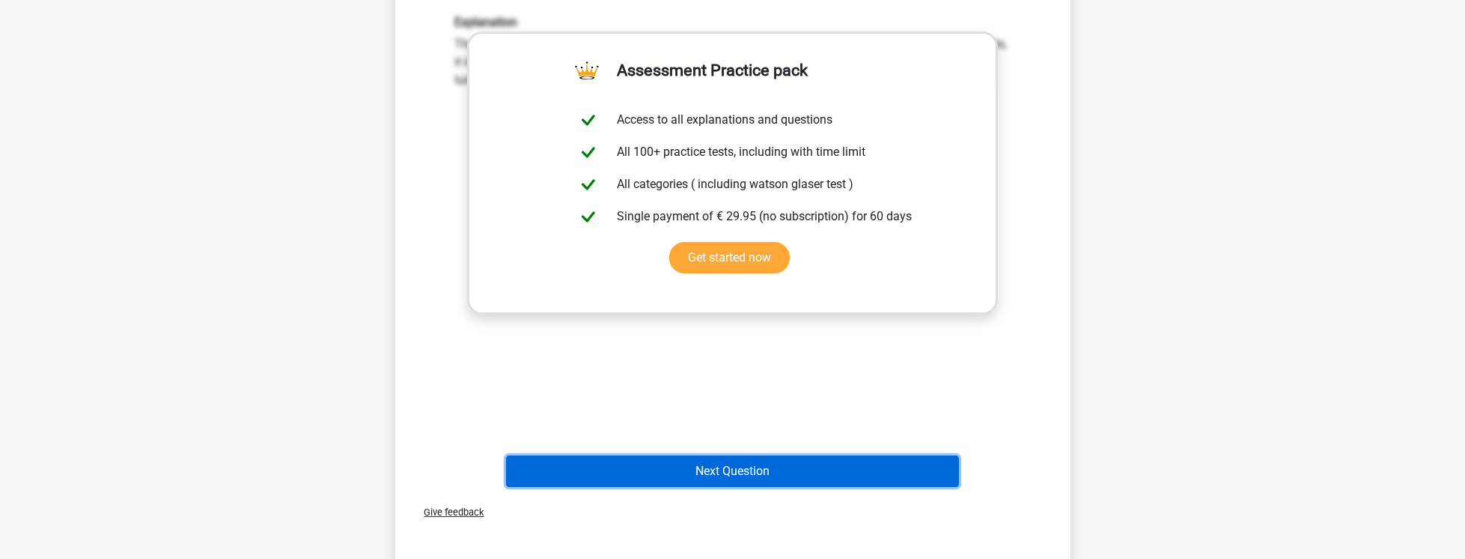
click at [743, 476] on button "Next Question" at bounding box center [732, 470] width 453 height 31
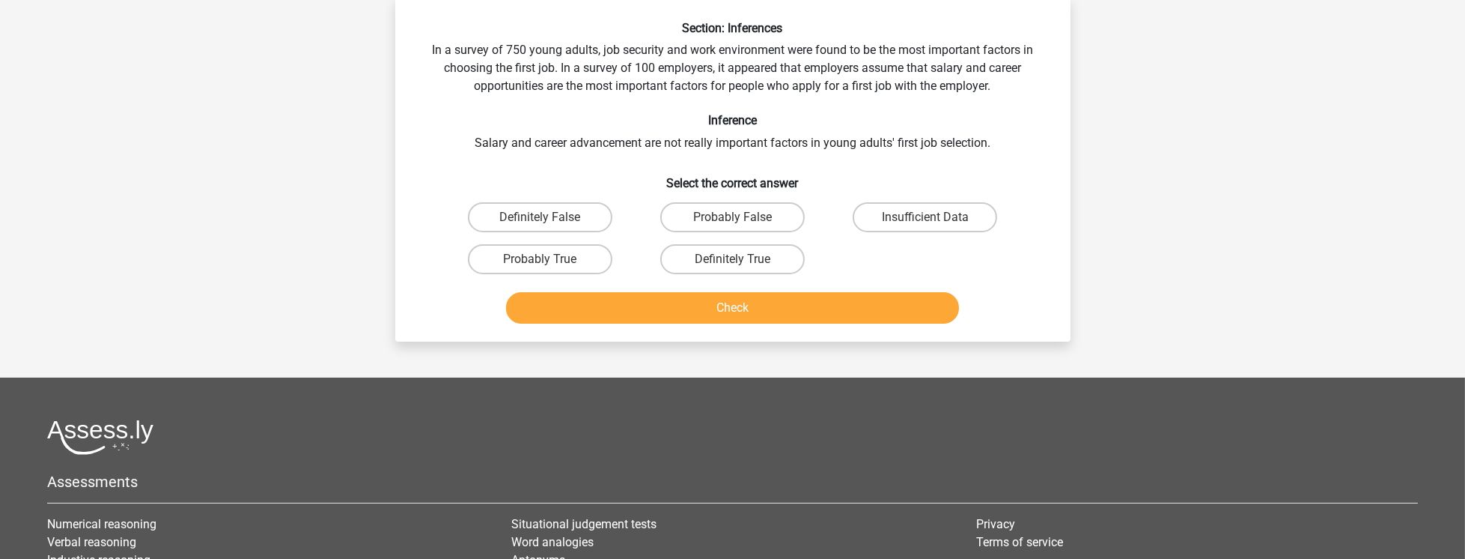
scroll to position [69, 0]
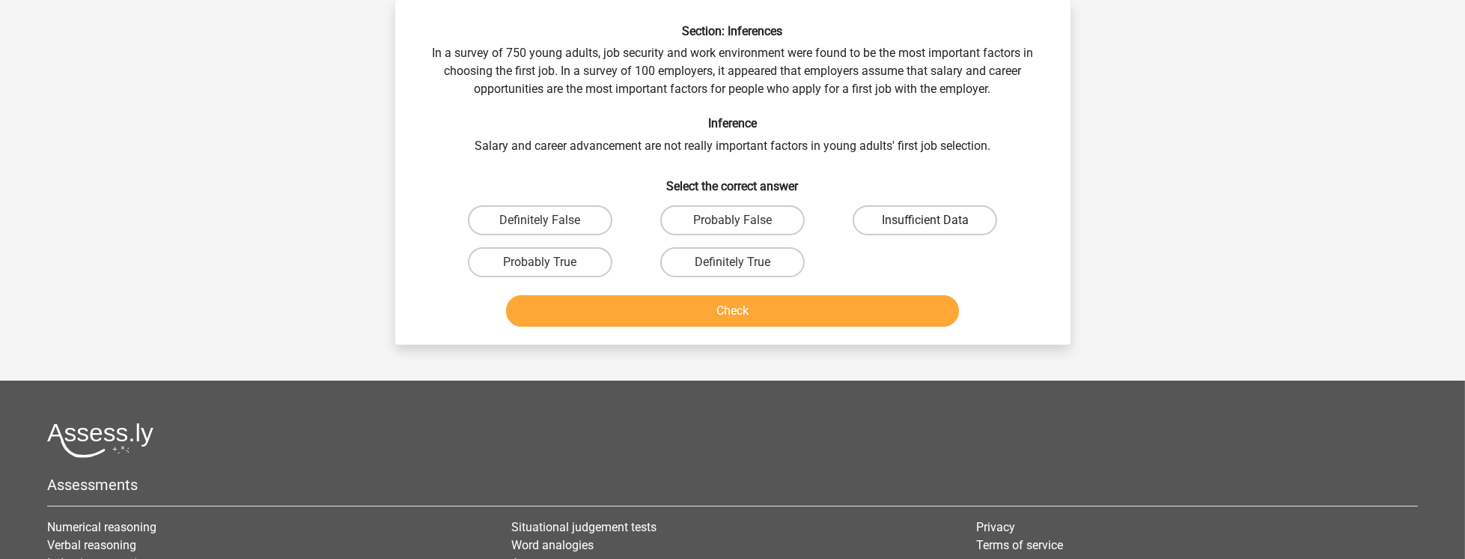
click at [914, 231] on label "Insufficient Data" at bounding box center [925, 220] width 145 height 30
click at [926, 230] on input "Insufficient Data" at bounding box center [931, 225] width 10 height 10
radio input "true"
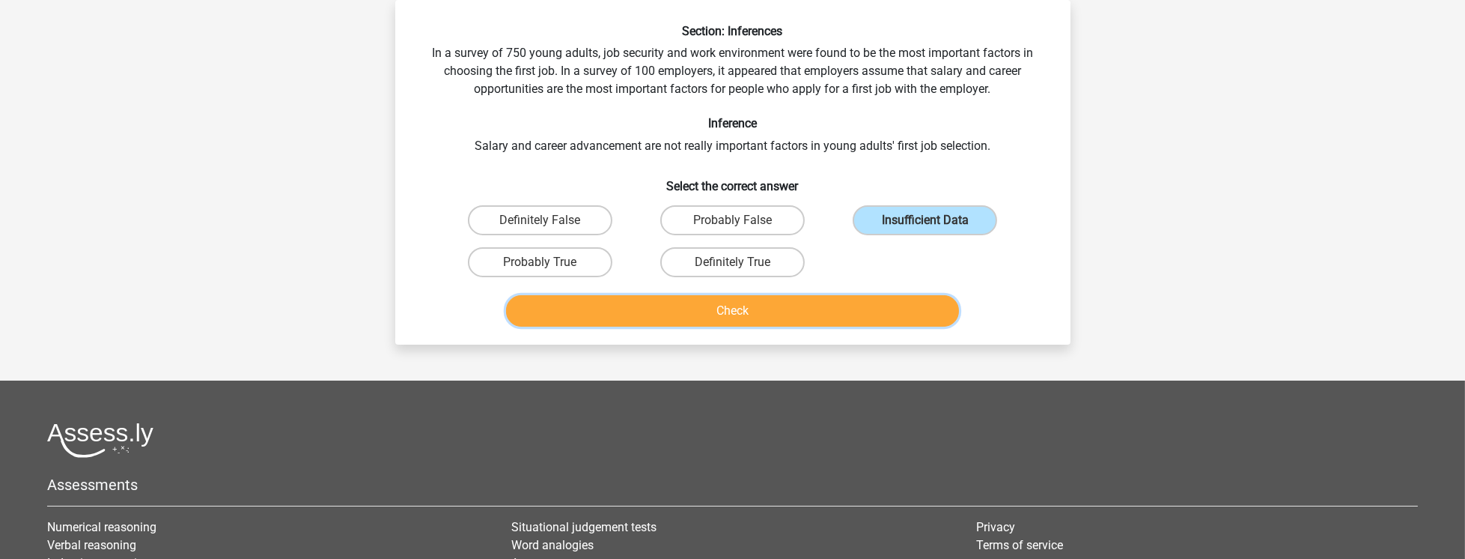
click at [798, 315] on button "Check" at bounding box center [732, 310] width 453 height 31
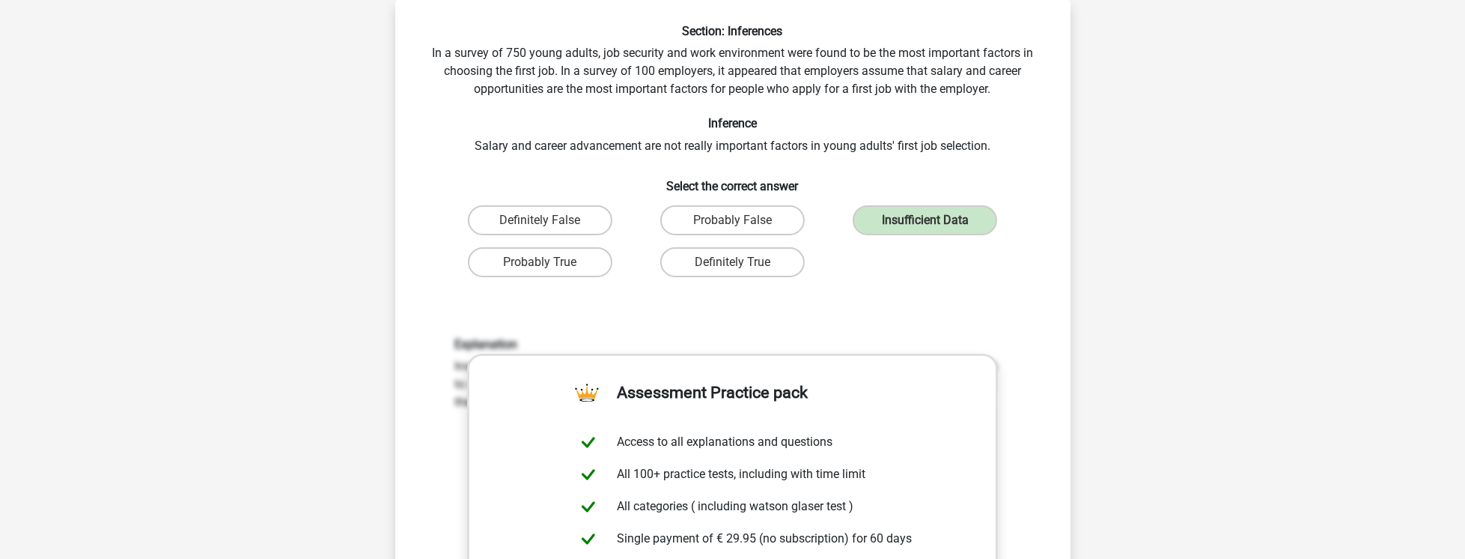
scroll to position [582, 0]
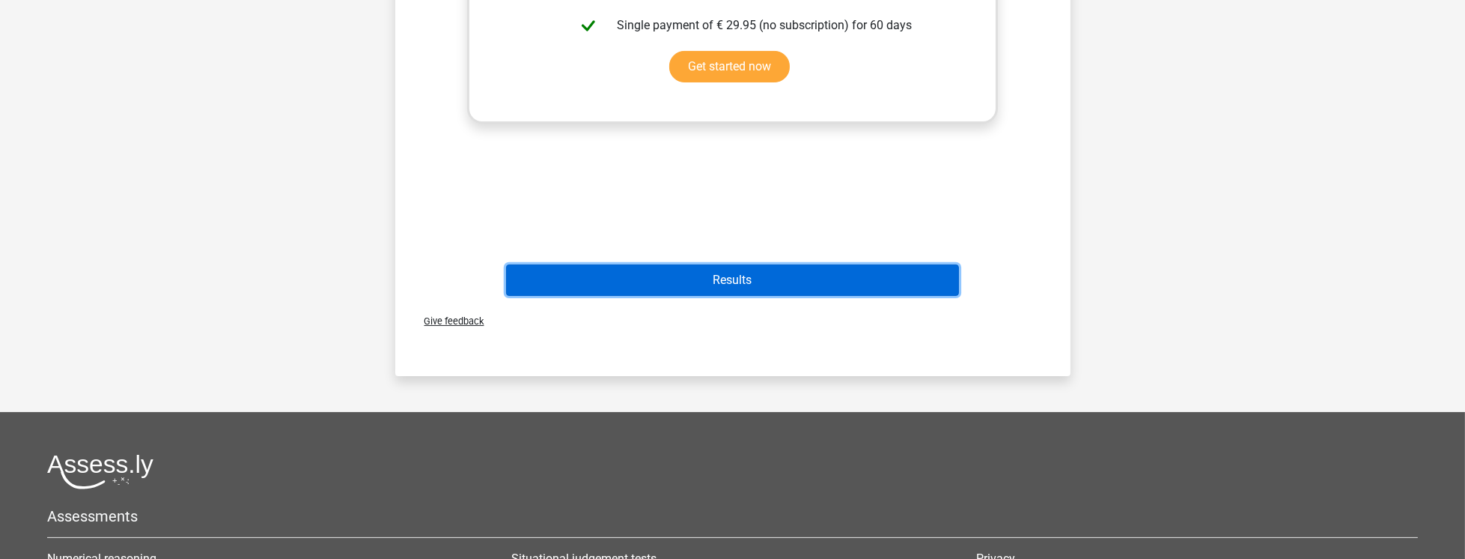
click at [802, 279] on button "Results" at bounding box center [732, 279] width 453 height 31
click at [751, 270] on button "Results" at bounding box center [732, 279] width 453 height 31
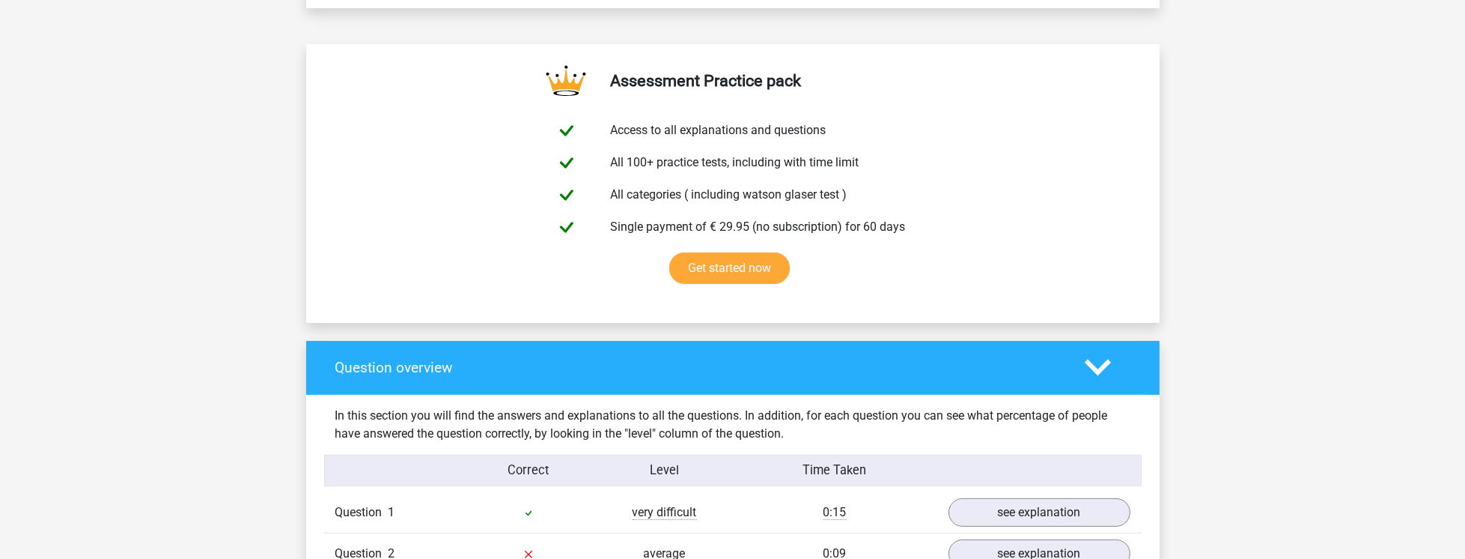
scroll to position [1155, 0]
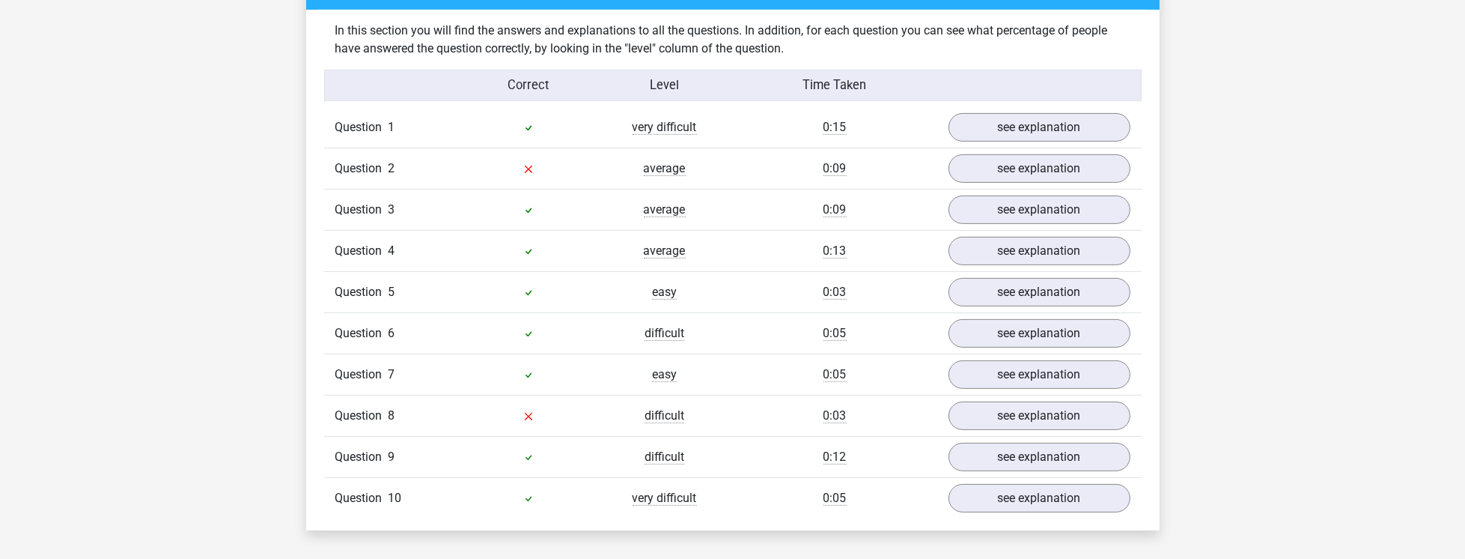
click at [1028, 139] on div "Question 1 very difficult 0:15 see explanation" at bounding box center [733, 127] width 818 height 40
click at [1034, 130] on link "see explanation" at bounding box center [1039, 128] width 209 height 33
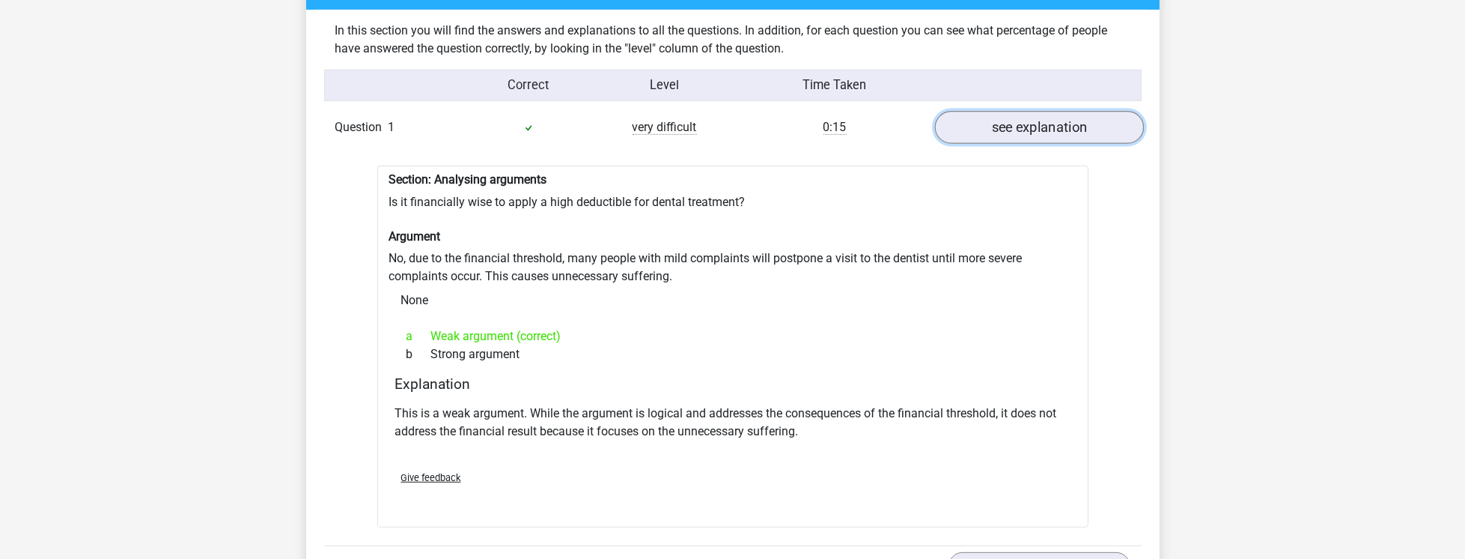
click at [1036, 129] on link "see explanation" at bounding box center [1039, 128] width 209 height 33
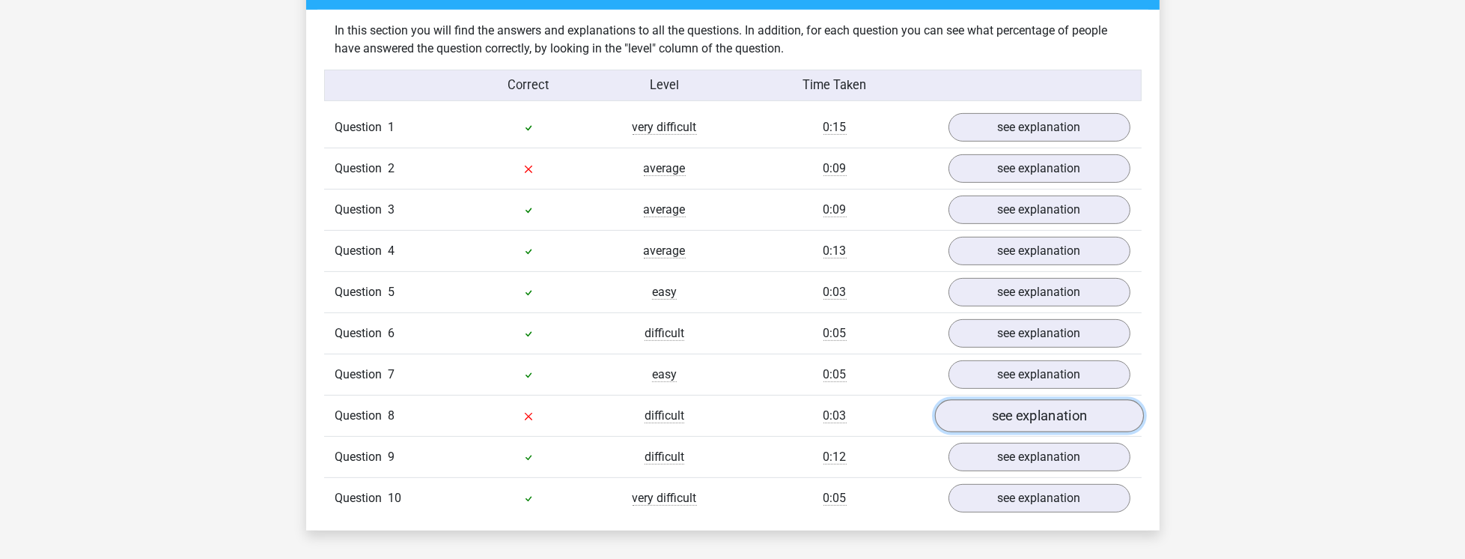
click at [1056, 416] on link "see explanation" at bounding box center [1039, 416] width 209 height 33
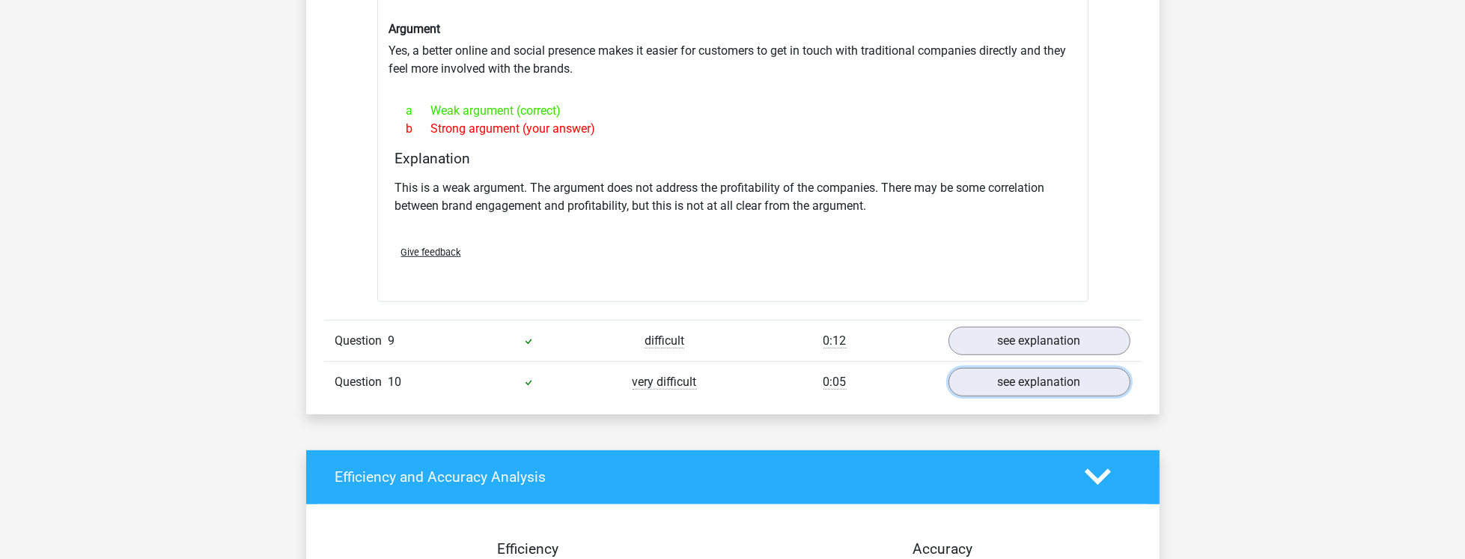
scroll to position [1797, 0]
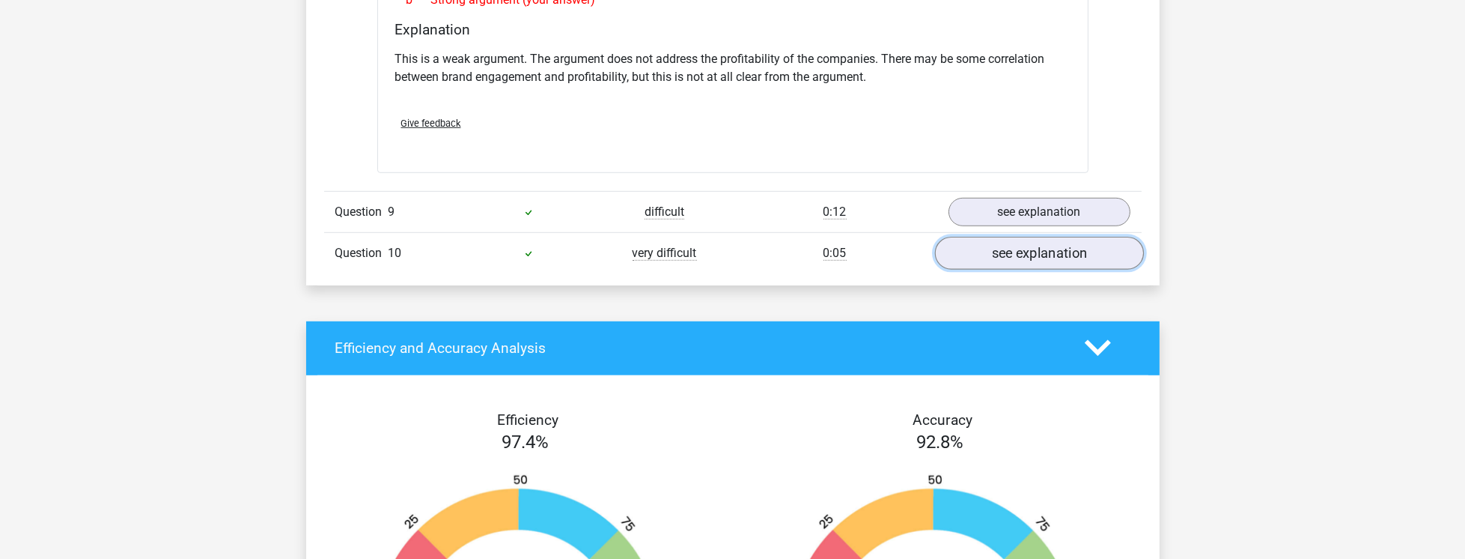
click at [1041, 241] on link "see explanation" at bounding box center [1039, 253] width 209 height 33
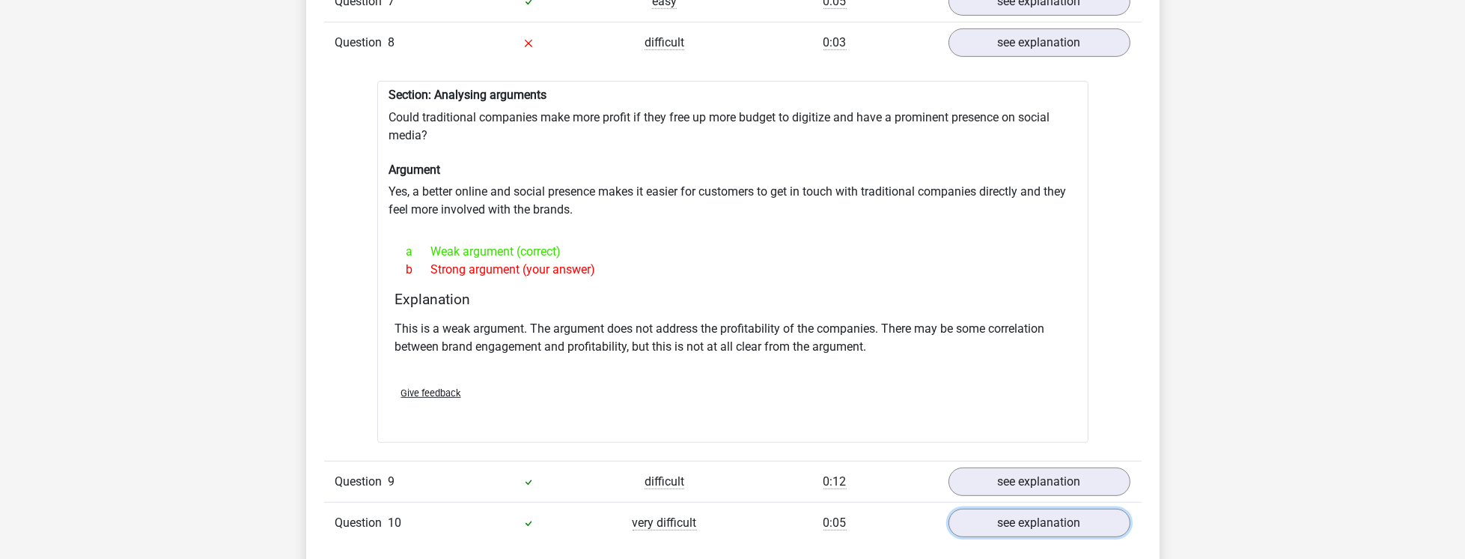
scroll to position [1540, 0]
